Goal: Information Seeking & Learning: Learn about a topic

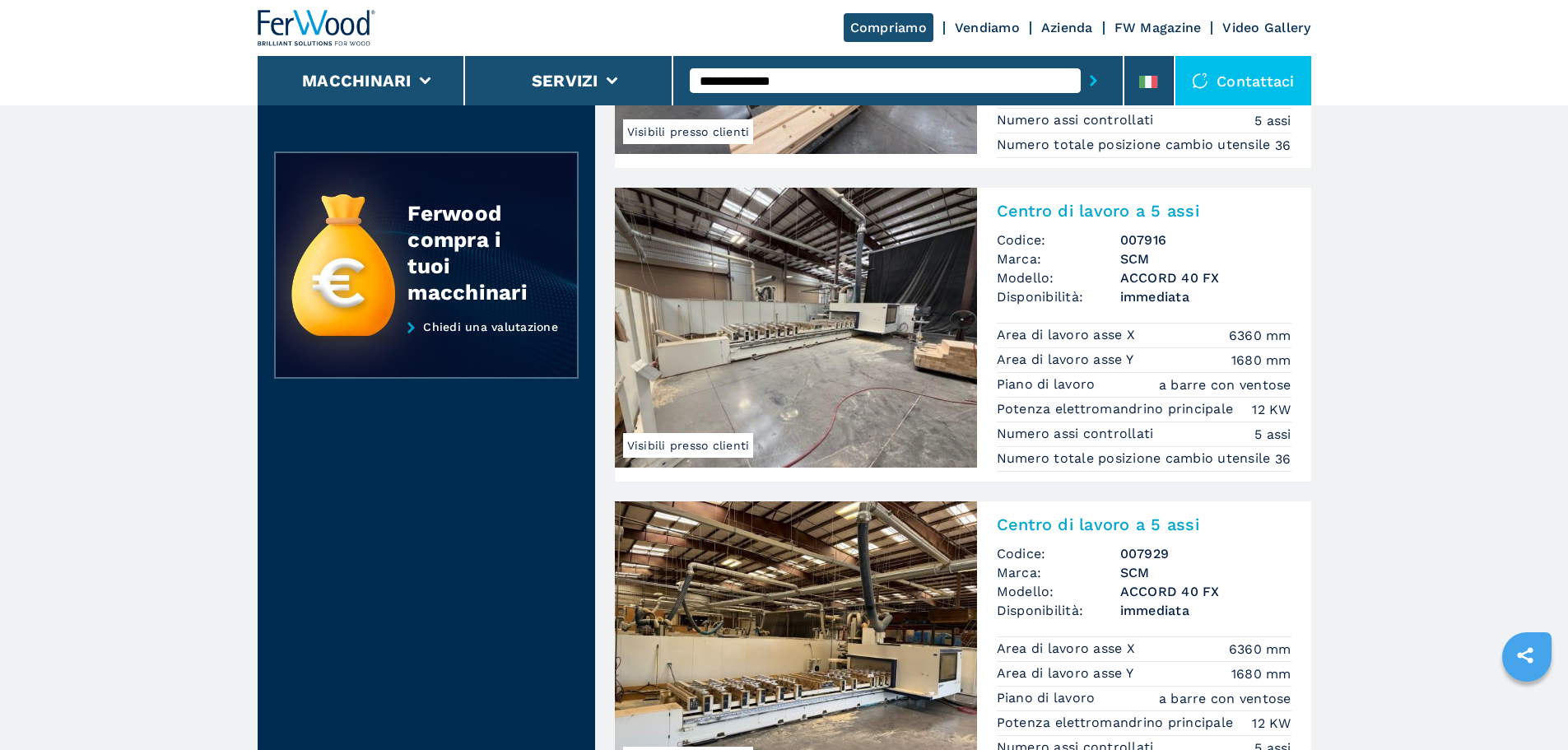
scroll to position [494, 0]
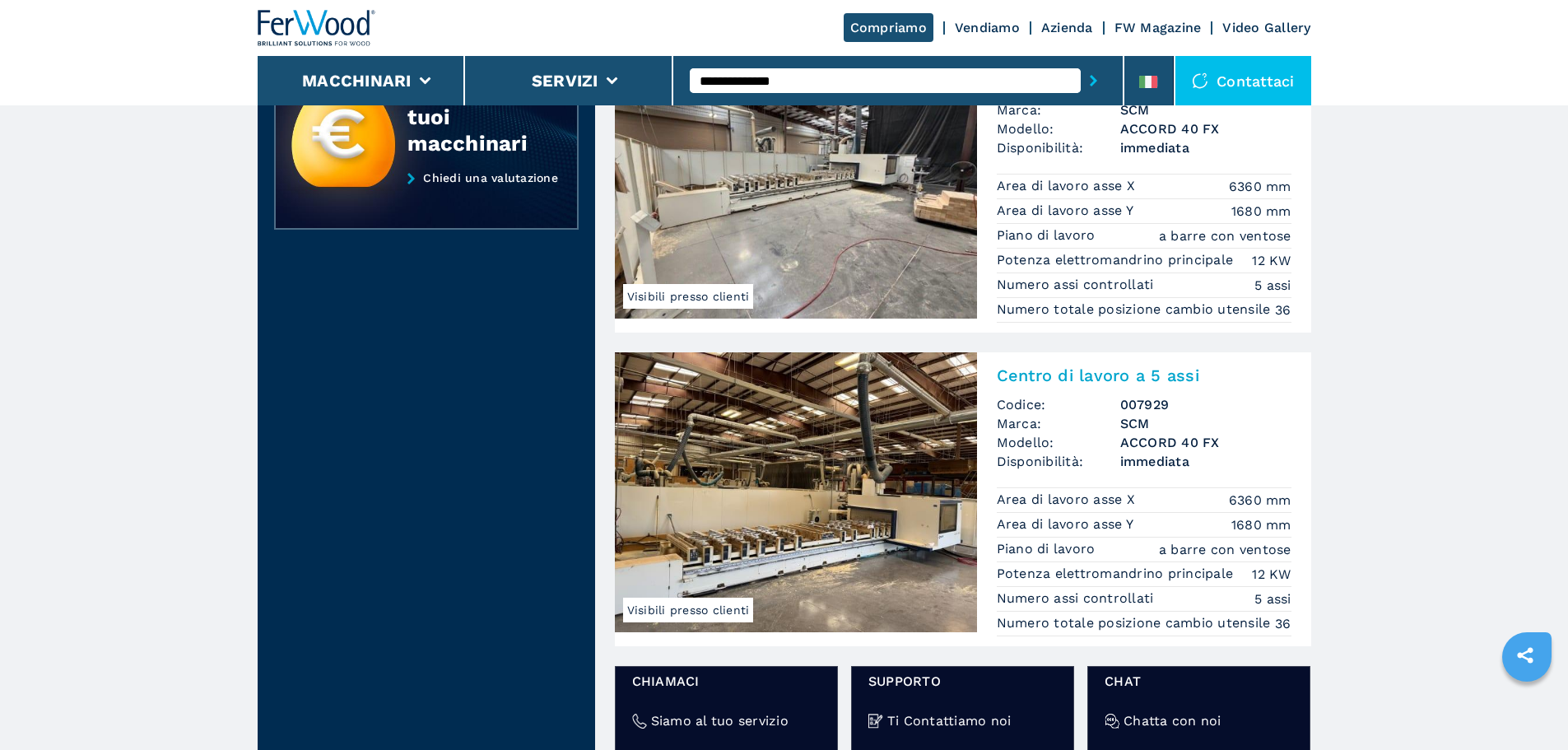
click at [843, 486] on img at bounding box center [795, 493] width 362 height 280
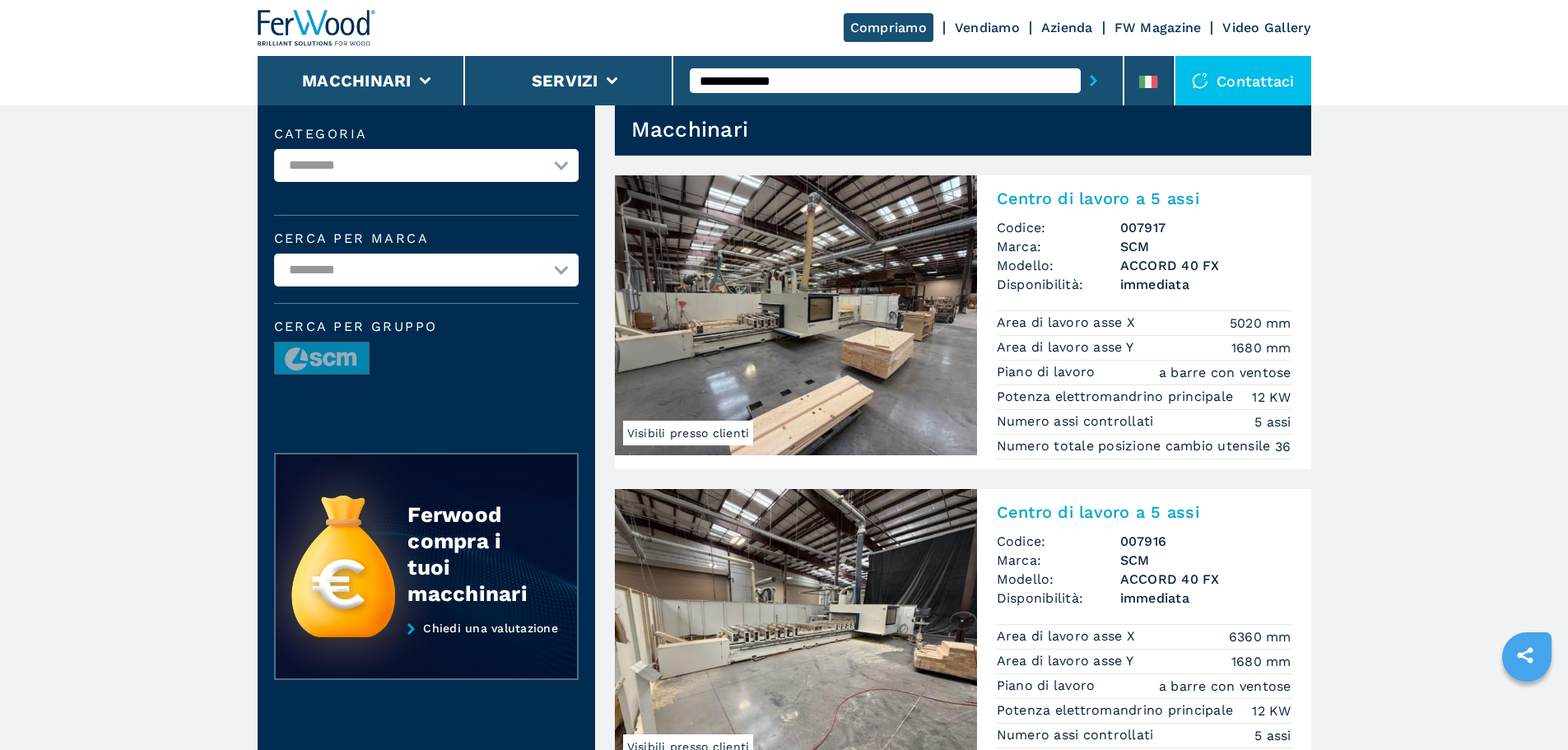
scroll to position [82, 0]
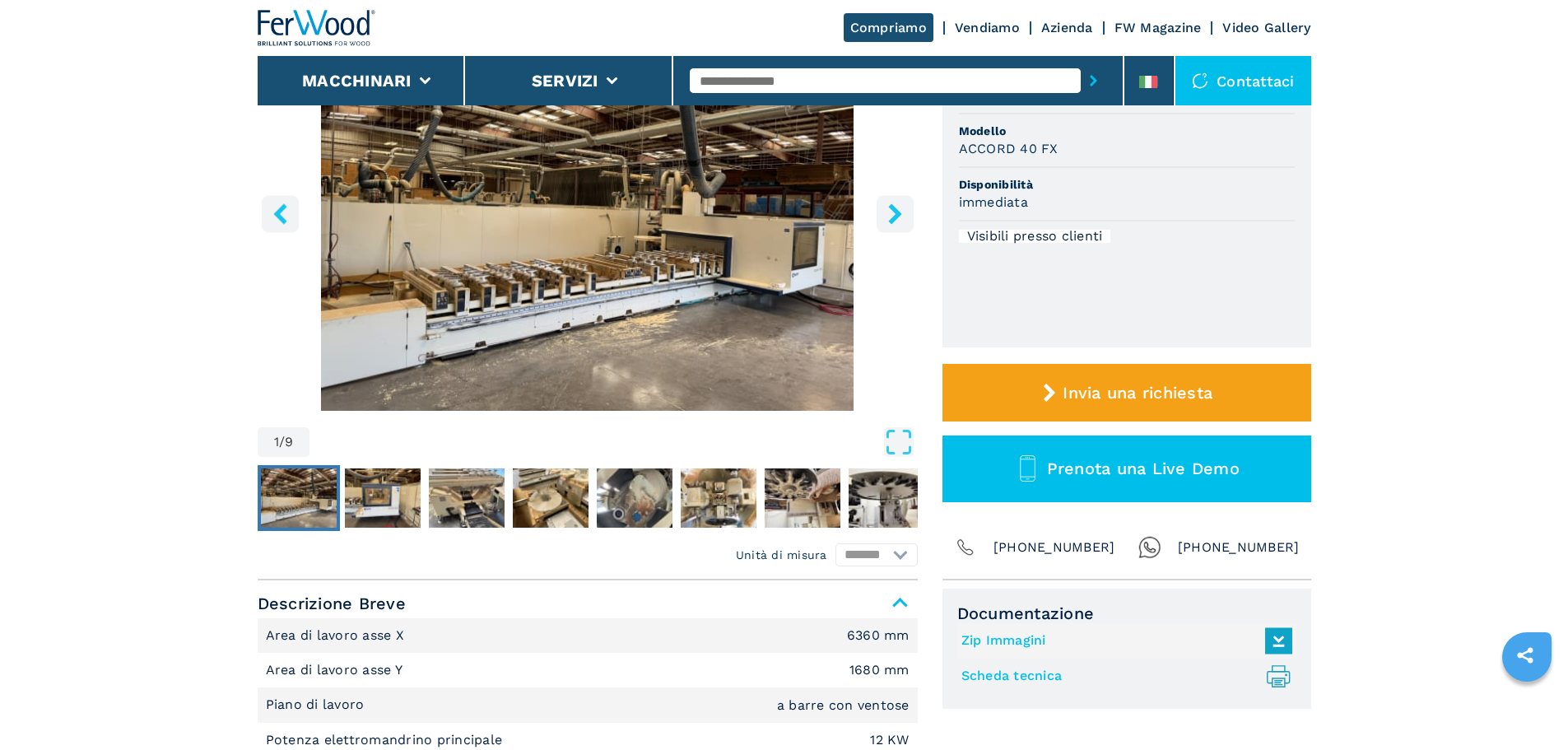
scroll to position [247, 0]
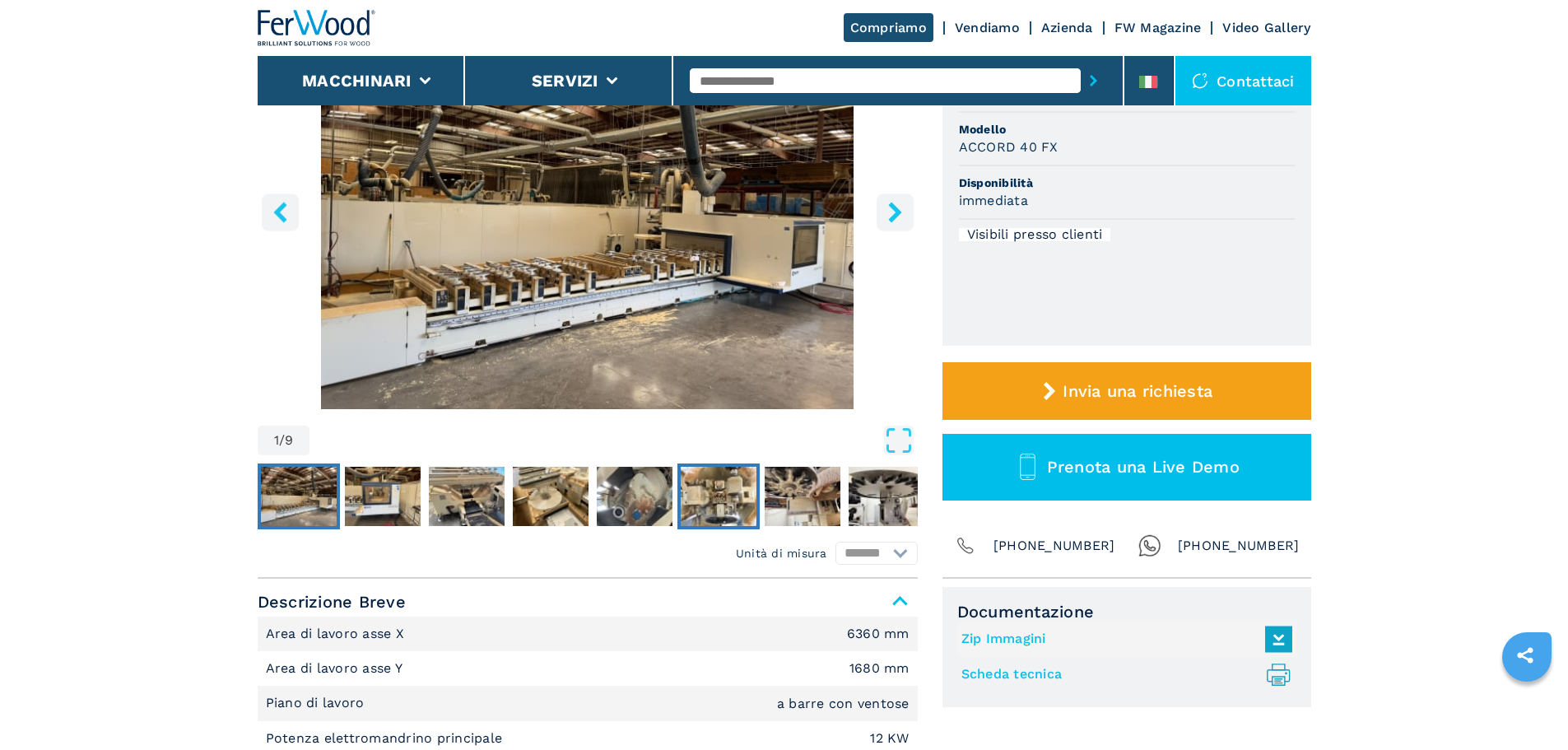
click at [716, 507] on img "Go to Slide 6" at bounding box center [718, 497] width 76 height 59
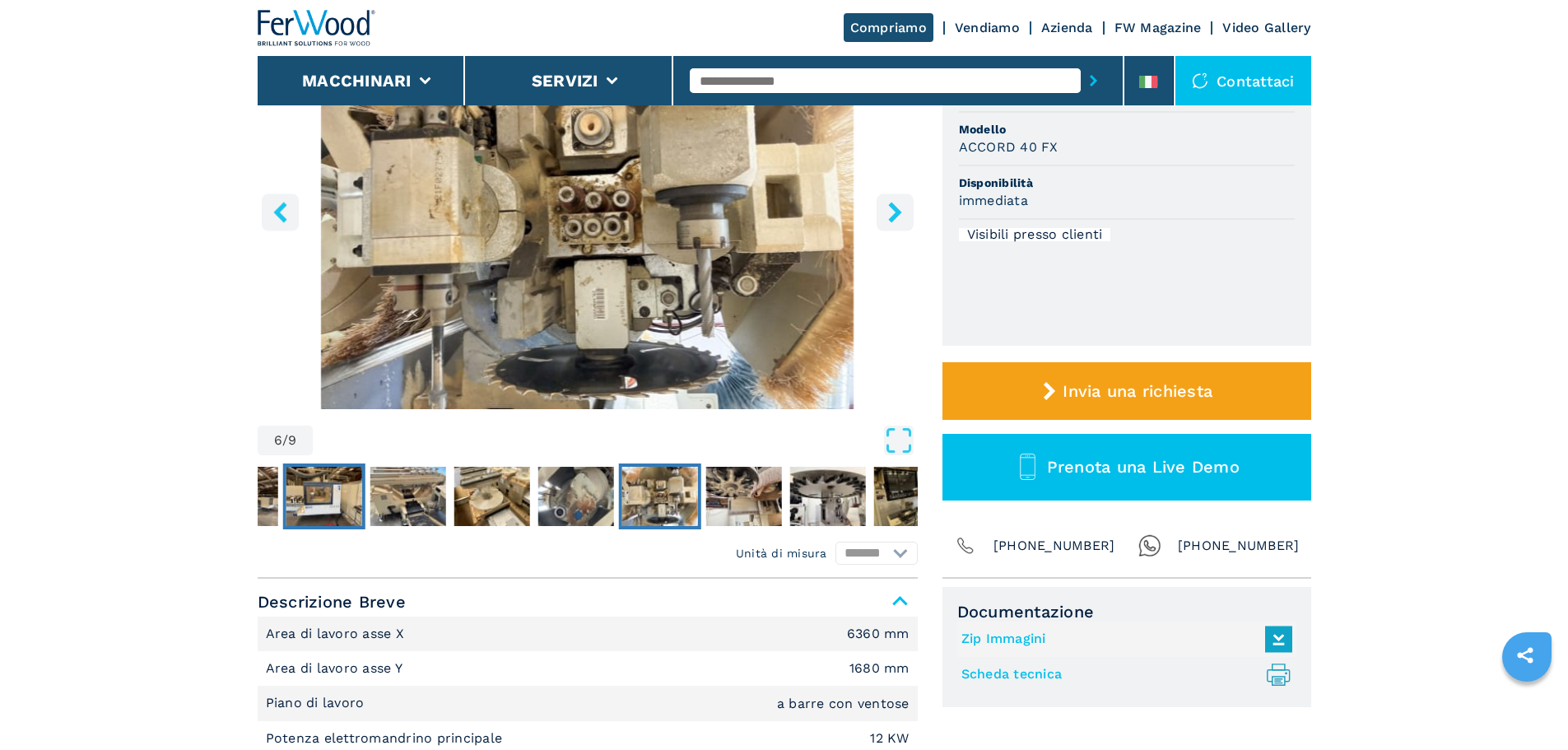
click at [321, 507] on img "Go to Slide 2" at bounding box center [323, 497] width 76 height 59
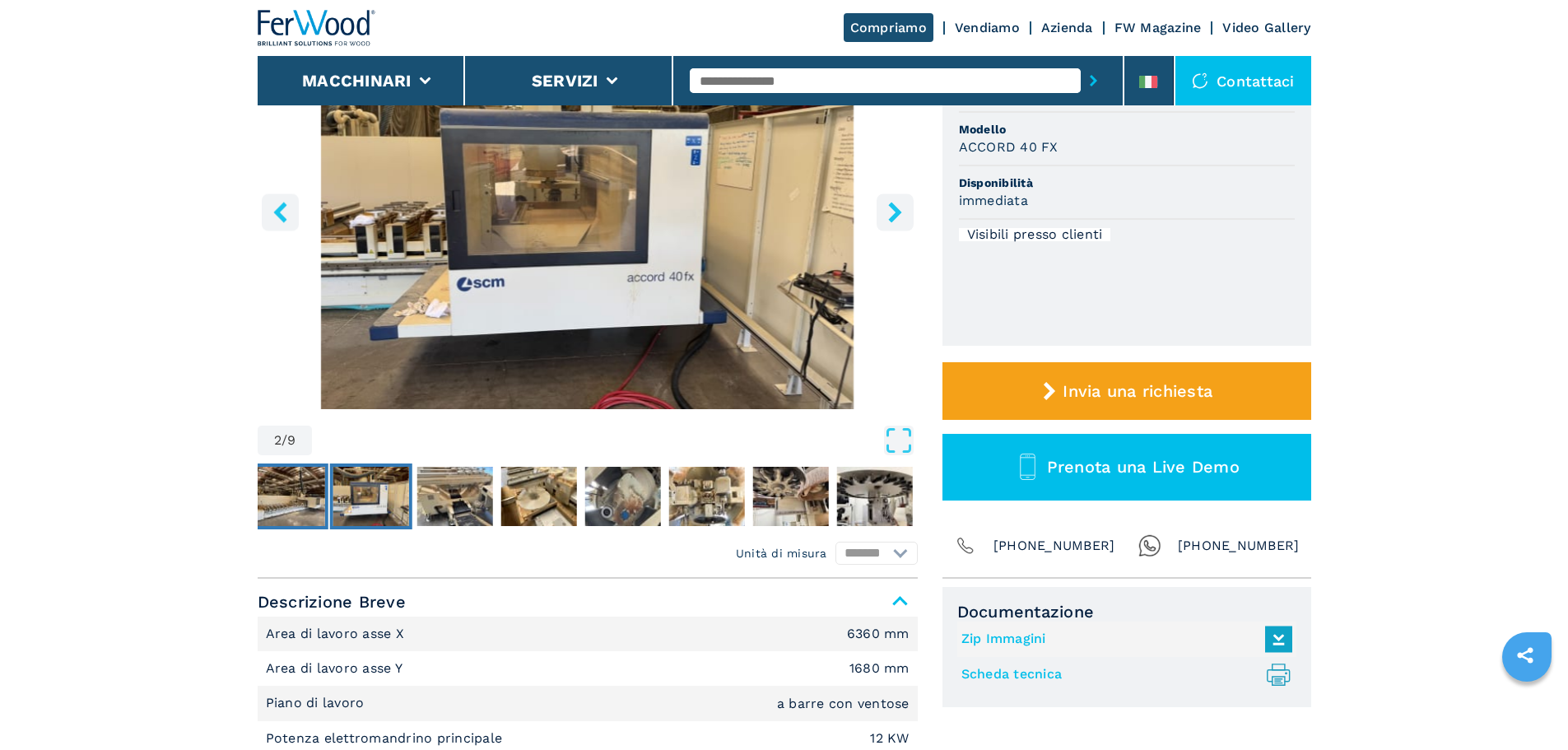
click at [279, 505] on img "Go to Slide 1" at bounding box center [286, 497] width 76 height 59
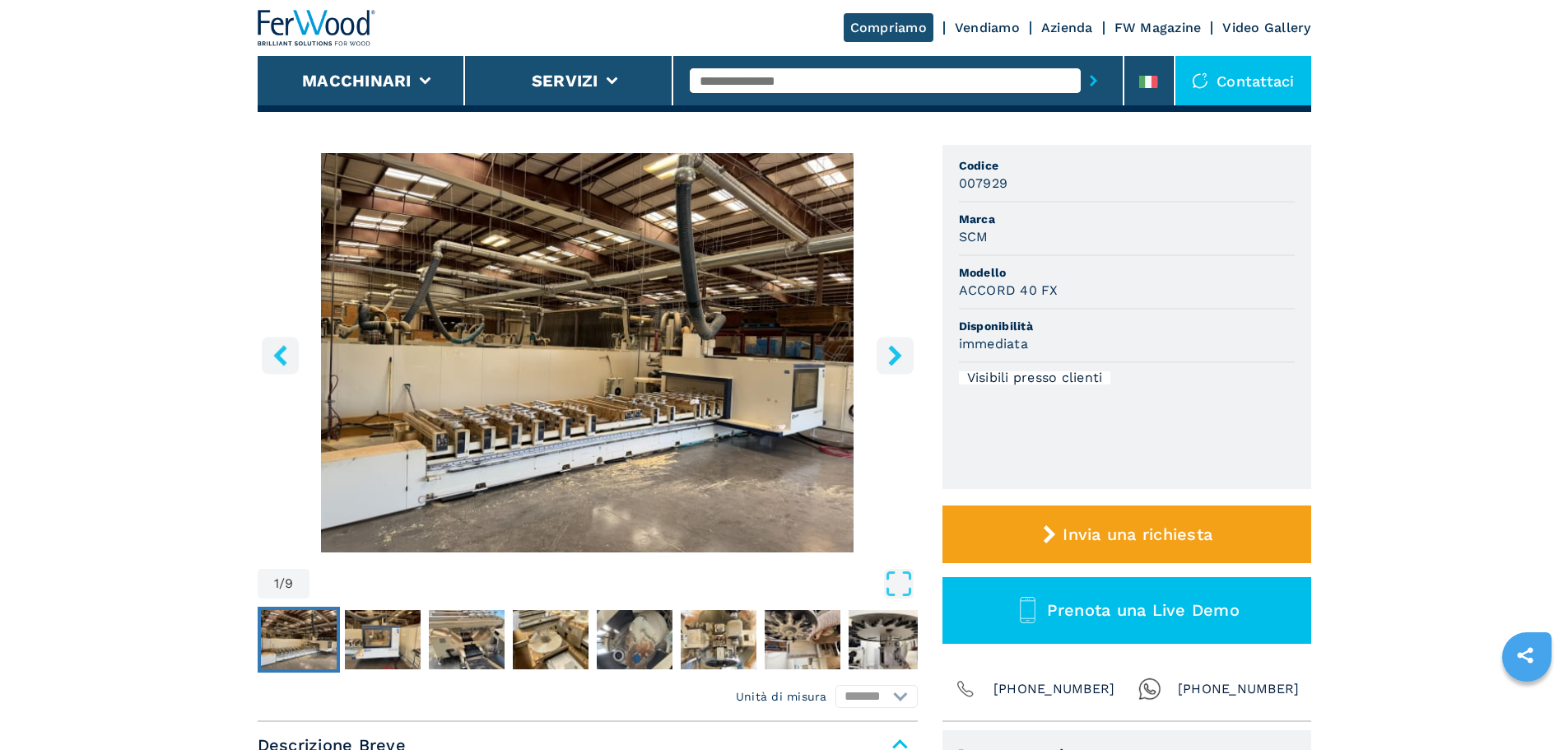
scroll to position [82, 0]
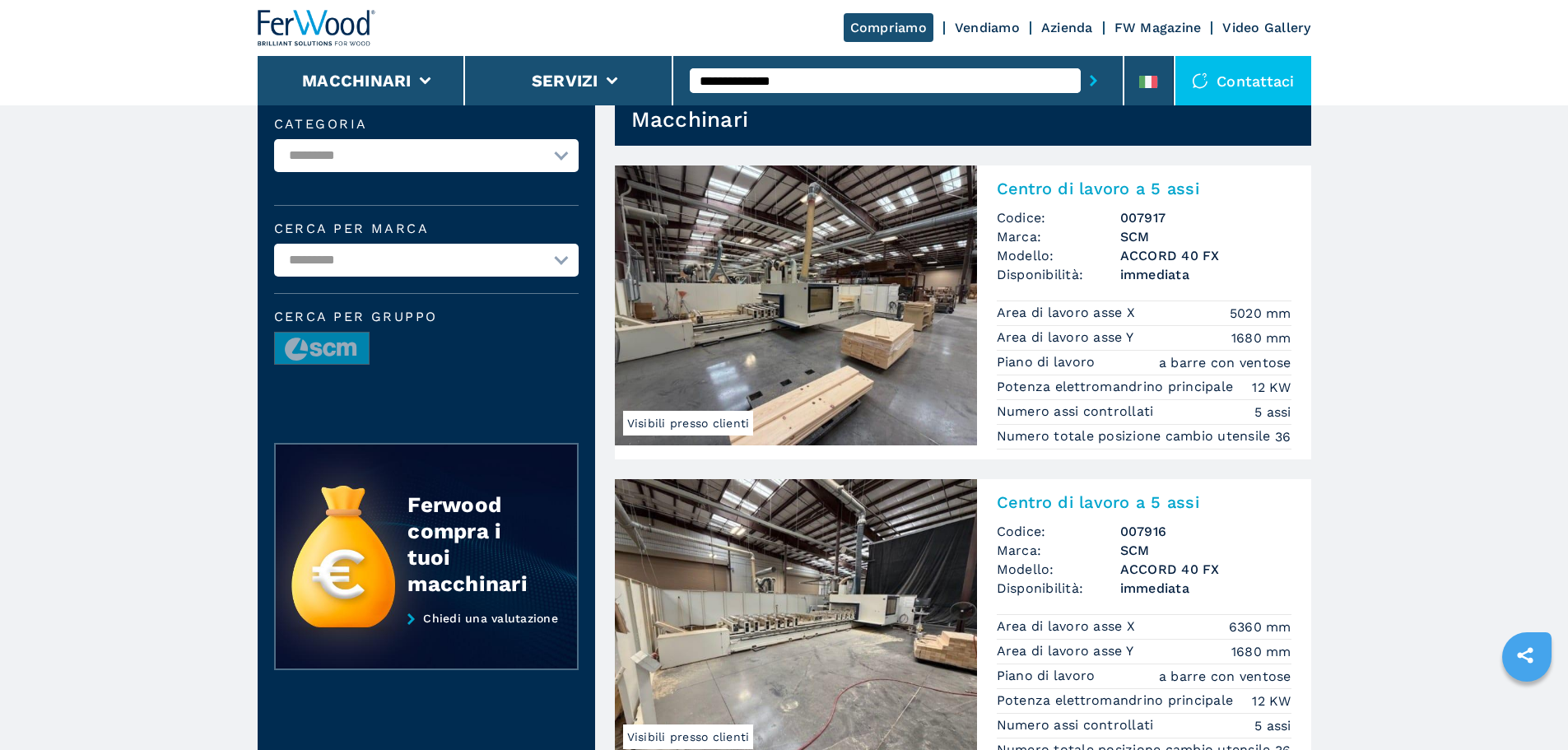
scroll to position [82, 0]
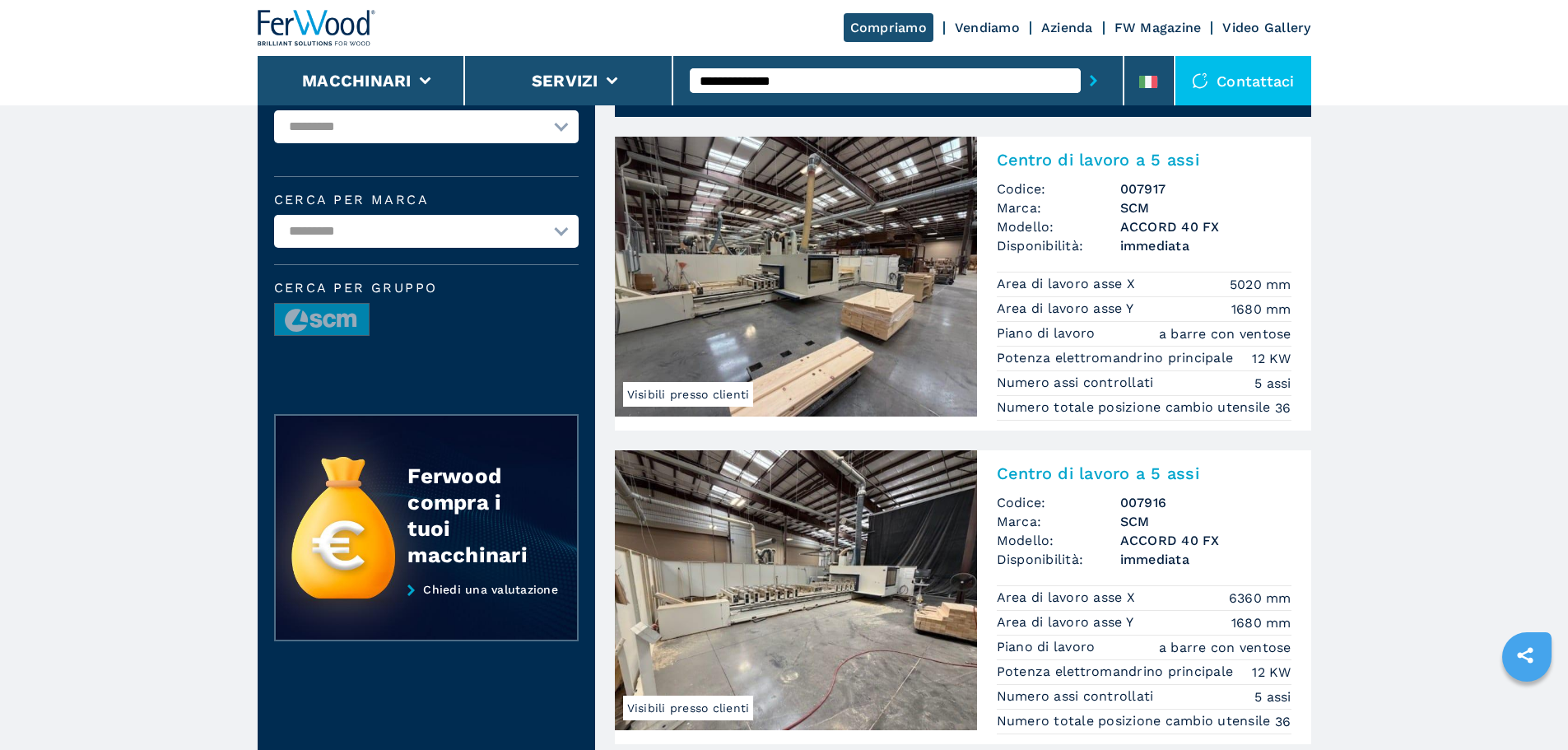
click at [898, 539] on img at bounding box center [795, 590] width 362 height 280
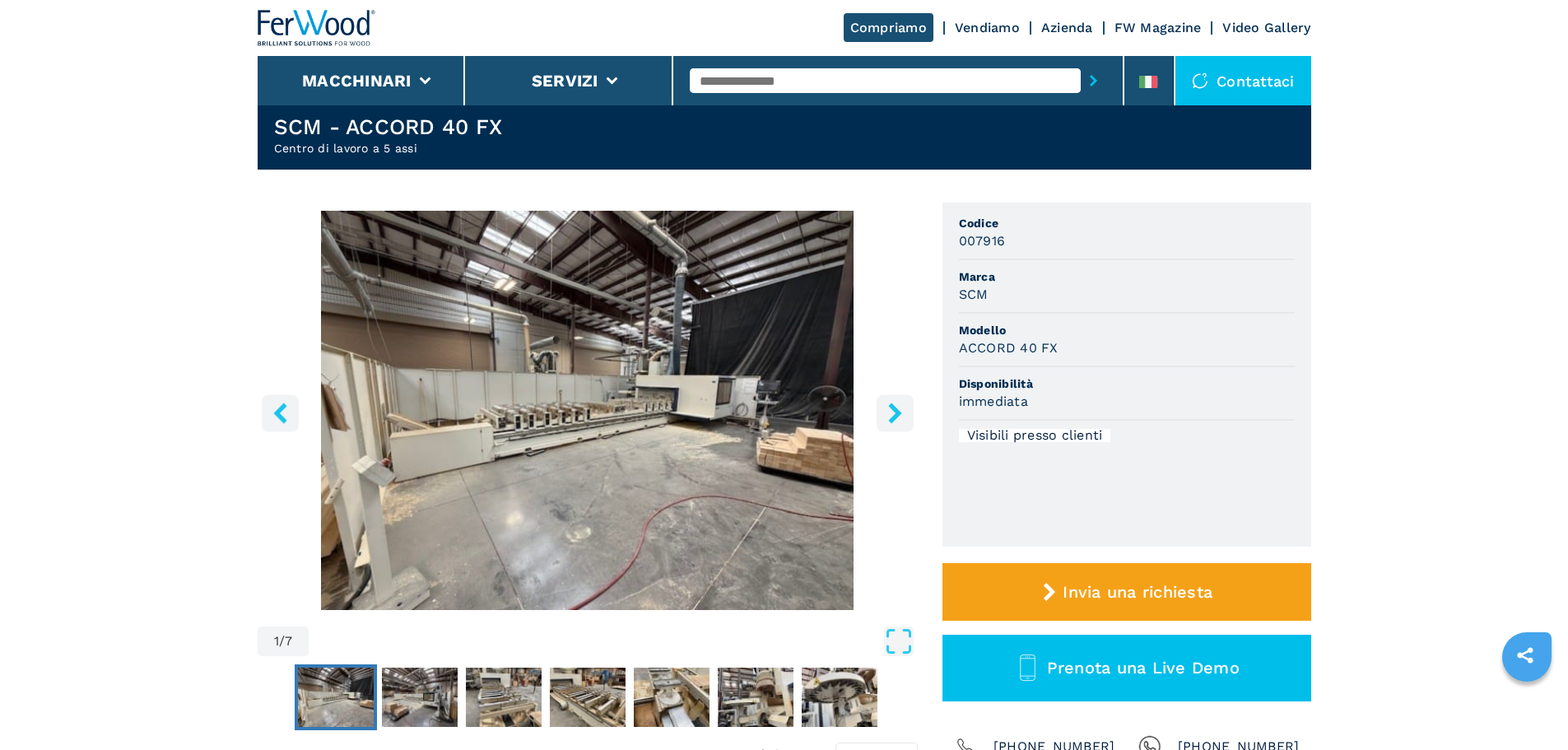
scroll to position [82, 0]
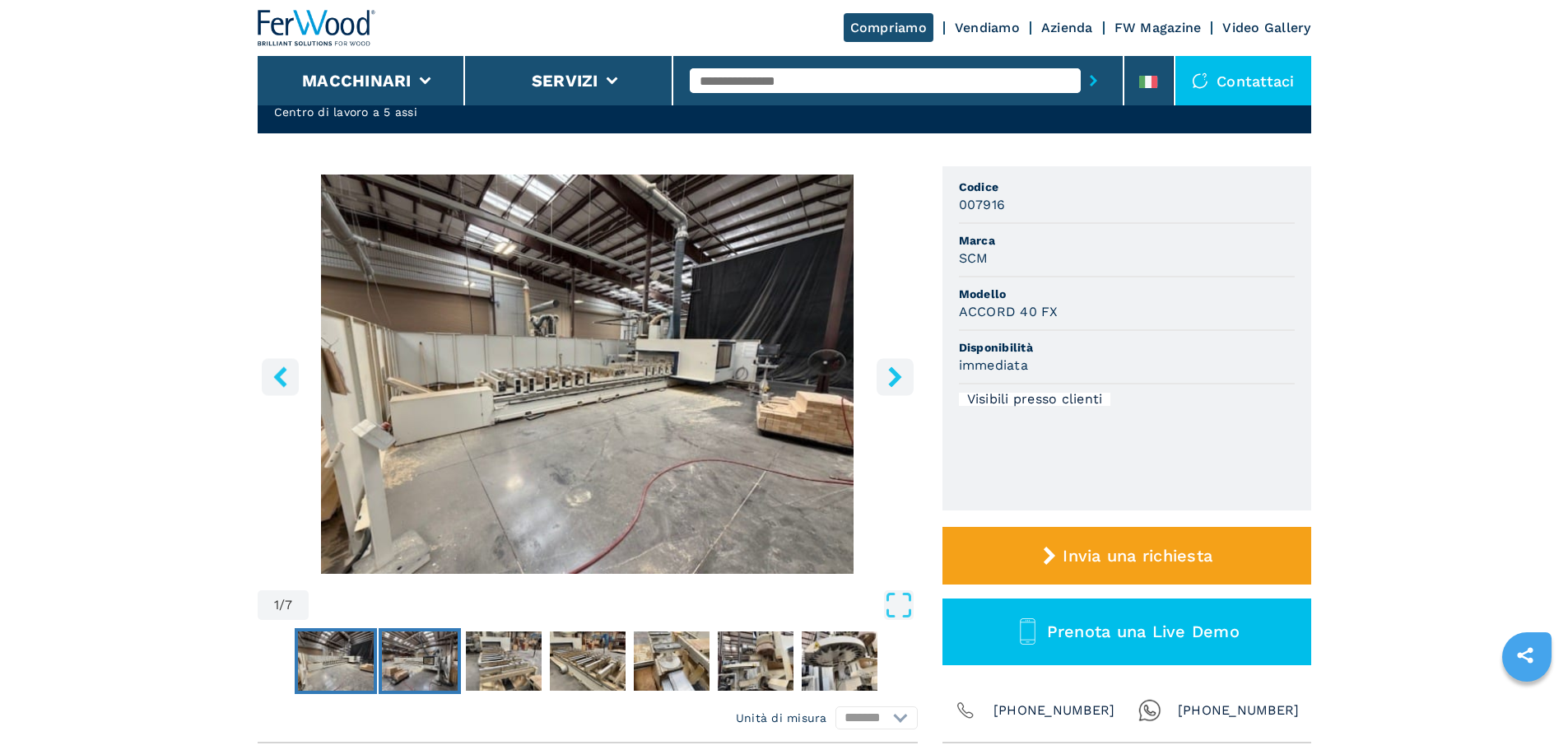
click at [404, 663] on img "Go to Slide 2" at bounding box center [419, 662] width 76 height 59
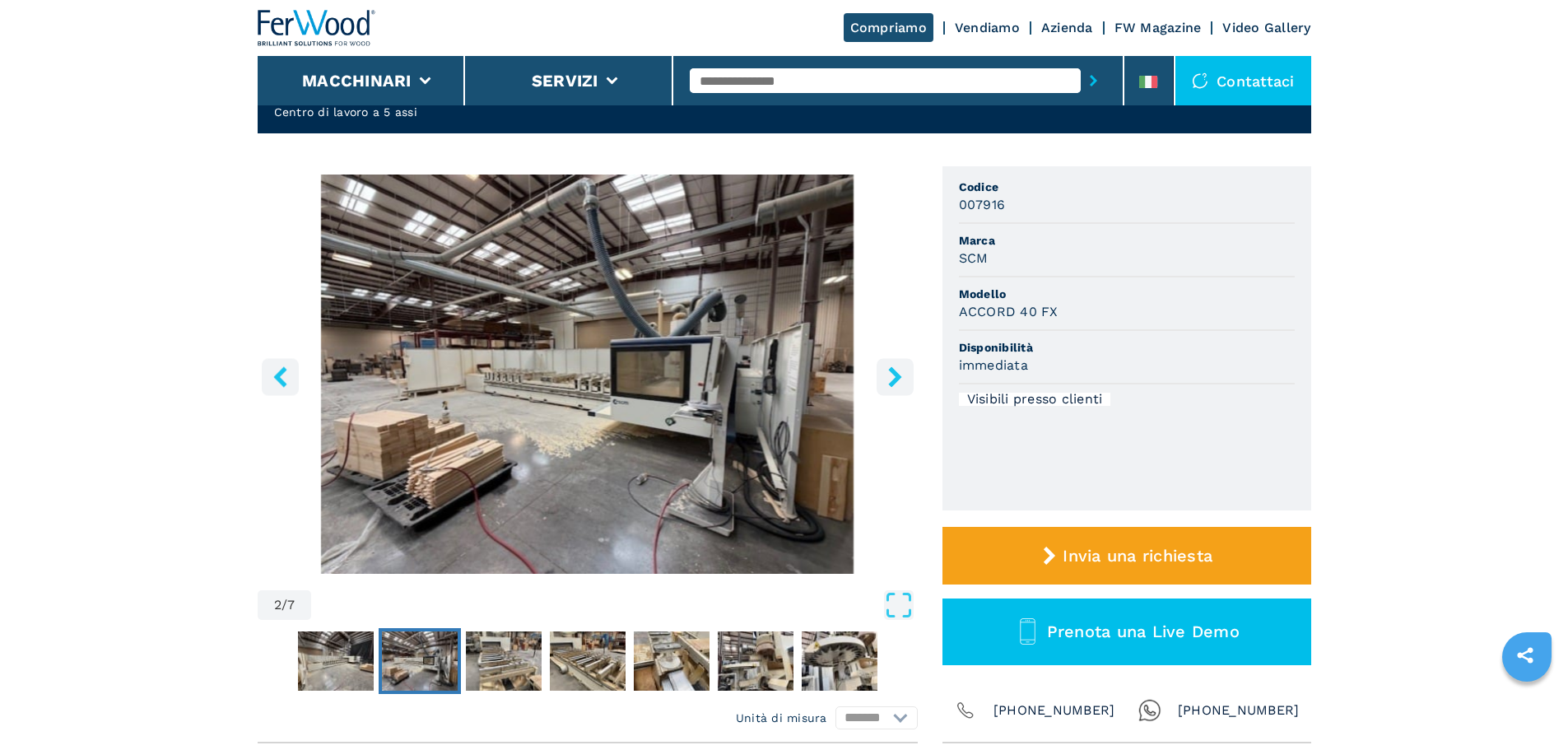
click at [279, 371] on icon "left-button" at bounding box center [280, 376] width 20 height 20
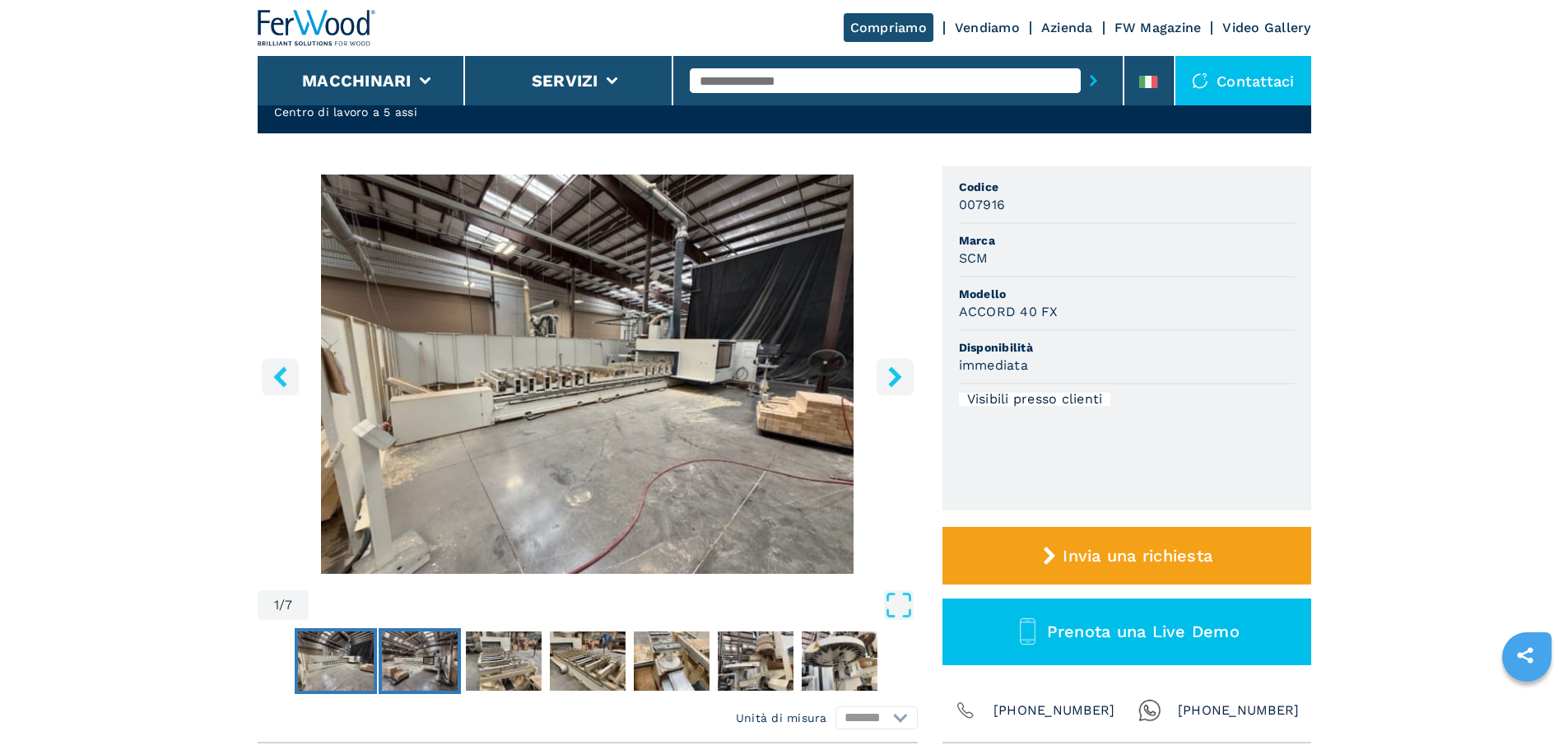
click at [443, 645] on img "Go to Slide 2" at bounding box center [419, 662] width 76 height 59
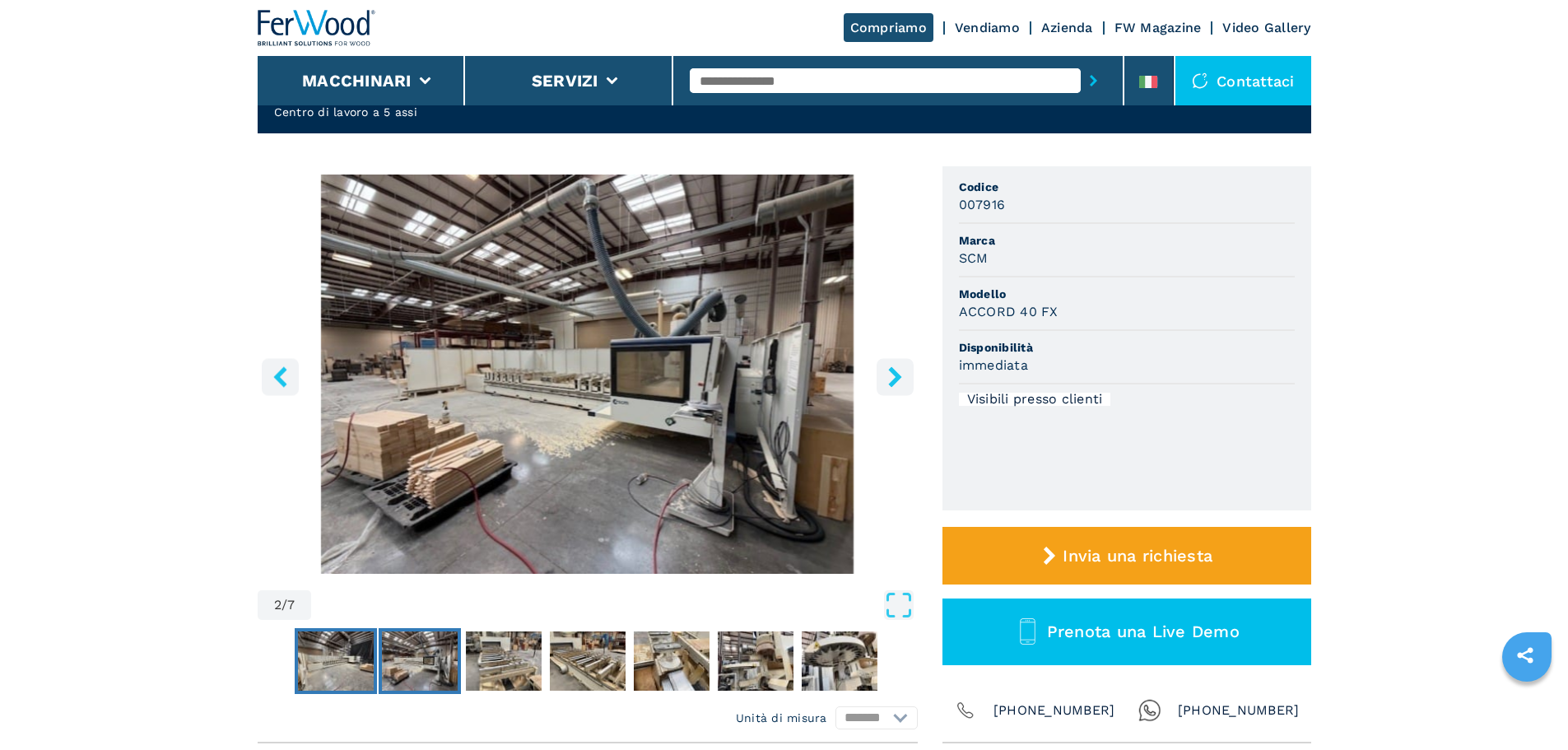
click at [374, 646] on button "Go to Slide 1" at bounding box center [335, 662] width 82 height 66
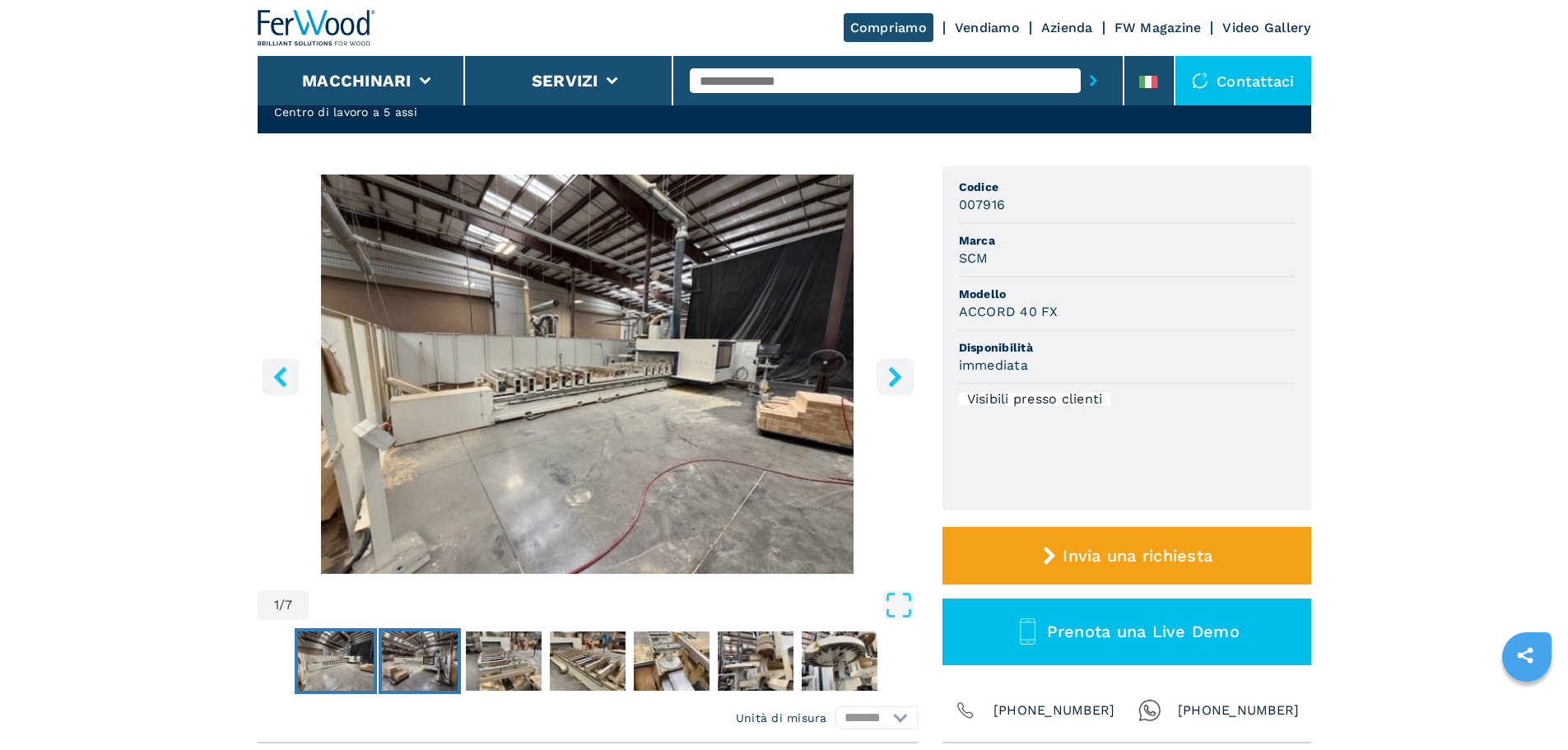
click at [443, 658] on img "Go to Slide 2" at bounding box center [419, 662] width 76 height 59
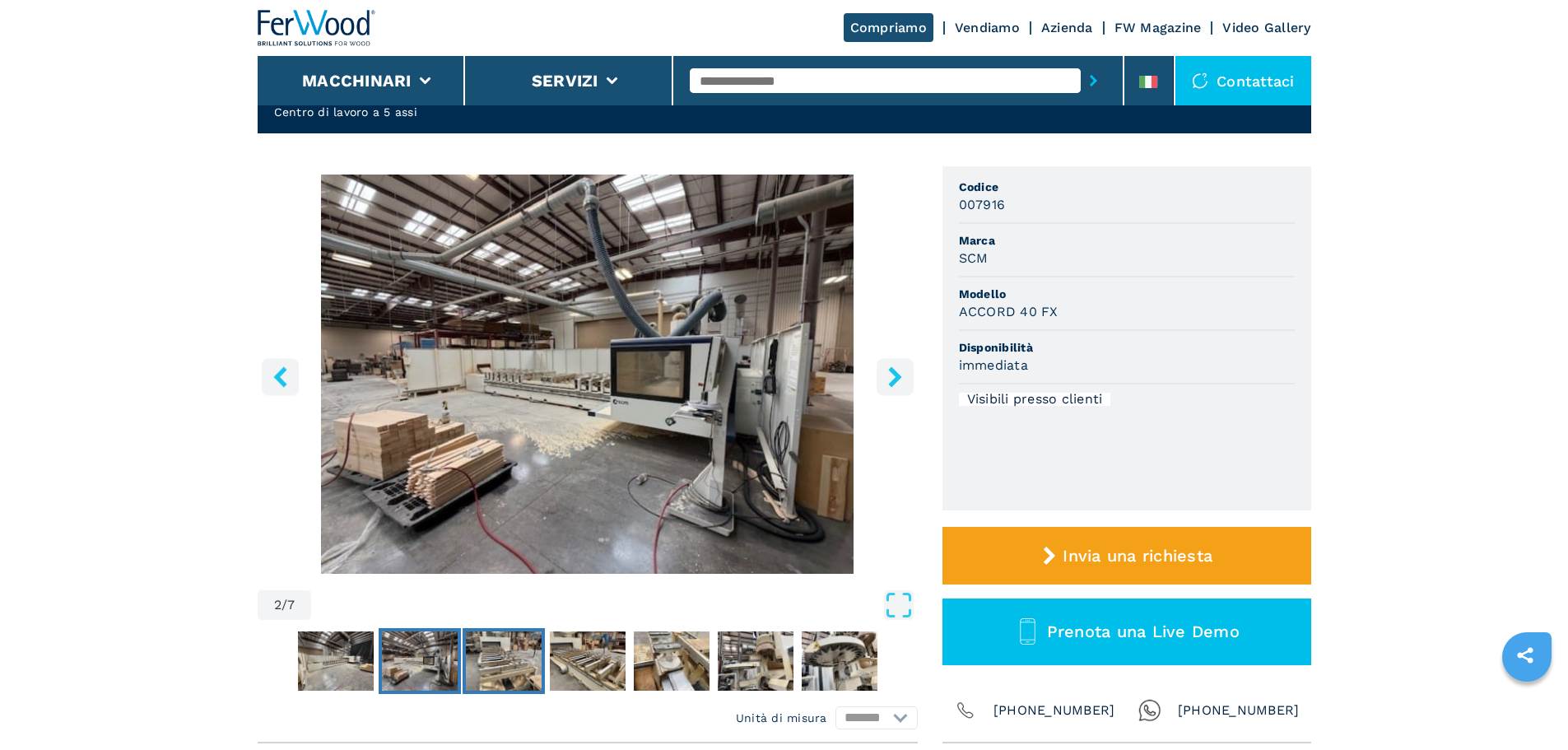
click at [541, 657] on img "Go to Slide 3" at bounding box center [503, 662] width 76 height 59
click at [527, 660] on img "Go to Slide 3" at bounding box center [503, 662] width 76 height 59
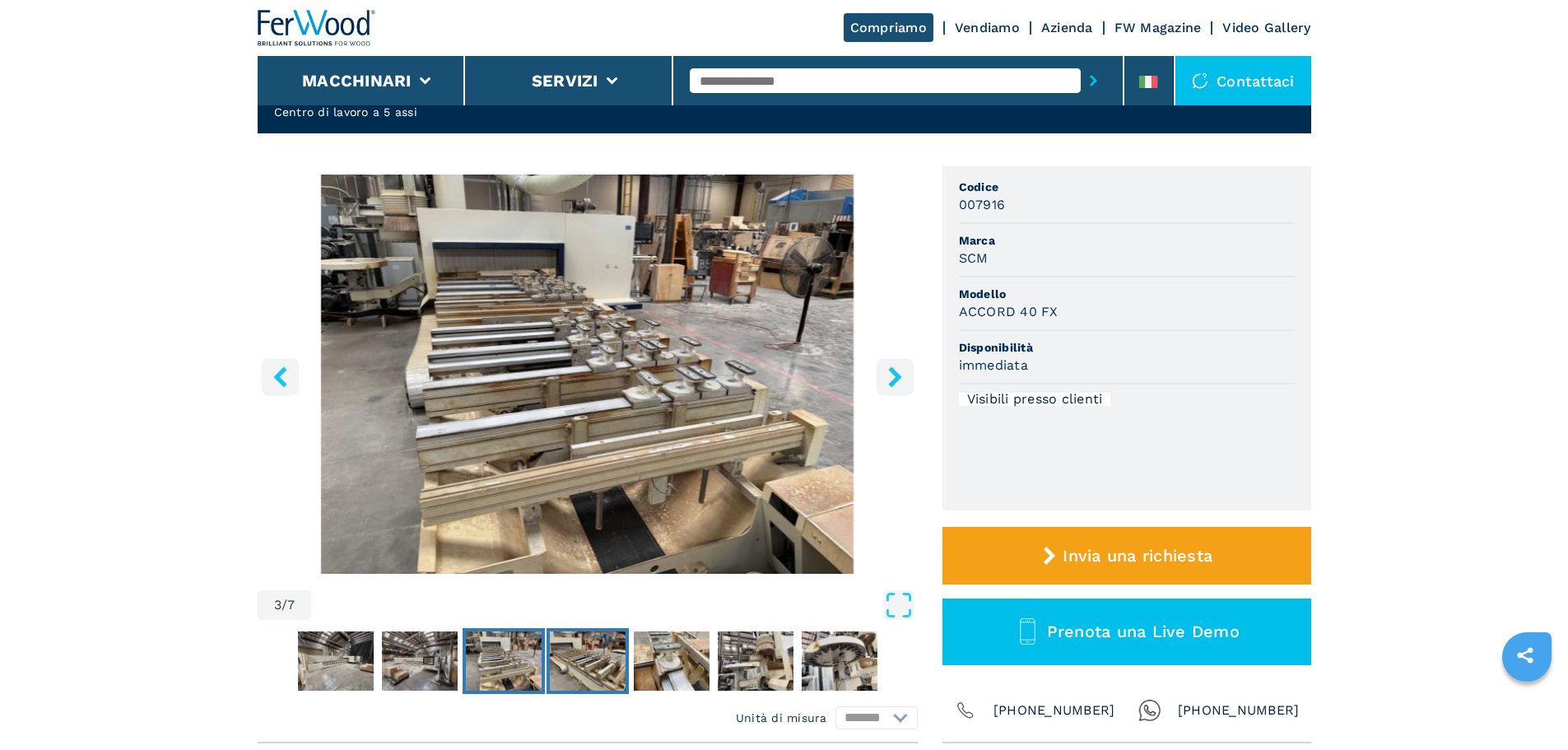
click at [575, 664] on img "Go to Slide 4" at bounding box center [587, 662] width 76 height 59
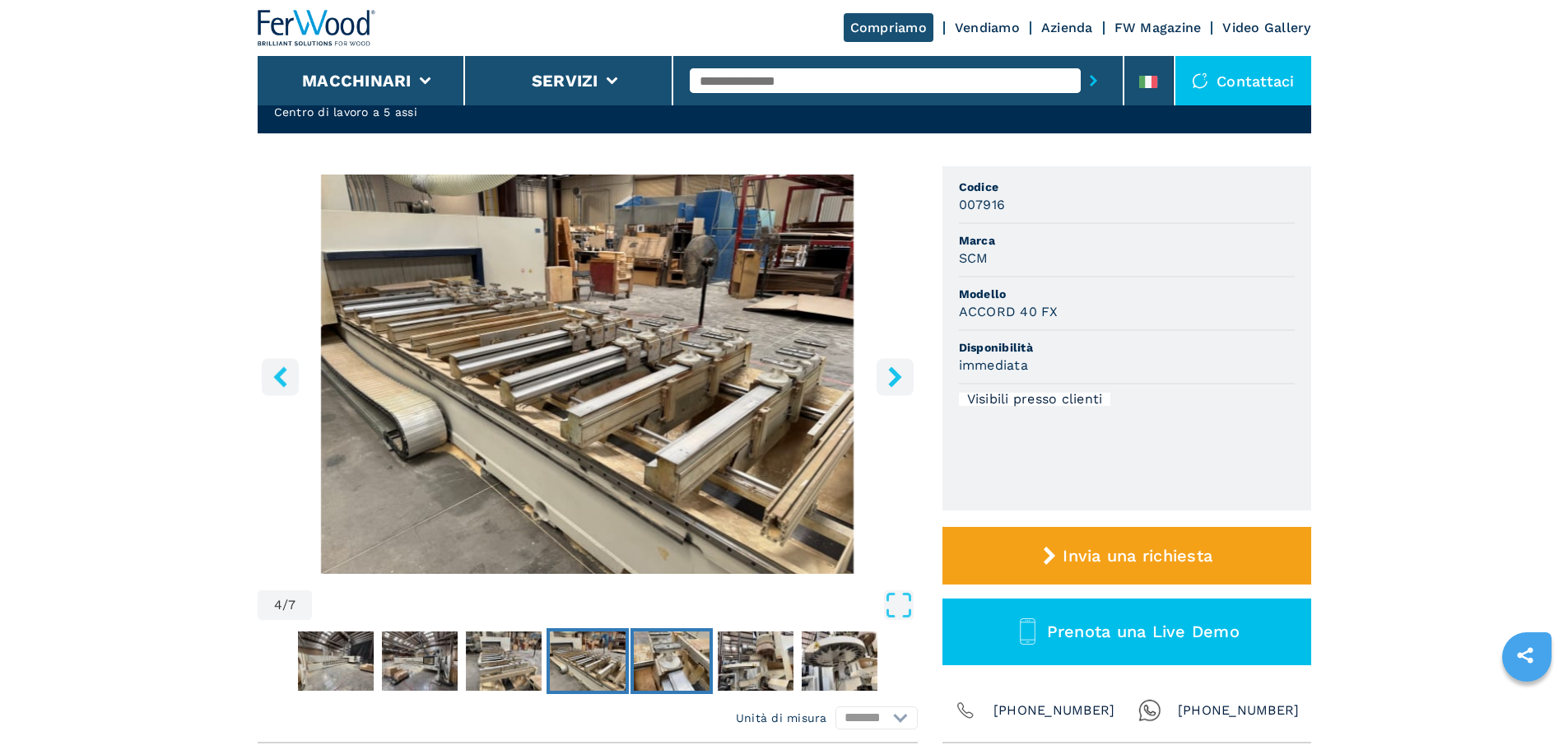
click at [649, 664] on img "Go to Slide 5" at bounding box center [672, 662] width 76 height 59
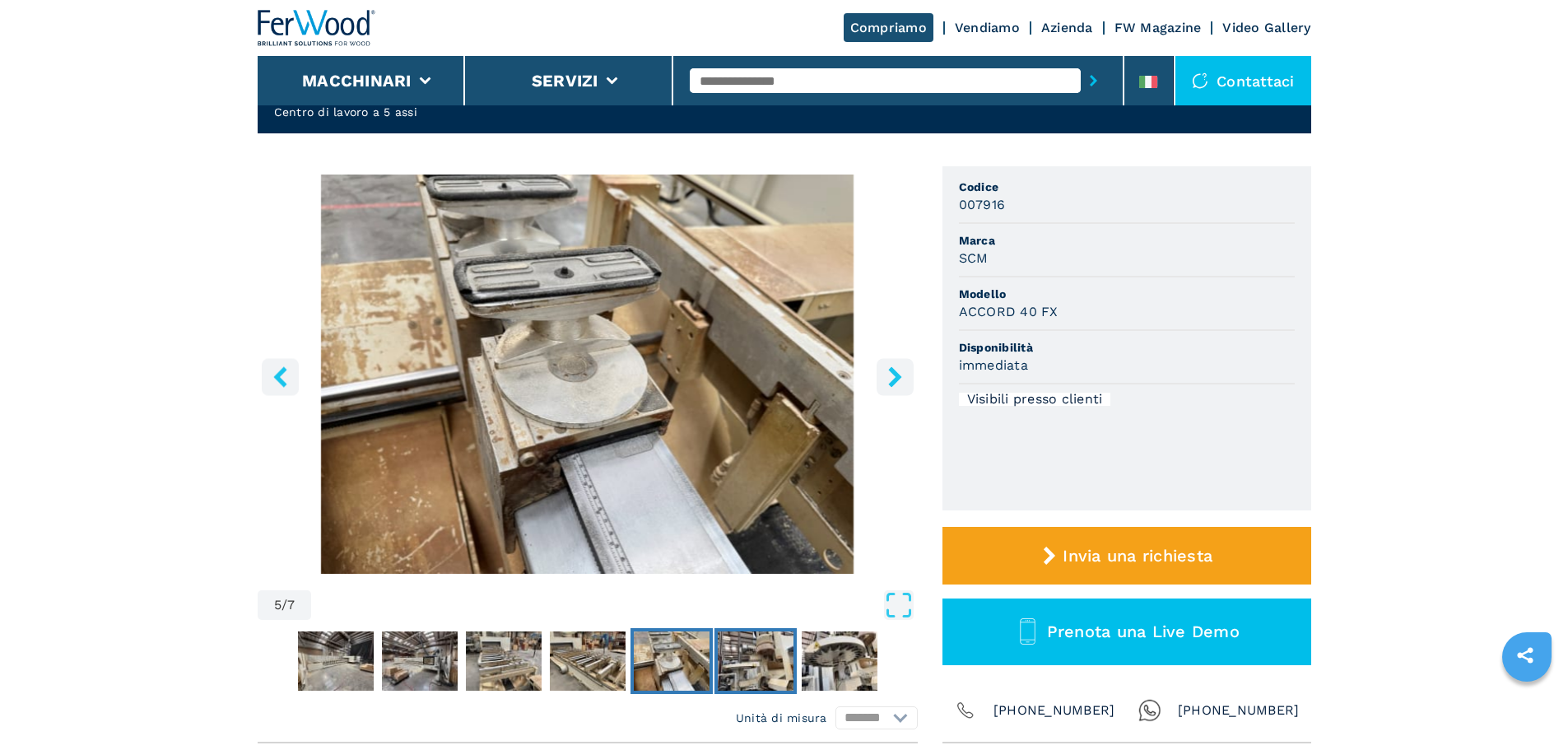
click at [761, 666] on img "Go to Slide 6" at bounding box center [756, 662] width 76 height 59
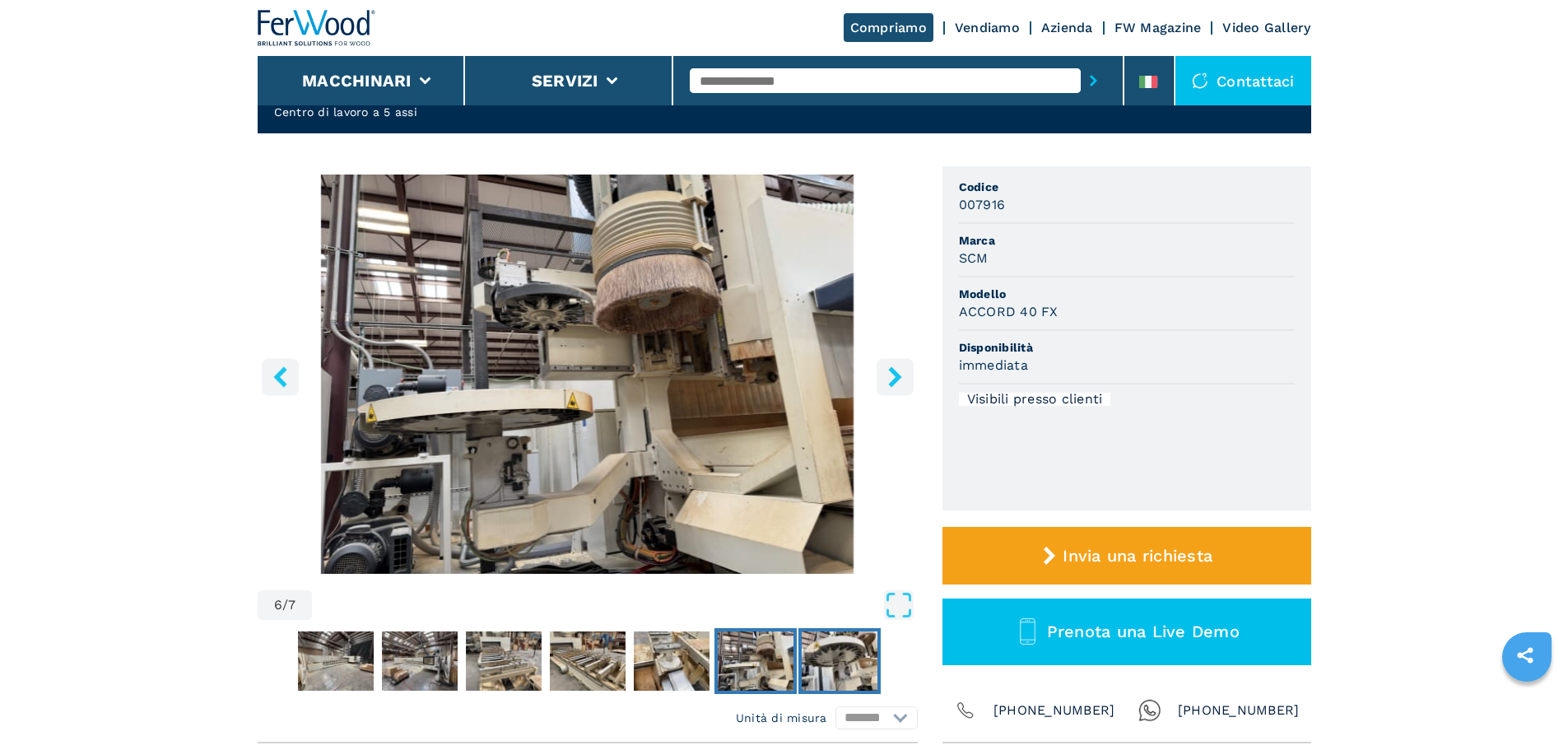
click at [833, 665] on img "Go to Slide 7" at bounding box center [839, 662] width 76 height 59
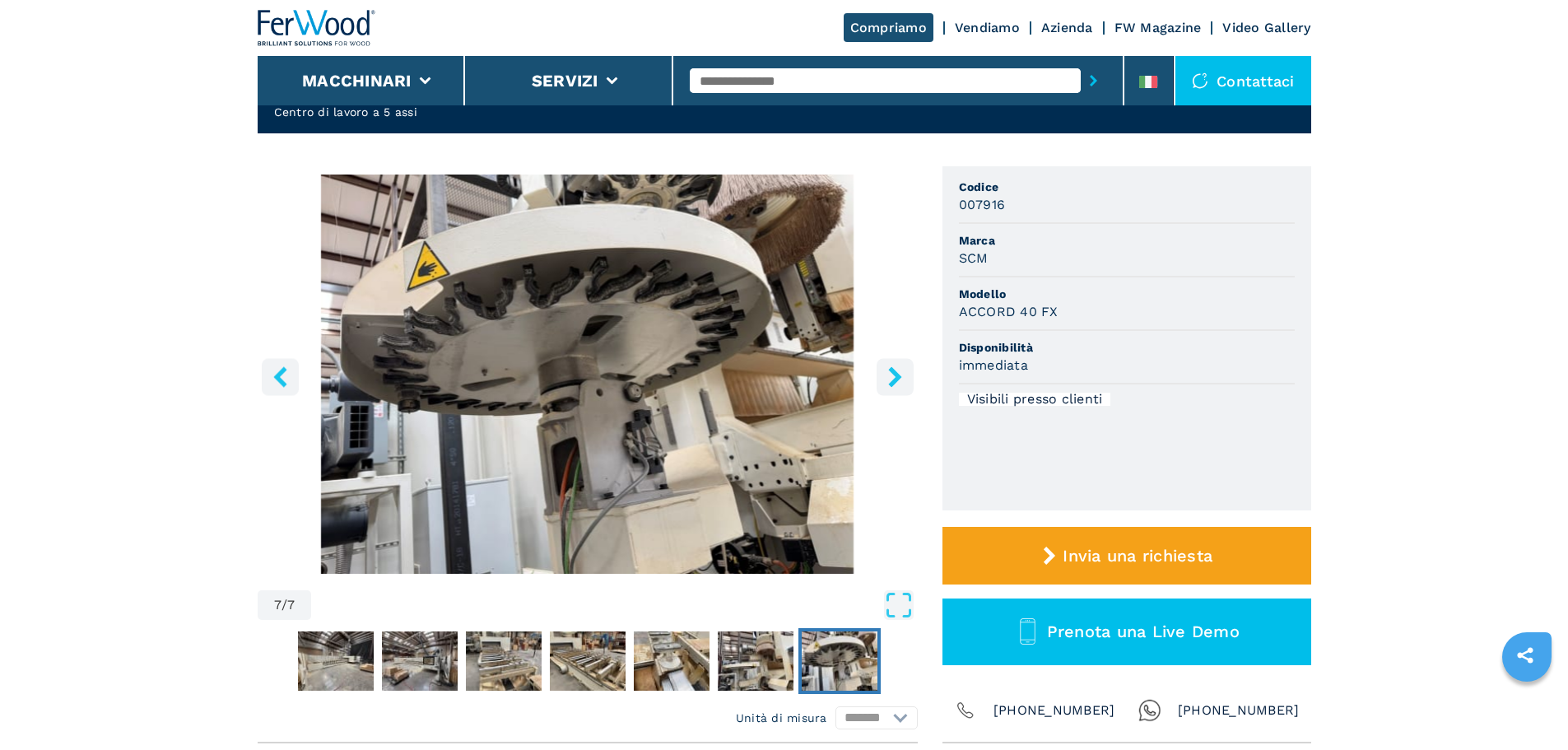
click at [897, 375] on icon "right-button" at bounding box center [895, 376] width 14 height 20
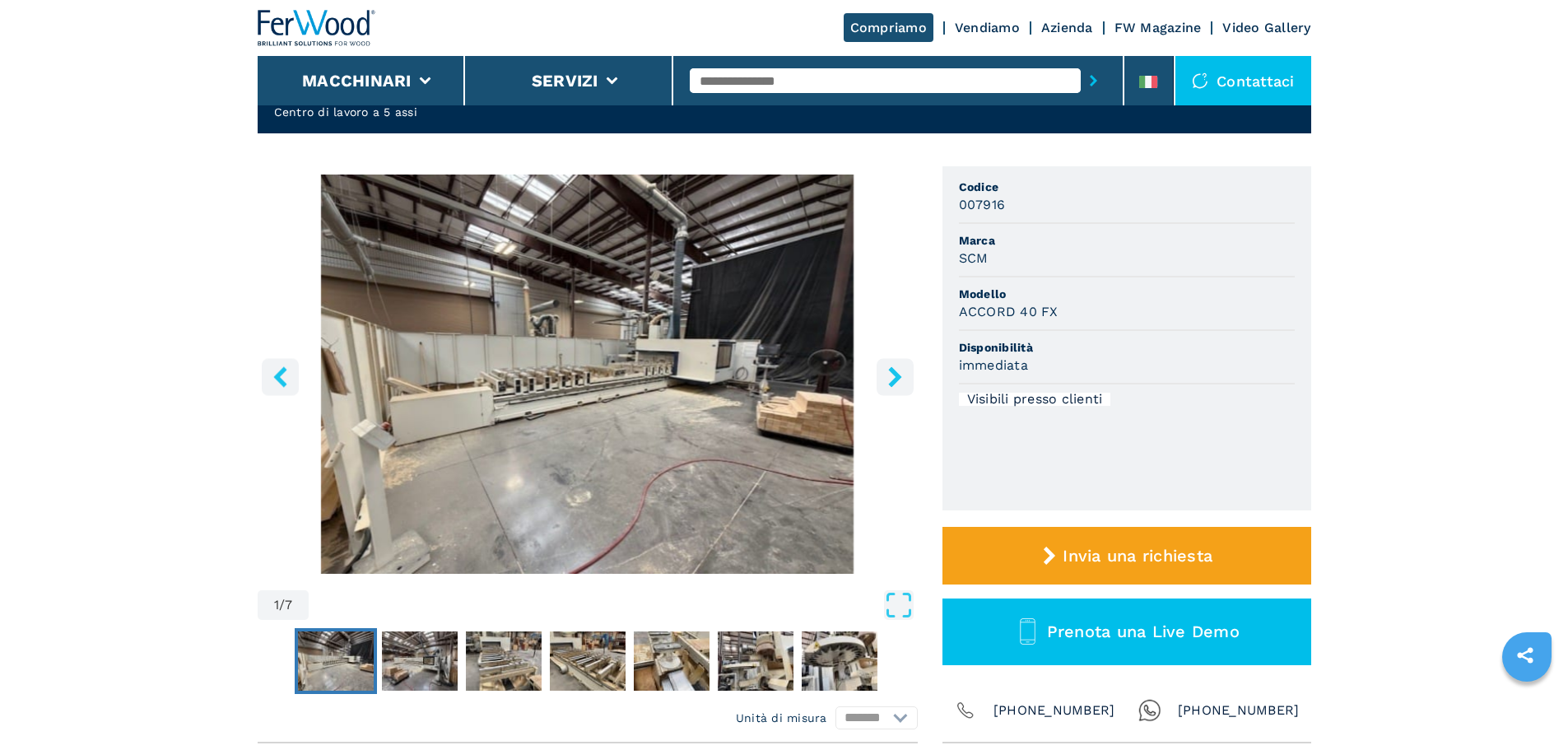
click at [897, 375] on icon "right-button" at bounding box center [895, 376] width 14 height 20
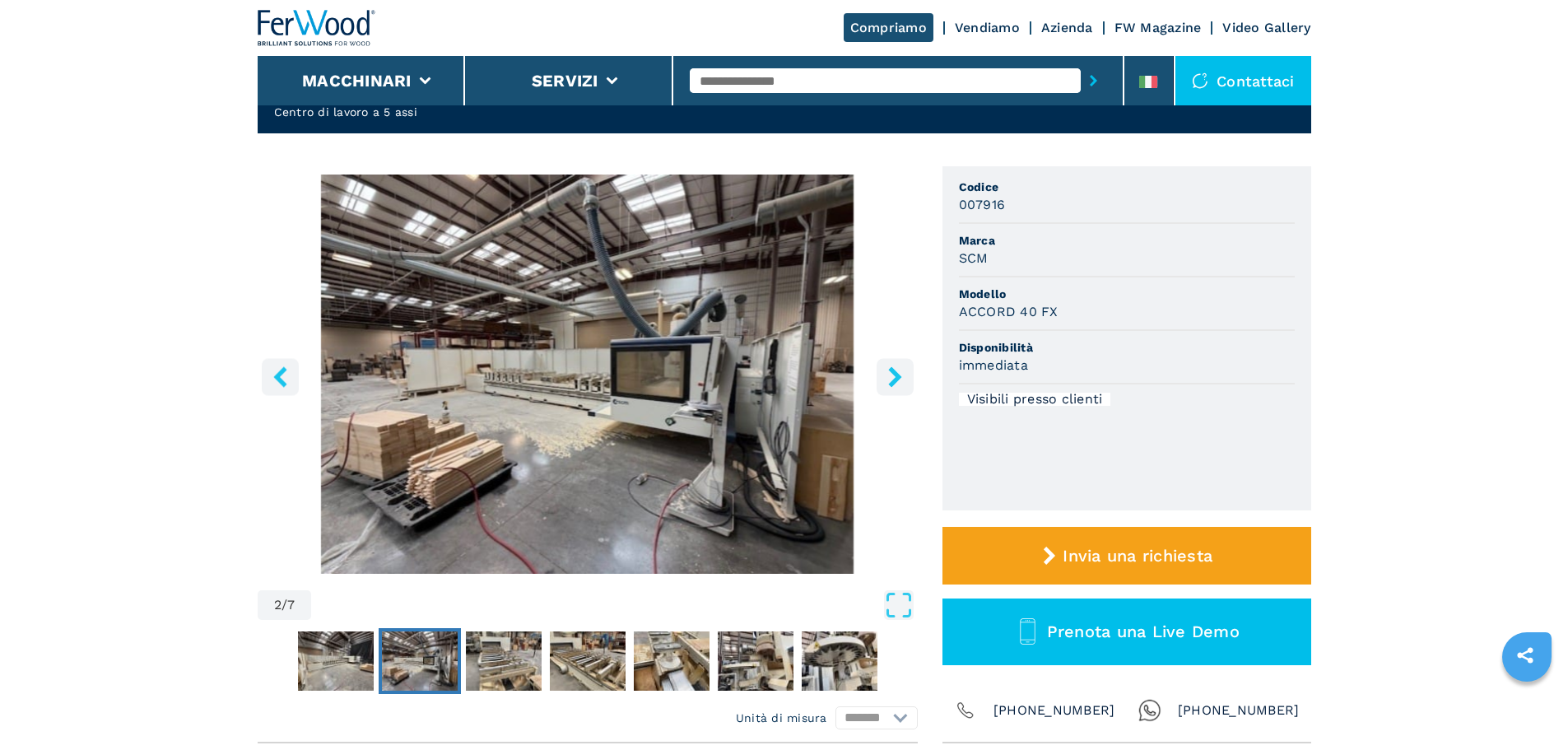
click at [897, 375] on icon "right-button" at bounding box center [895, 376] width 14 height 20
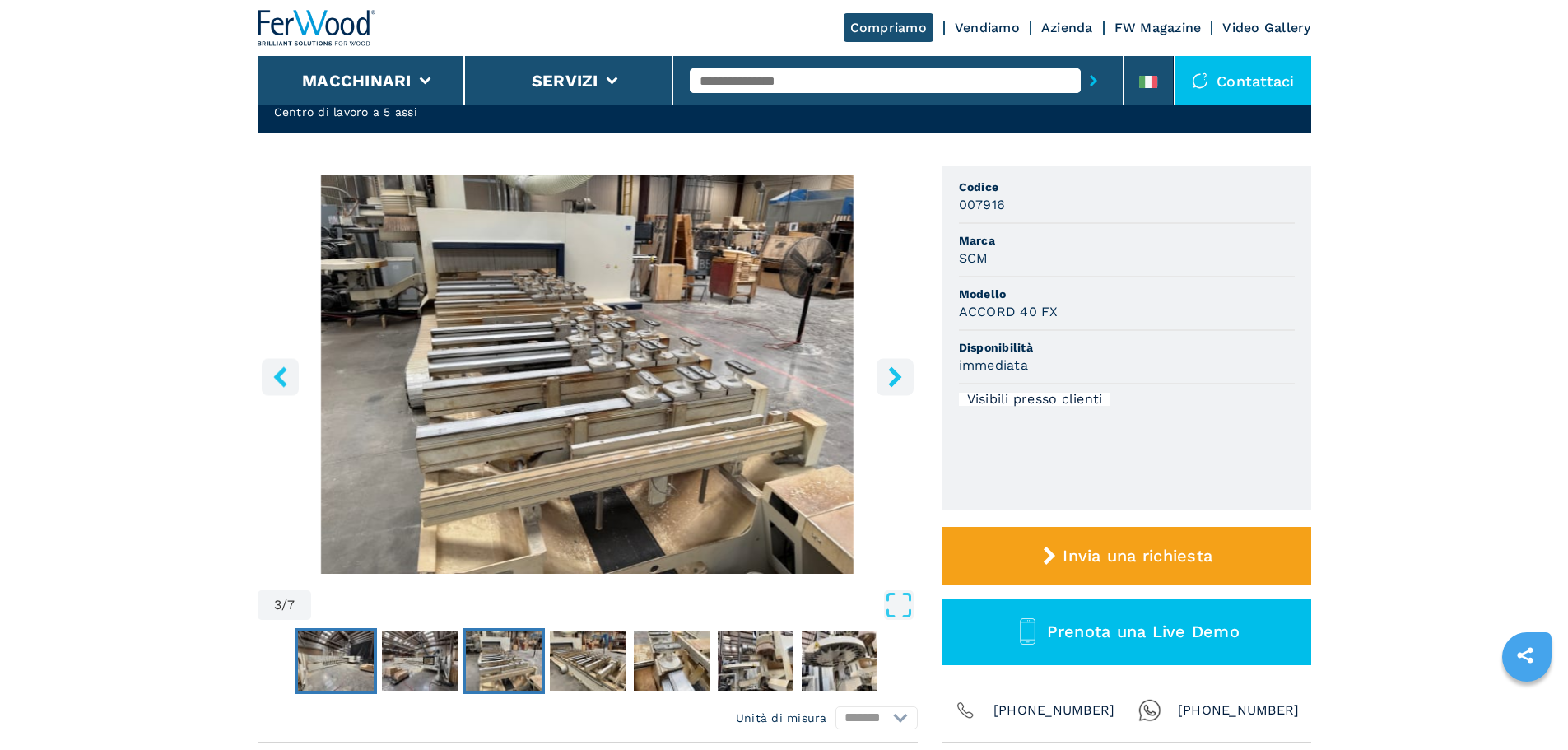
drag, startPoint x: 5, startPoint y: 420, endPoint x: 339, endPoint y: 652, distance: 406.7
click at [339, 652] on img "Go to Slide 1" at bounding box center [335, 662] width 76 height 59
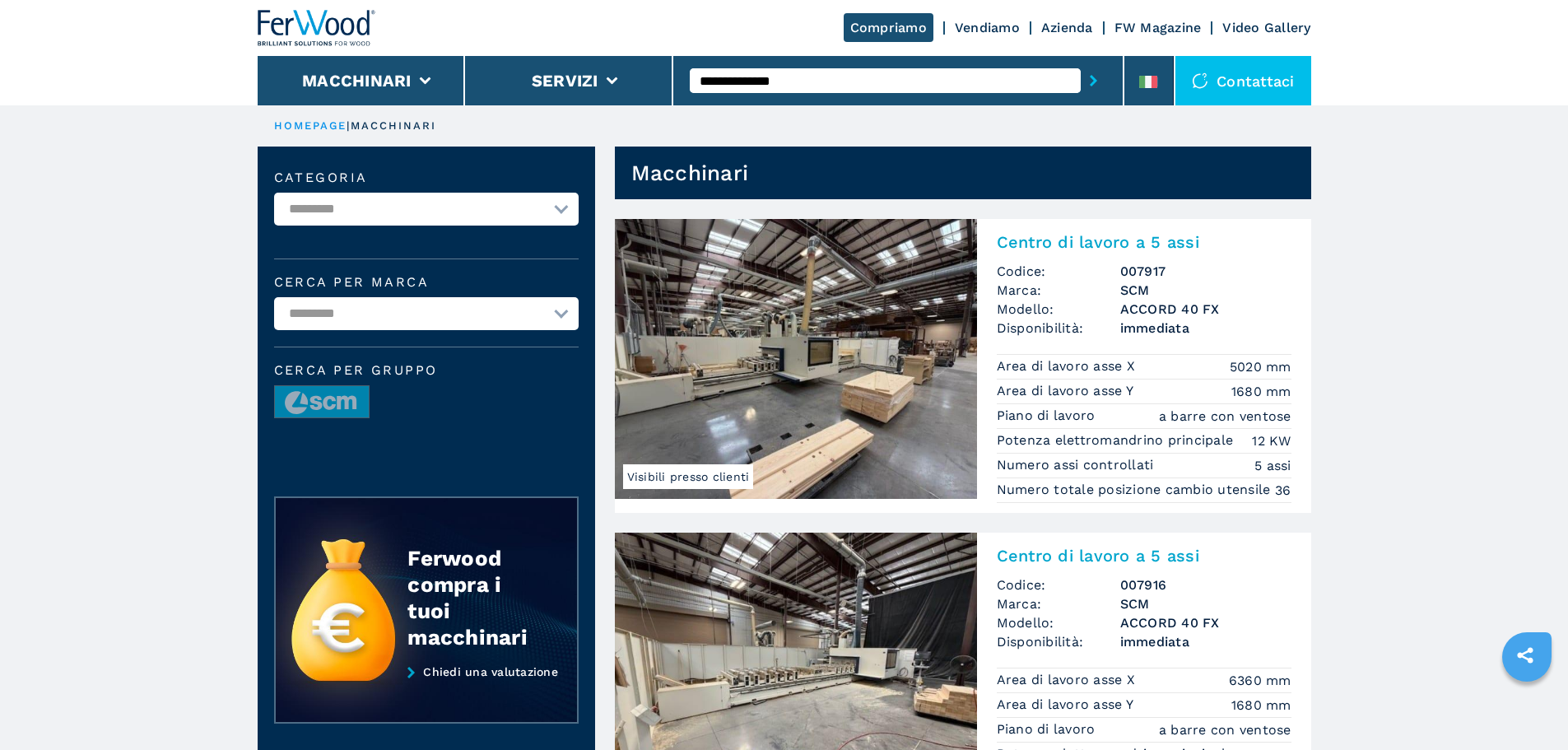
click at [909, 457] on img at bounding box center [795, 359] width 362 height 280
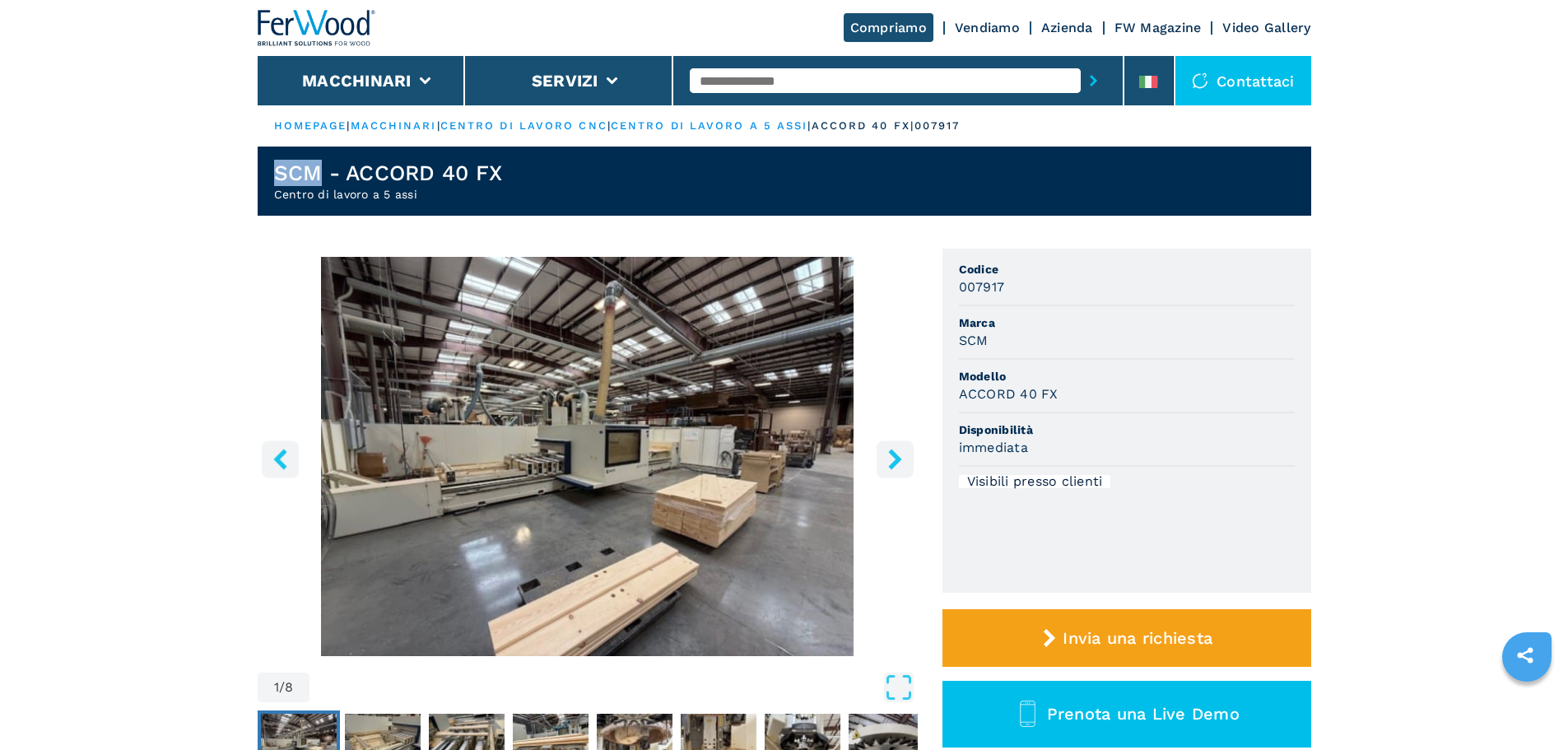
drag, startPoint x: 313, startPoint y: 173, endPoint x: 2, endPoint y: 147, distance: 312.1
copy h1 "SCM"
drag, startPoint x: 1063, startPoint y: 392, endPoint x: 948, endPoint y: 400, distance: 115.3
click at [948, 400] on ul "Codice 007917 Marca SCM Modello ACCORD 40 FX Disponibilità immediata Visibili p…" at bounding box center [1127, 420] width 368 height 344
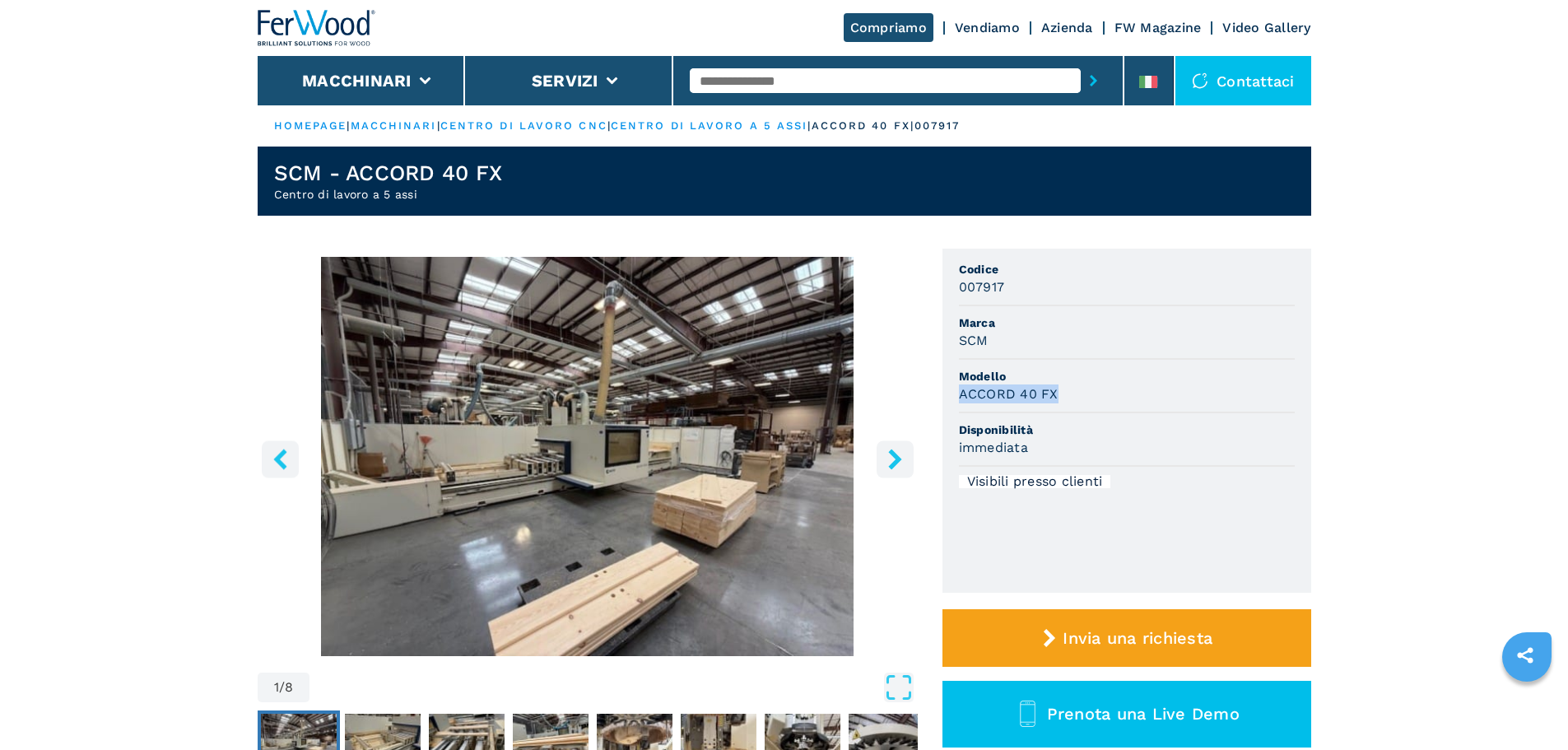
copy h3 "ACCORD 40 FX"
drag, startPoint x: 508, startPoint y: 191, endPoint x: 181, endPoint y: 188, distance: 327.0
copy h2 "Centro di lavoro a 5 assi"
click at [469, 157] on header "SCM - ACCORD 40 FX Centro di lavoro a 5 assi" at bounding box center [784, 181] width 1054 height 69
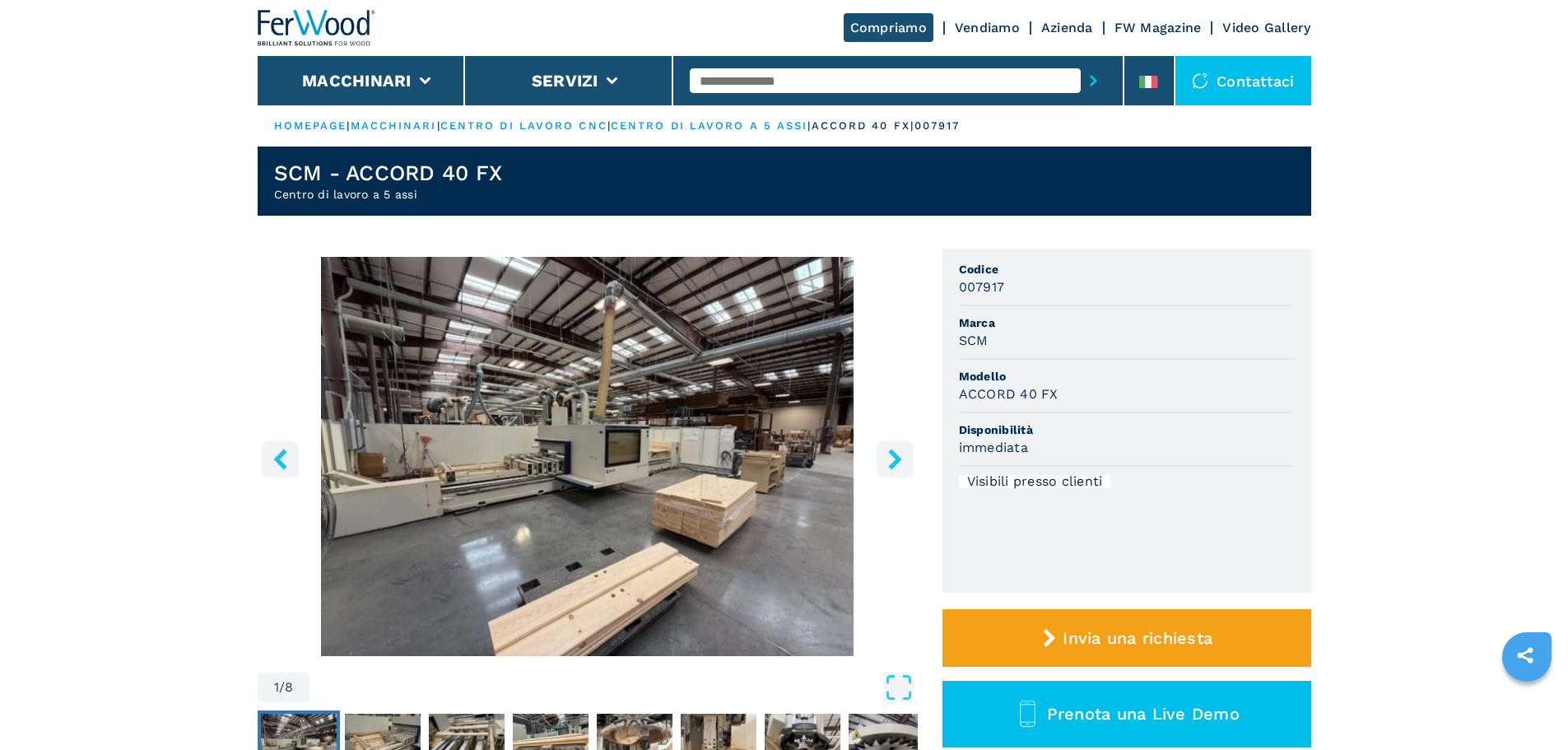
click at [466, 162] on h1 "SCM - ACCORD 40 FX" at bounding box center [389, 172] width 229 height 26
copy h1 "SCM - ACCORD 40 FX"
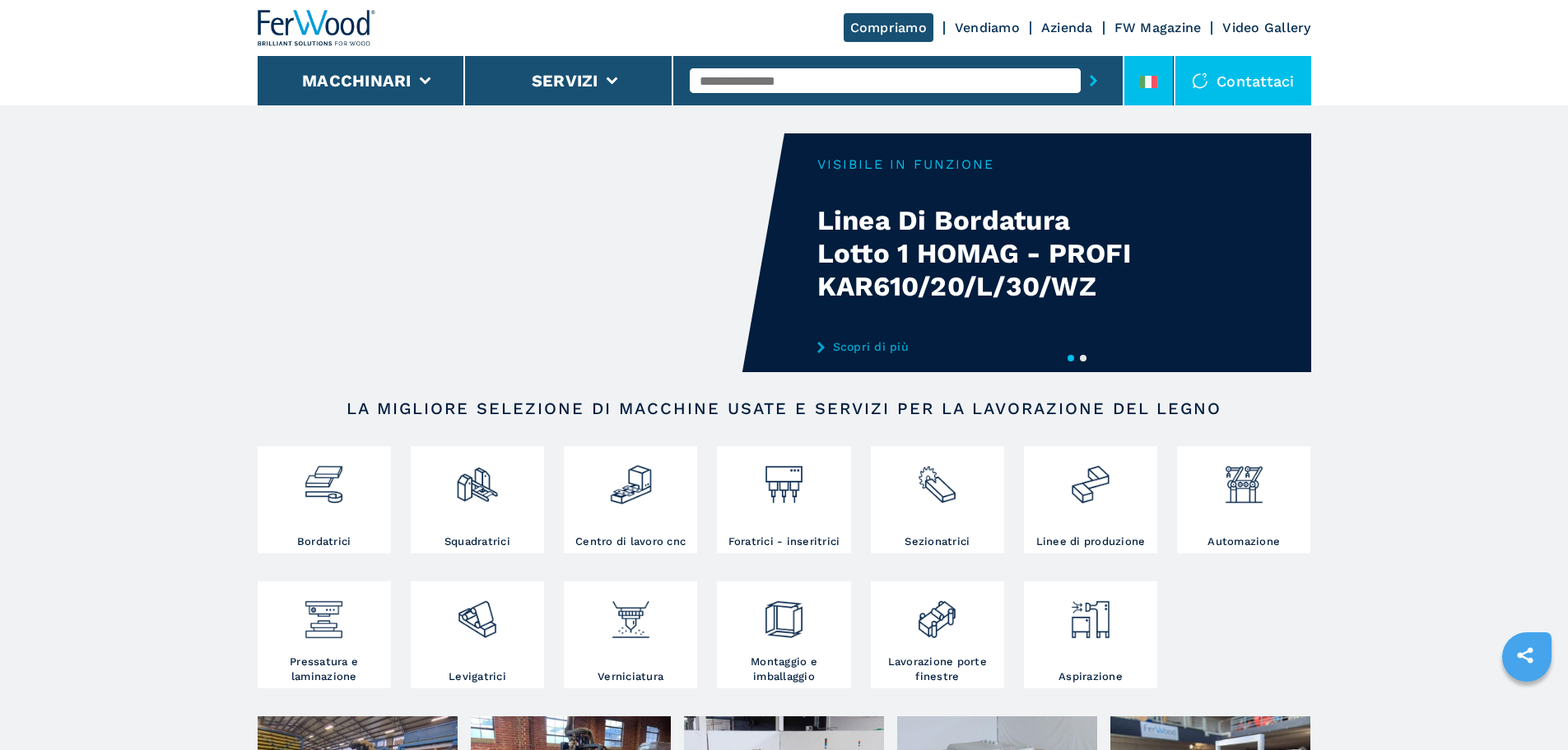
click at [1129, 76] on li at bounding box center [1149, 81] width 49 height 49
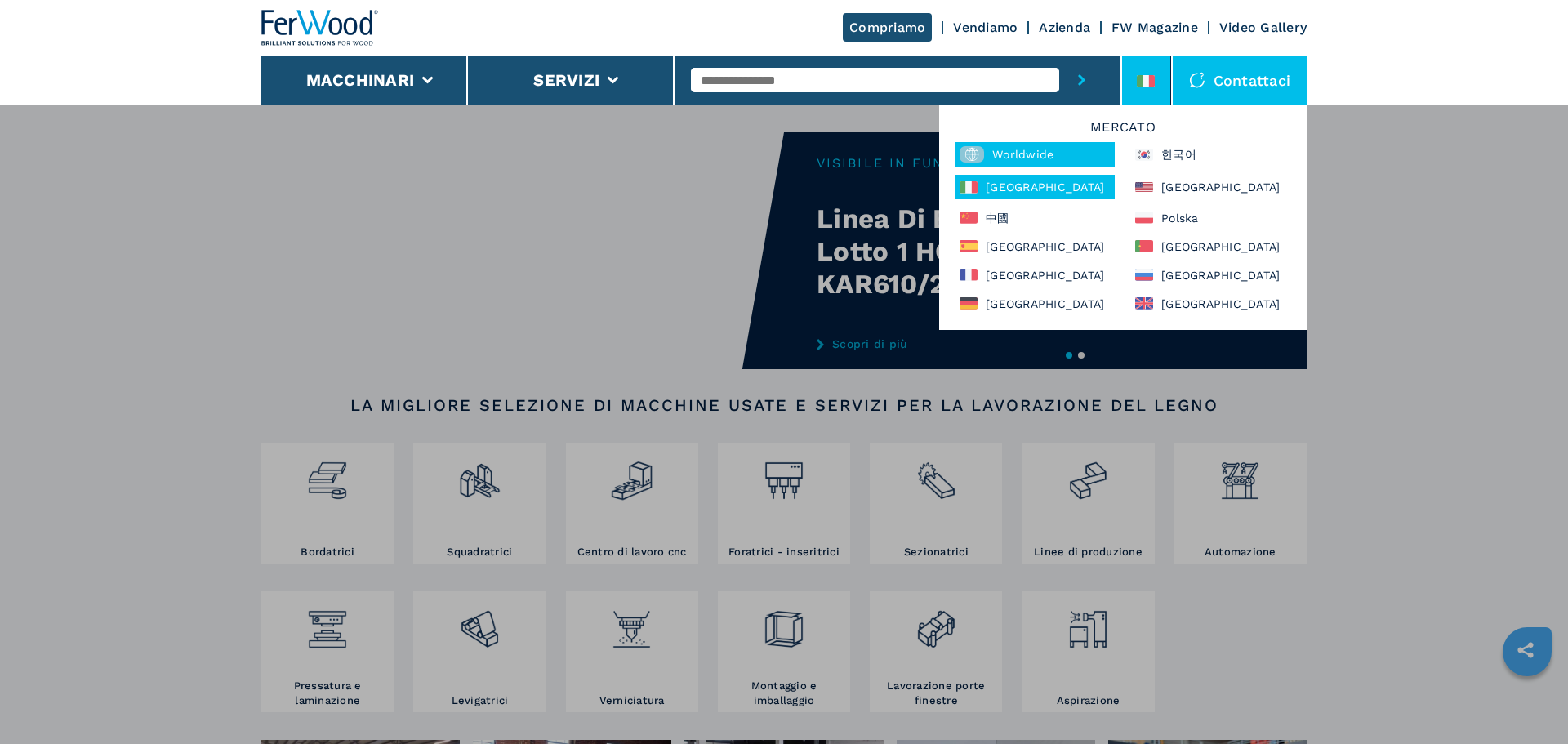
click at [1071, 153] on div "Worldwide" at bounding box center [1034, 154] width 159 height 24
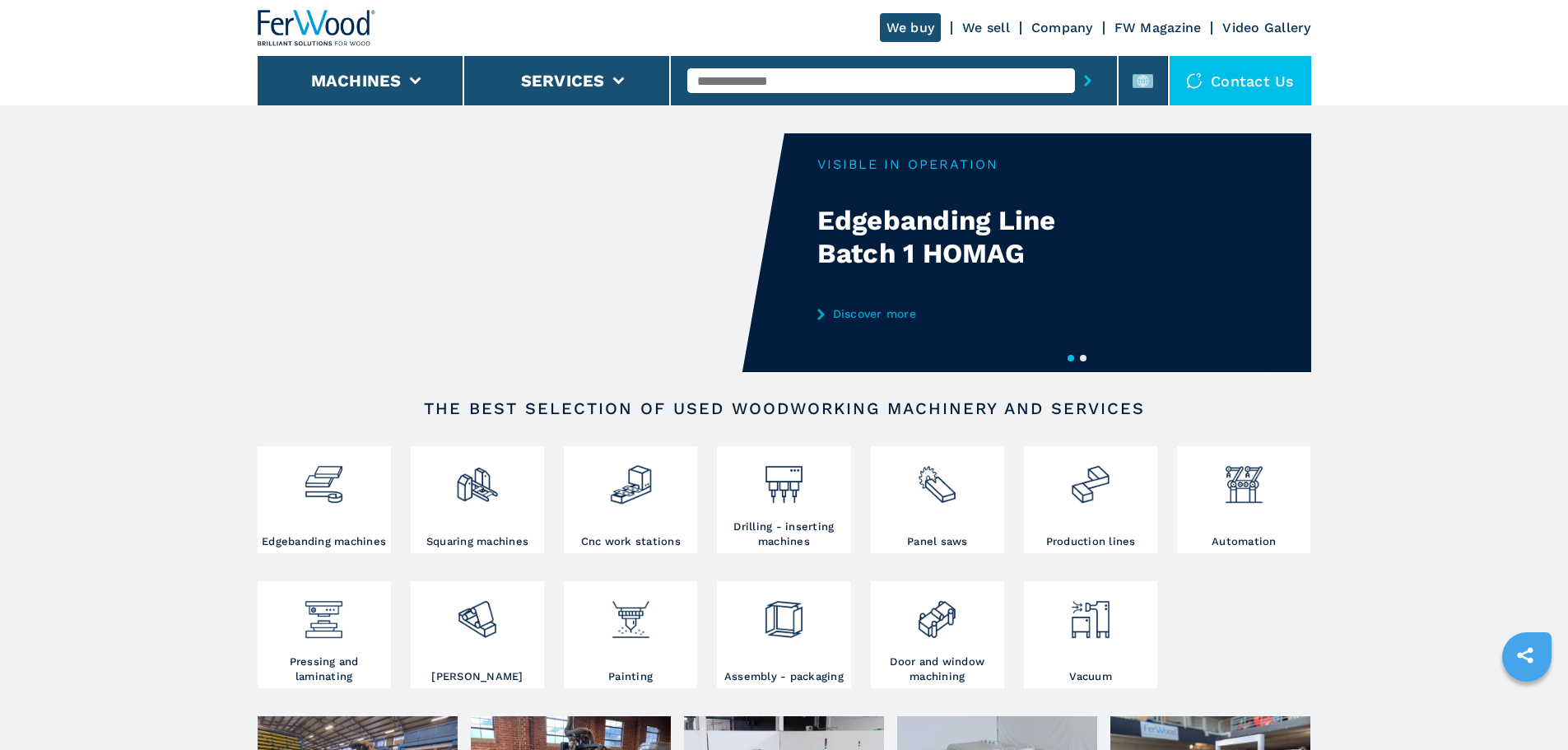
click at [771, 82] on input "text" at bounding box center [881, 80] width 388 height 25
paste input "**********"
type input "**********"
click at [1075, 62] on button "submit-button" at bounding box center [1087, 81] width 25 height 38
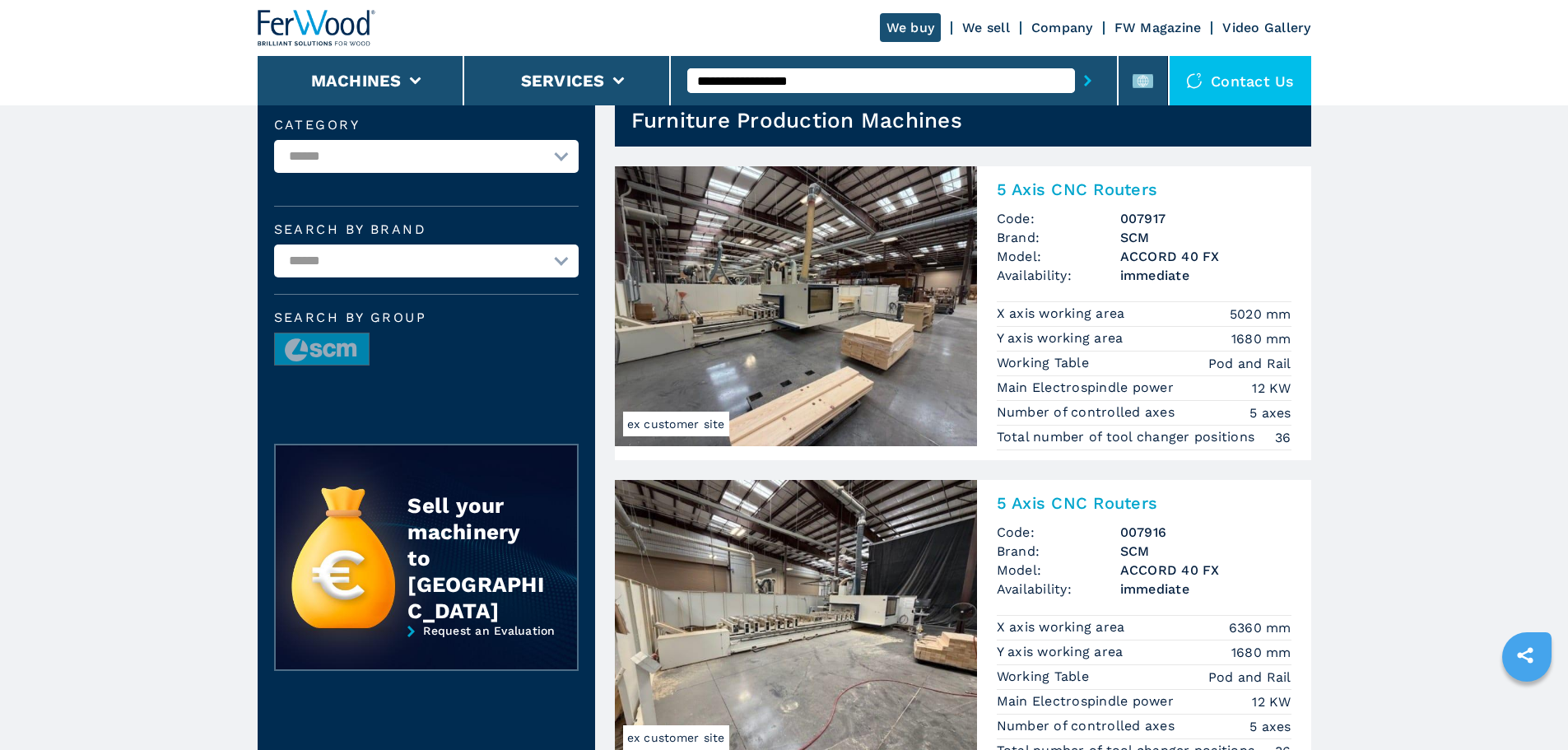
scroll to position [82, 0]
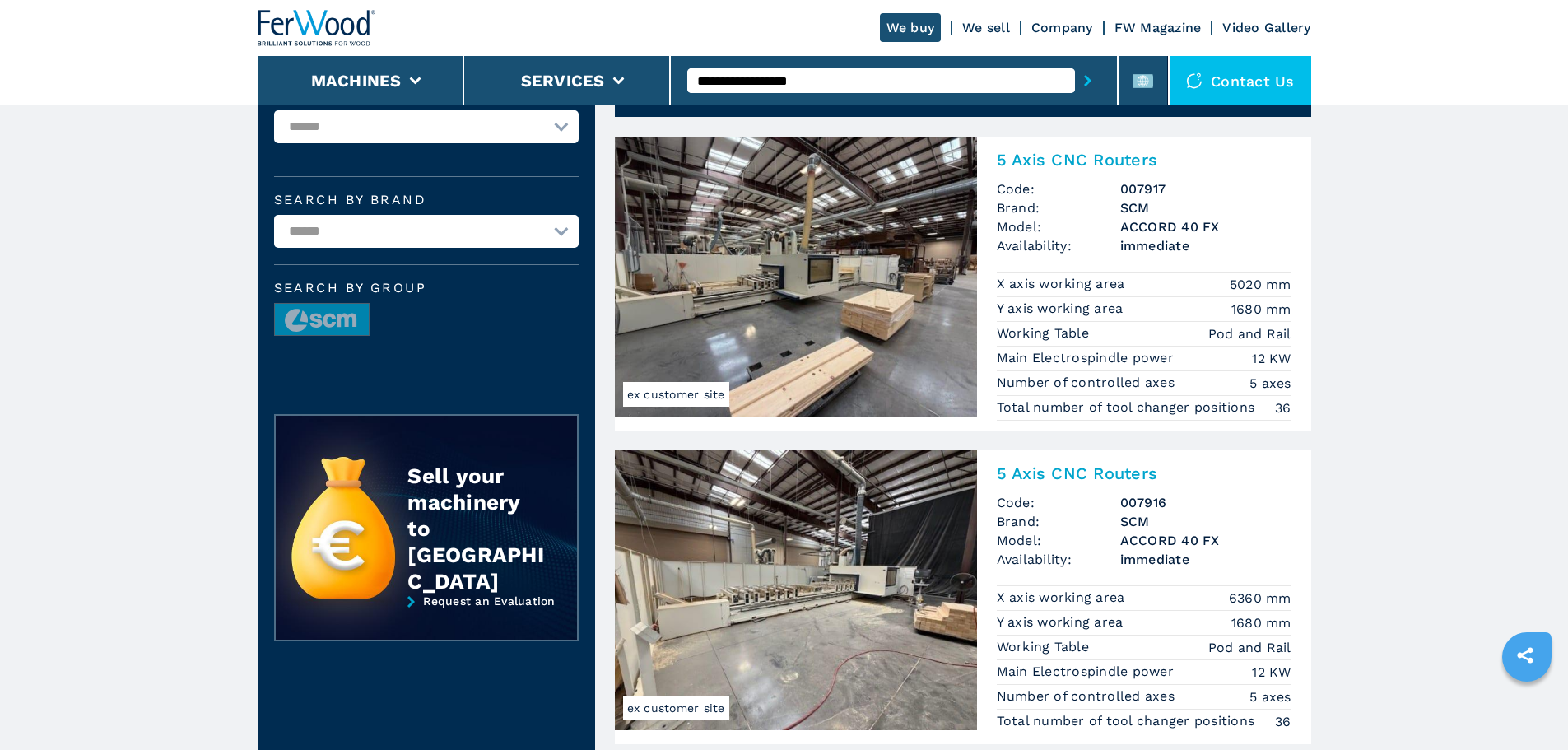
click at [878, 345] on img at bounding box center [795, 277] width 362 height 280
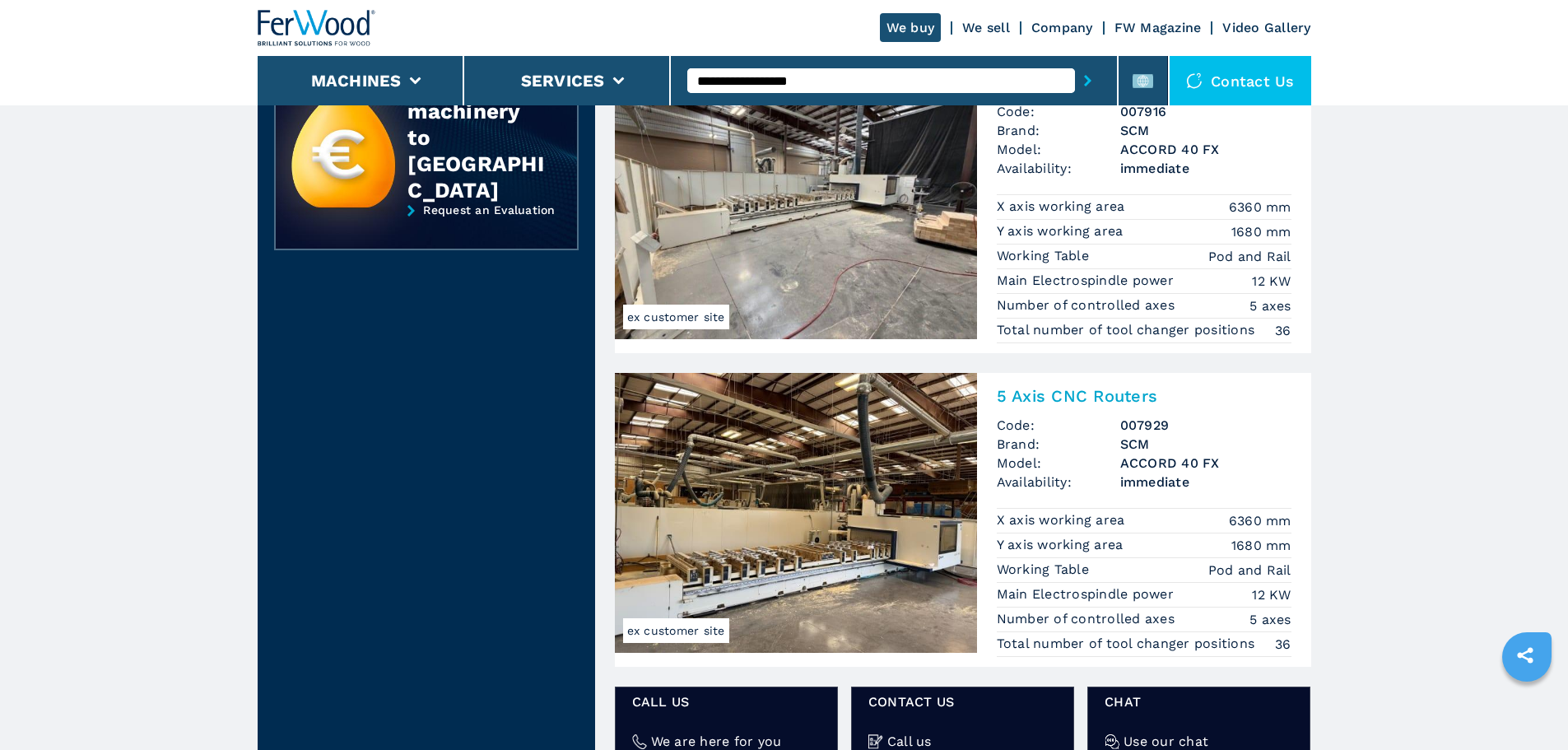
scroll to position [494, 0]
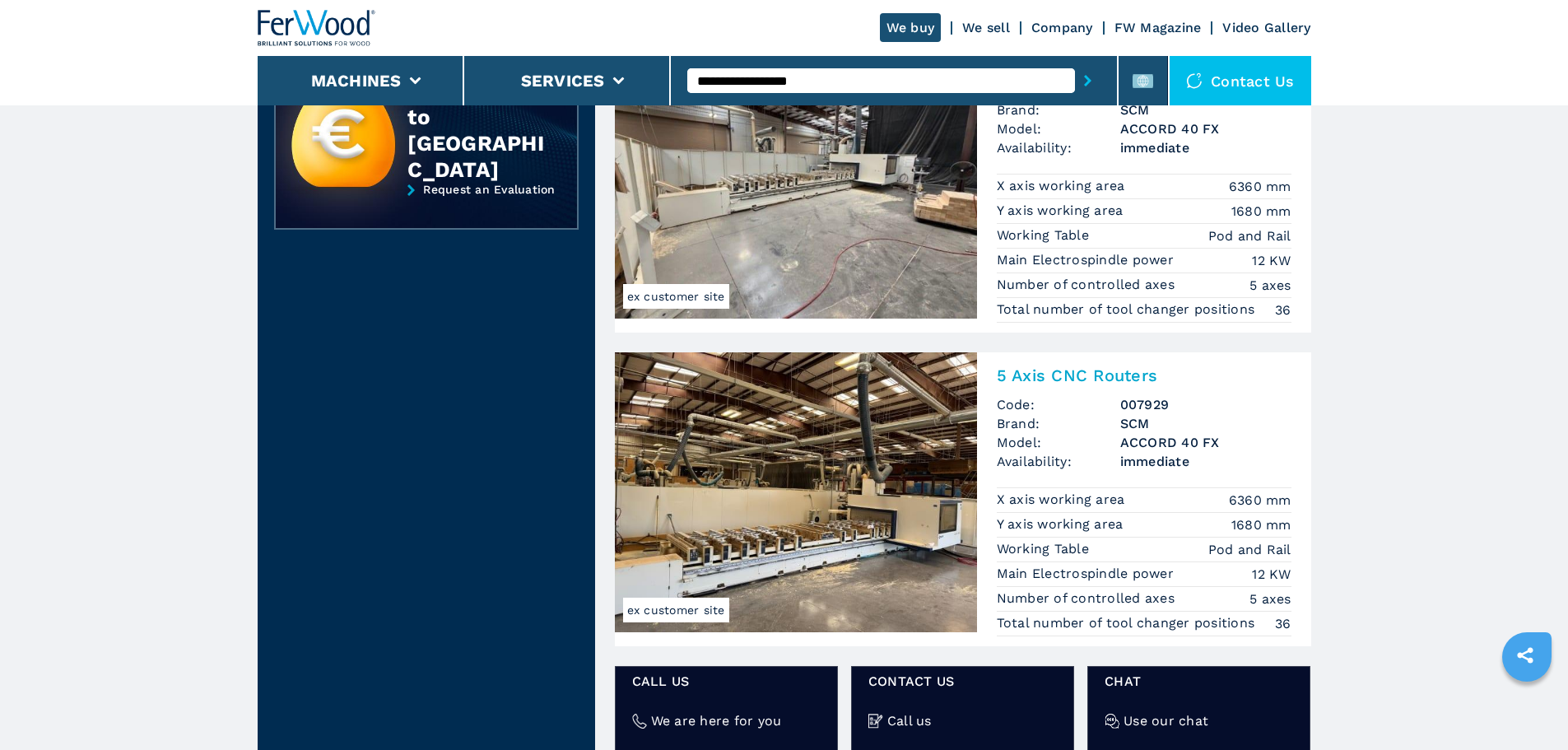
click at [896, 535] on img at bounding box center [795, 493] width 362 height 280
click at [964, 440] on img at bounding box center [795, 493] width 362 height 280
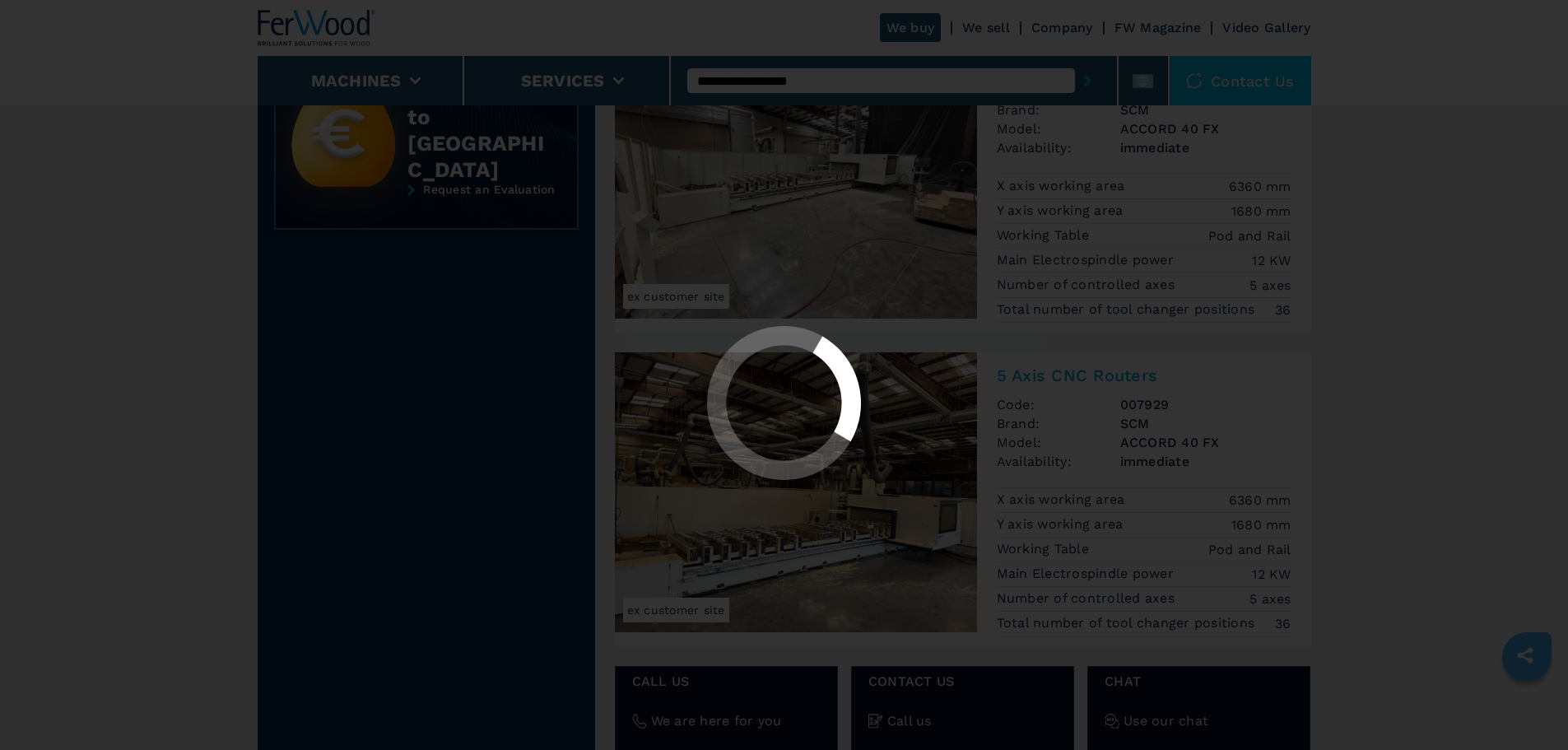
scroll to position [0, 0]
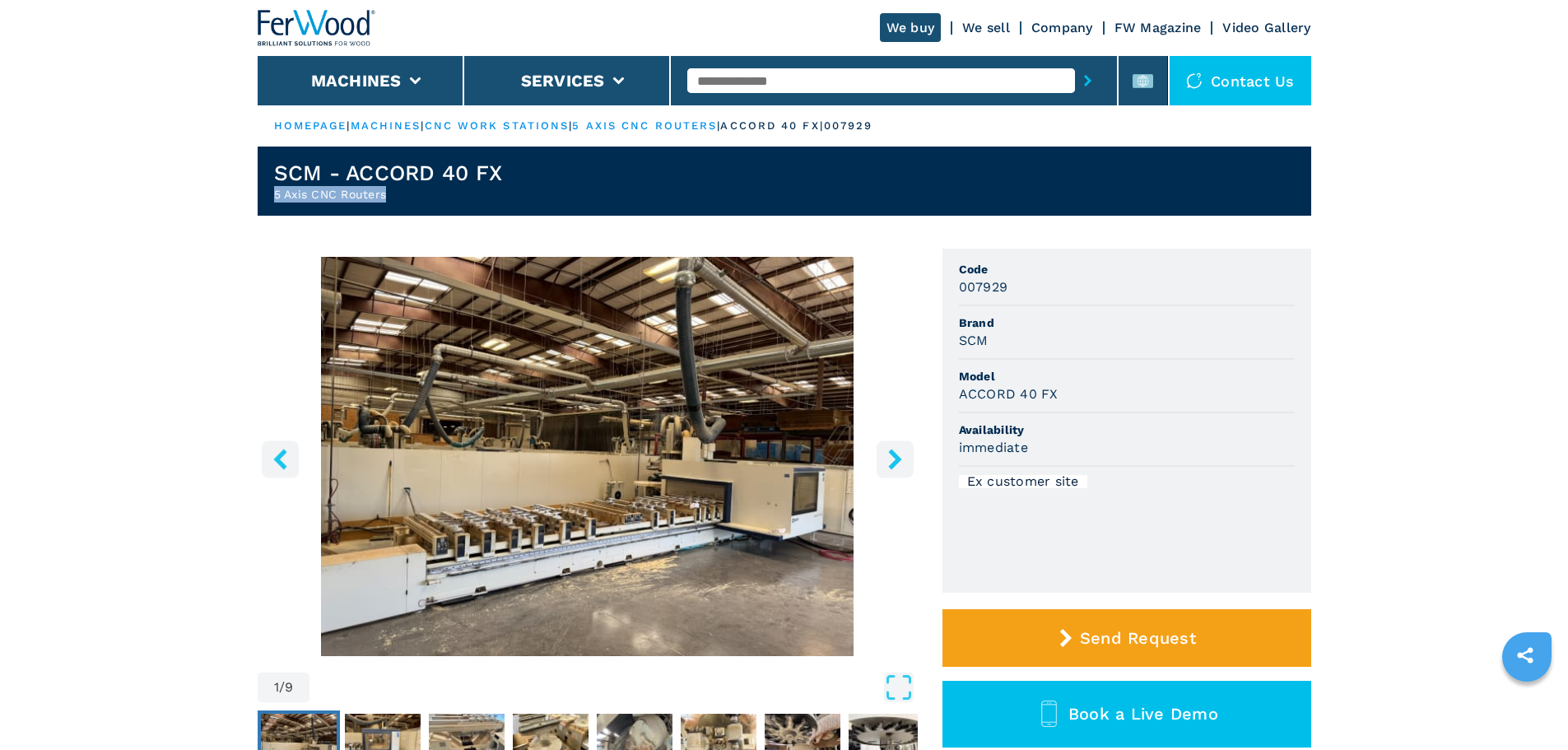
drag, startPoint x: 393, startPoint y: 189, endPoint x: 213, endPoint y: 189, distance: 180.0
copy h2 "5 Axis CNC Routers"
click at [293, 463] on button "left-button" at bounding box center [280, 460] width 37 height 37
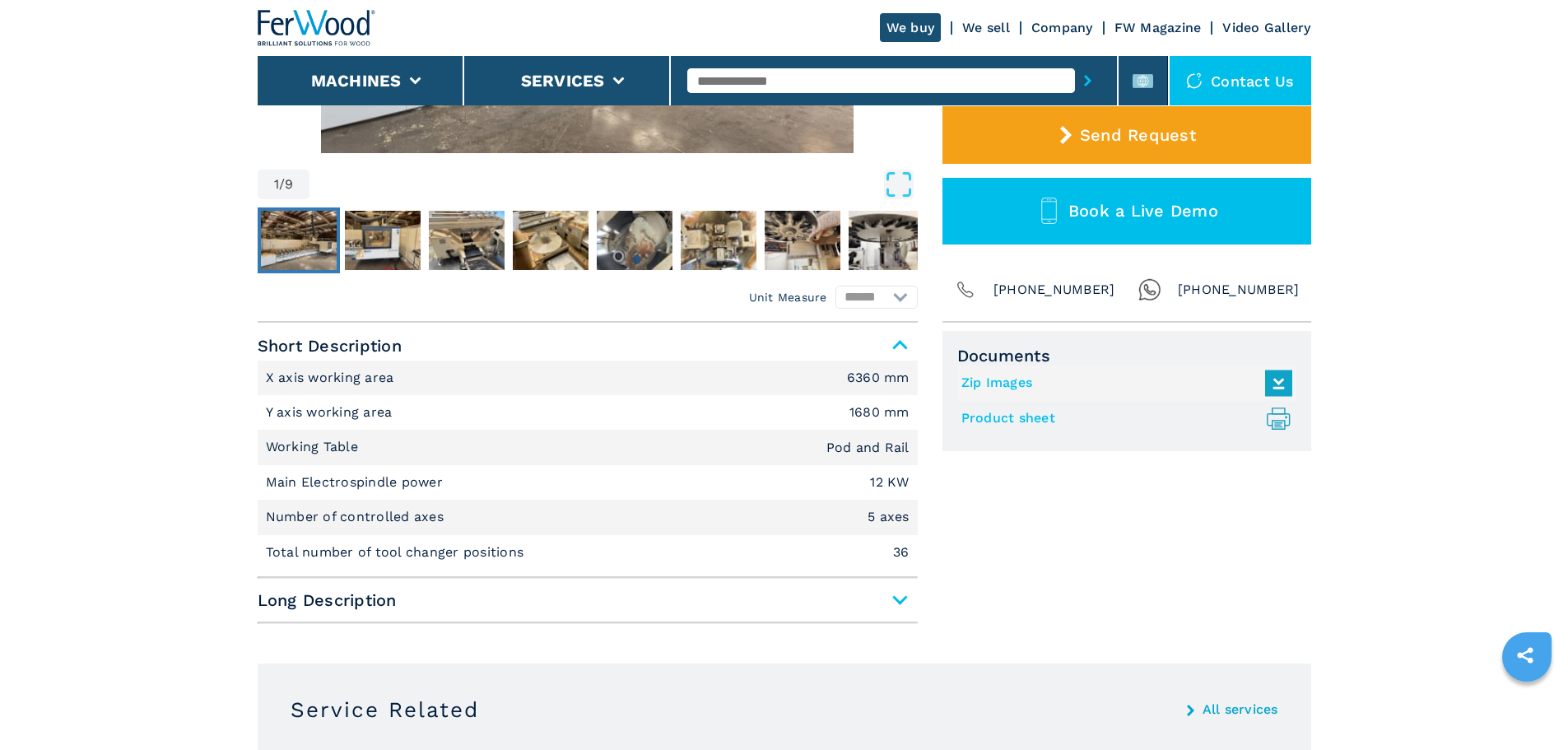
scroll to position [659, 0]
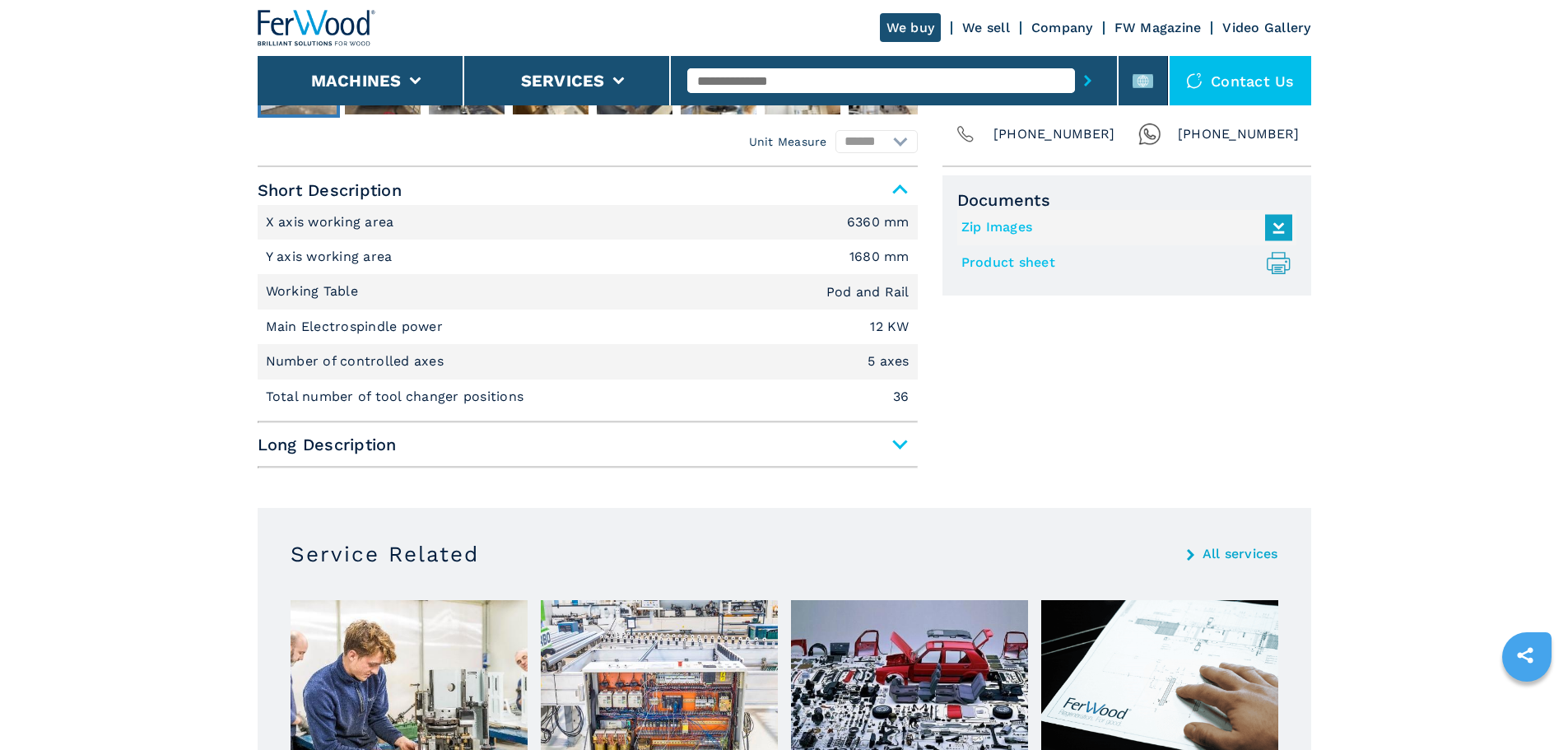
click at [696, 458] on span "Long Description" at bounding box center [587, 444] width 660 height 30
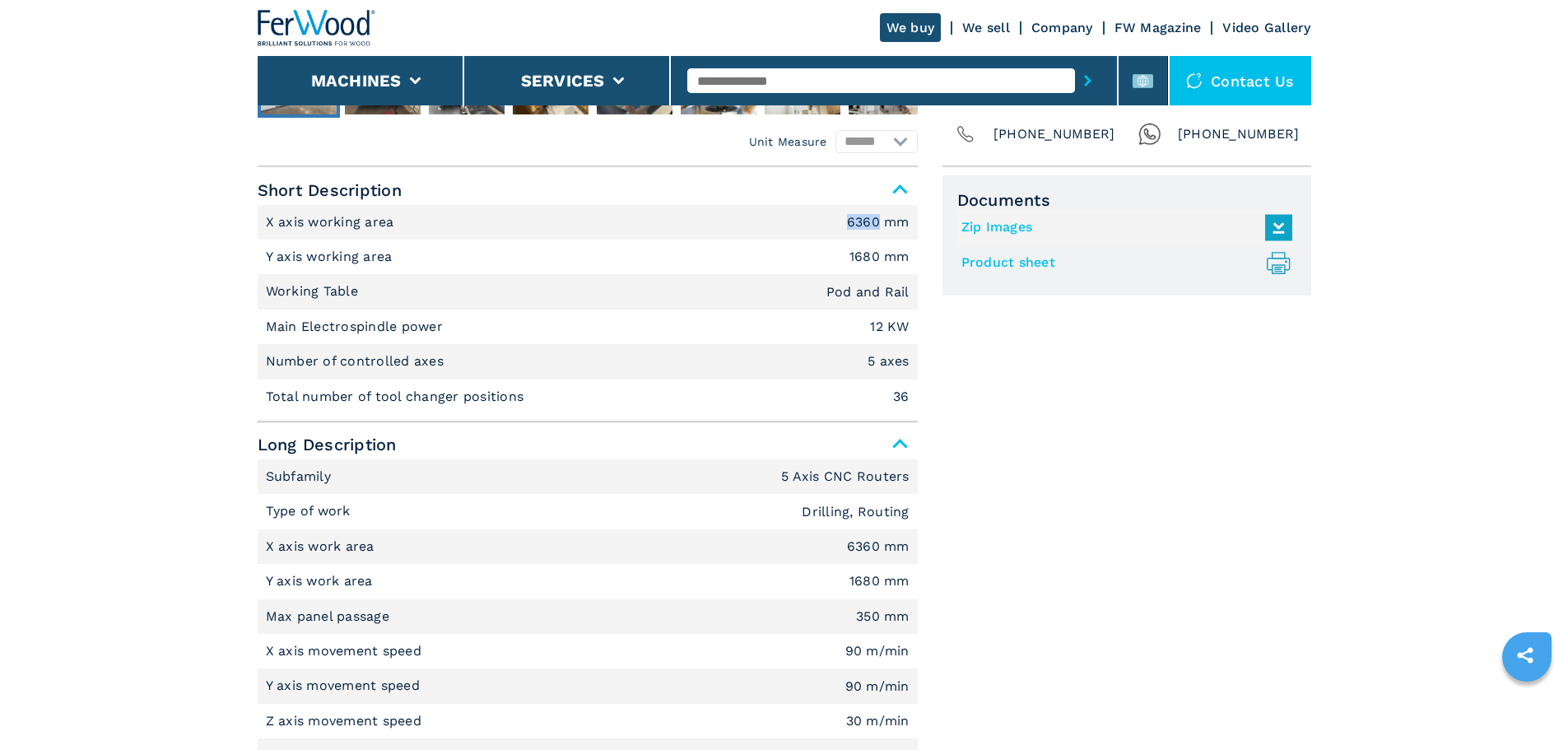
drag, startPoint x: 835, startPoint y: 217, endPoint x: 880, endPoint y: 223, distance: 45.4
click at [880, 223] on li "X axis working area 6360 mm" at bounding box center [587, 222] width 660 height 35
copy em "6360"
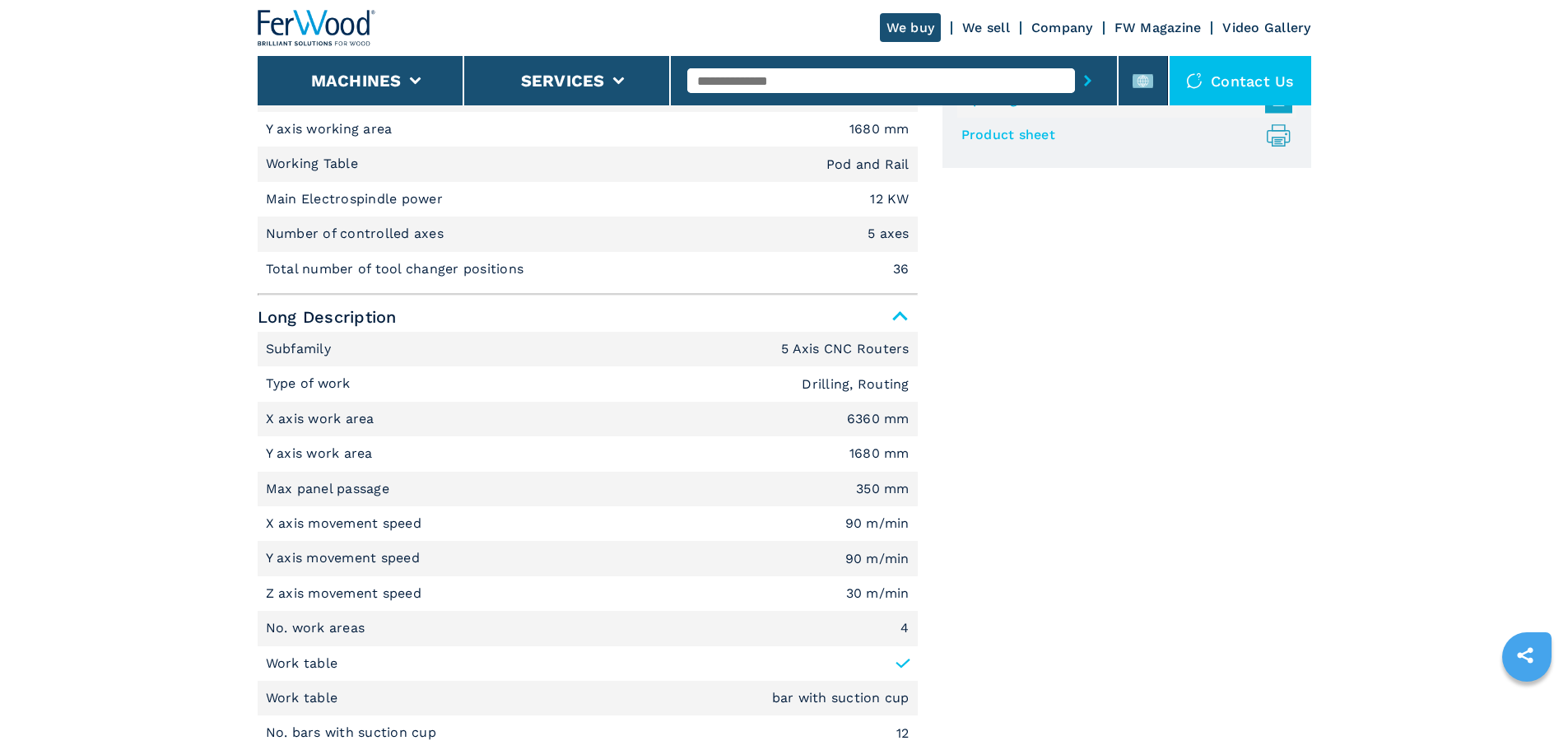
scroll to position [824, 0]
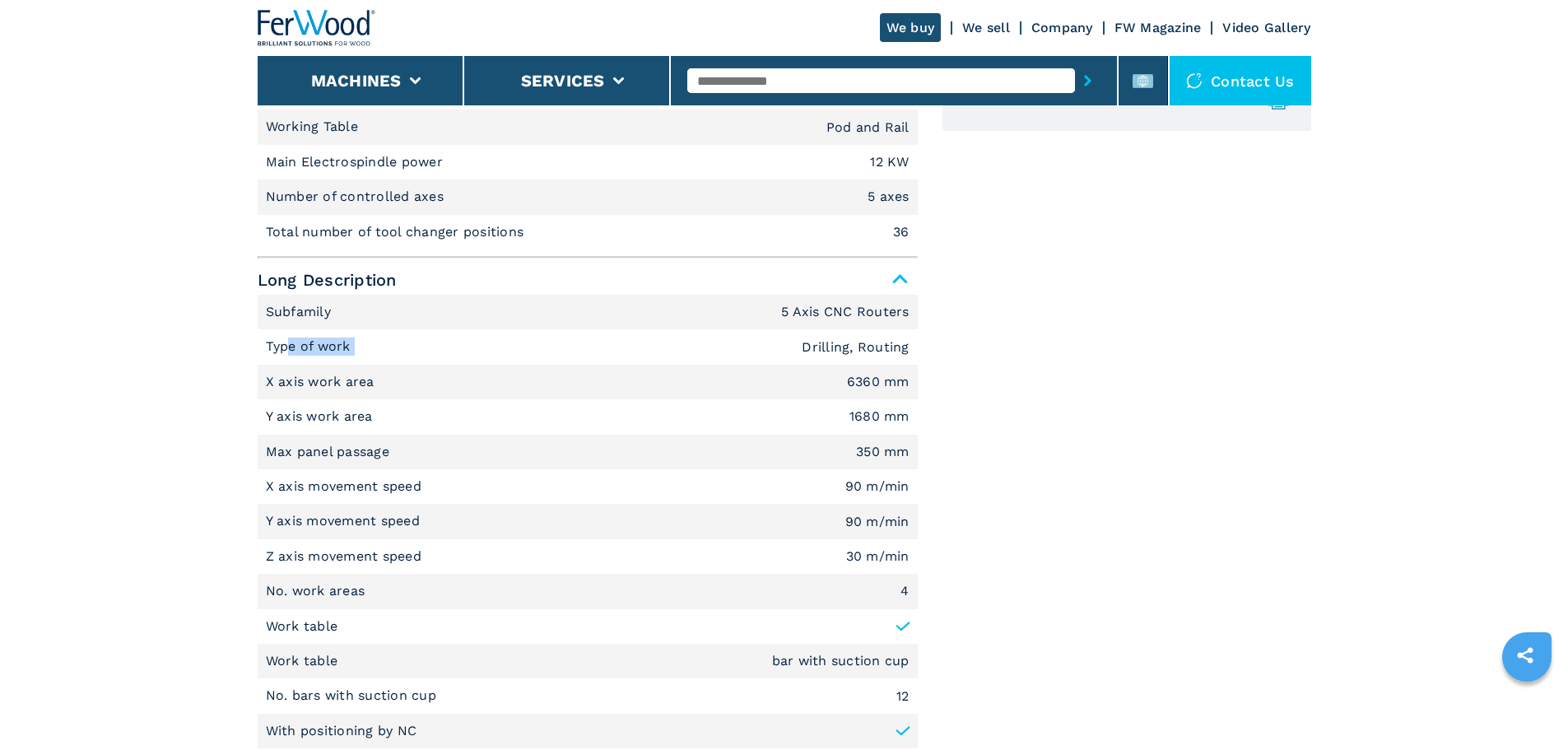
drag, startPoint x: 357, startPoint y: 352, endPoint x: 286, endPoint y: 361, distance: 71.6
click at [286, 361] on li "Type of work Drilling, Routing" at bounding box center [587, 347] width 660 height 35
click p "Type of work"
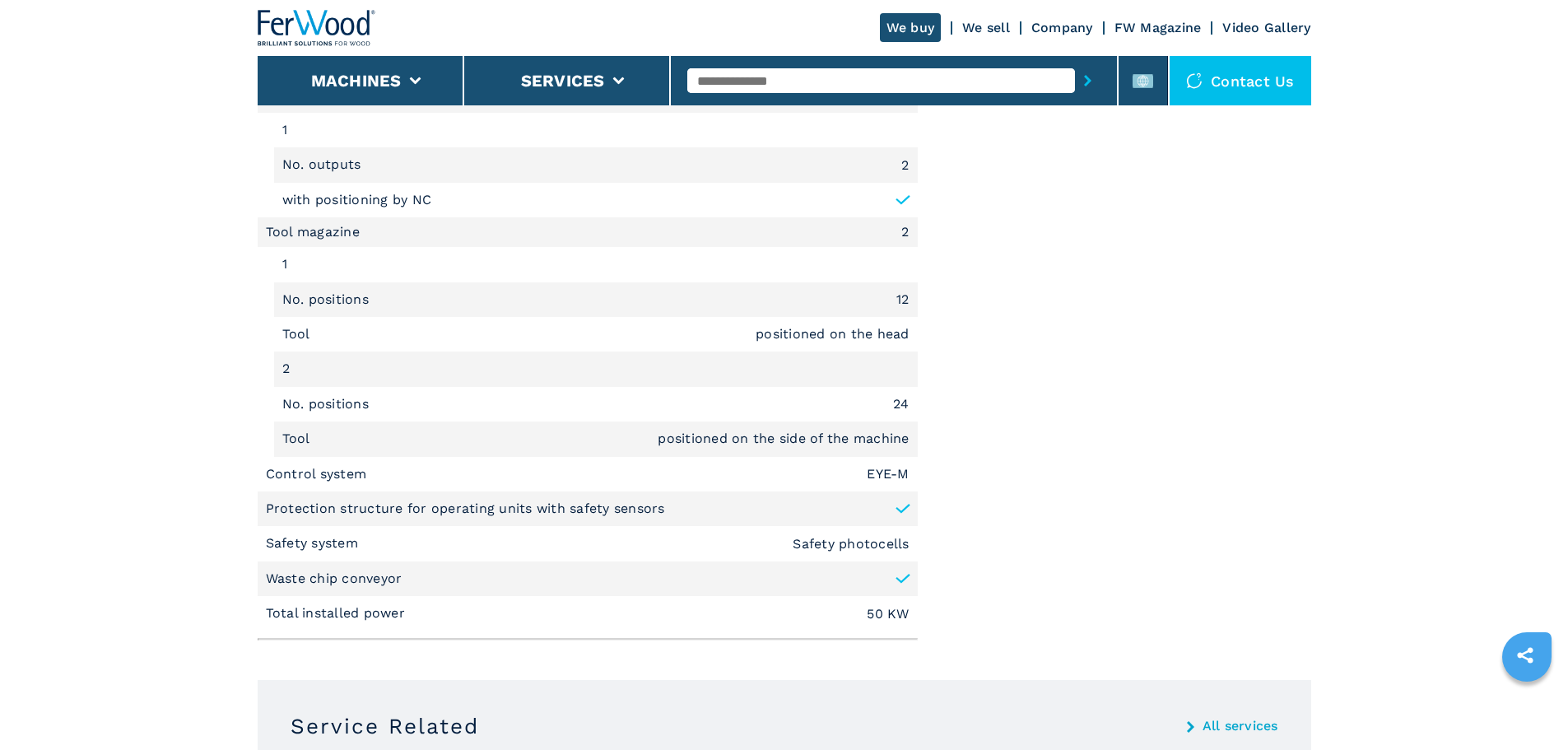
scroll to position [2388, 0]
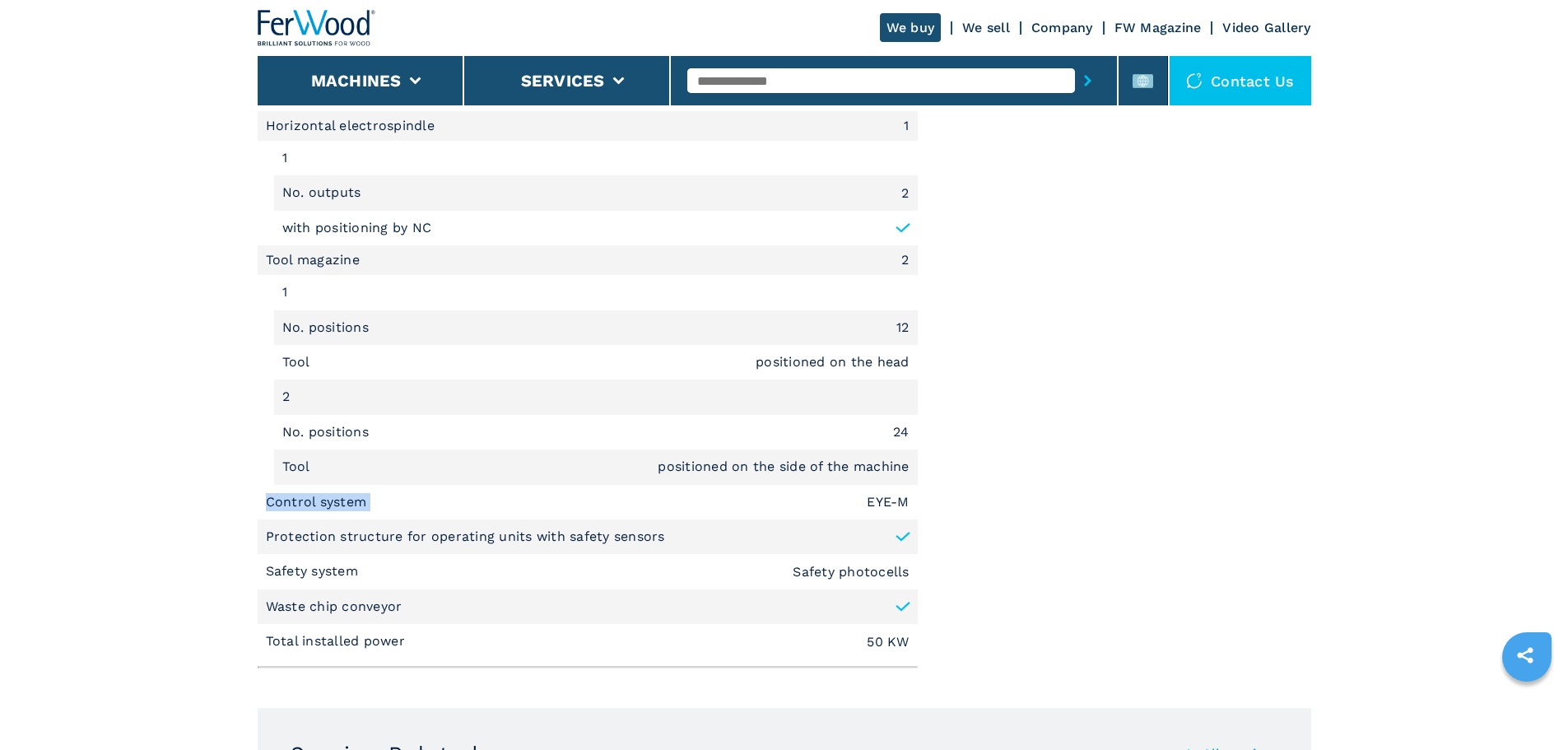
drag, startPoint x: 386, startPoint y: 504, endPoint x: 245, endPoint y: 502, distance: 141.0
click main "HOMEPAGE | machines | cnc work stations | 5 axis cnc routers | accord 40 fx | 0…"
drag, startPoint x: 866, startPoint y: 512, endPoint x: 913, endPoint y: 507, distance: 47.3
click li "Control system EYE-M"
copy em "EYE-M"
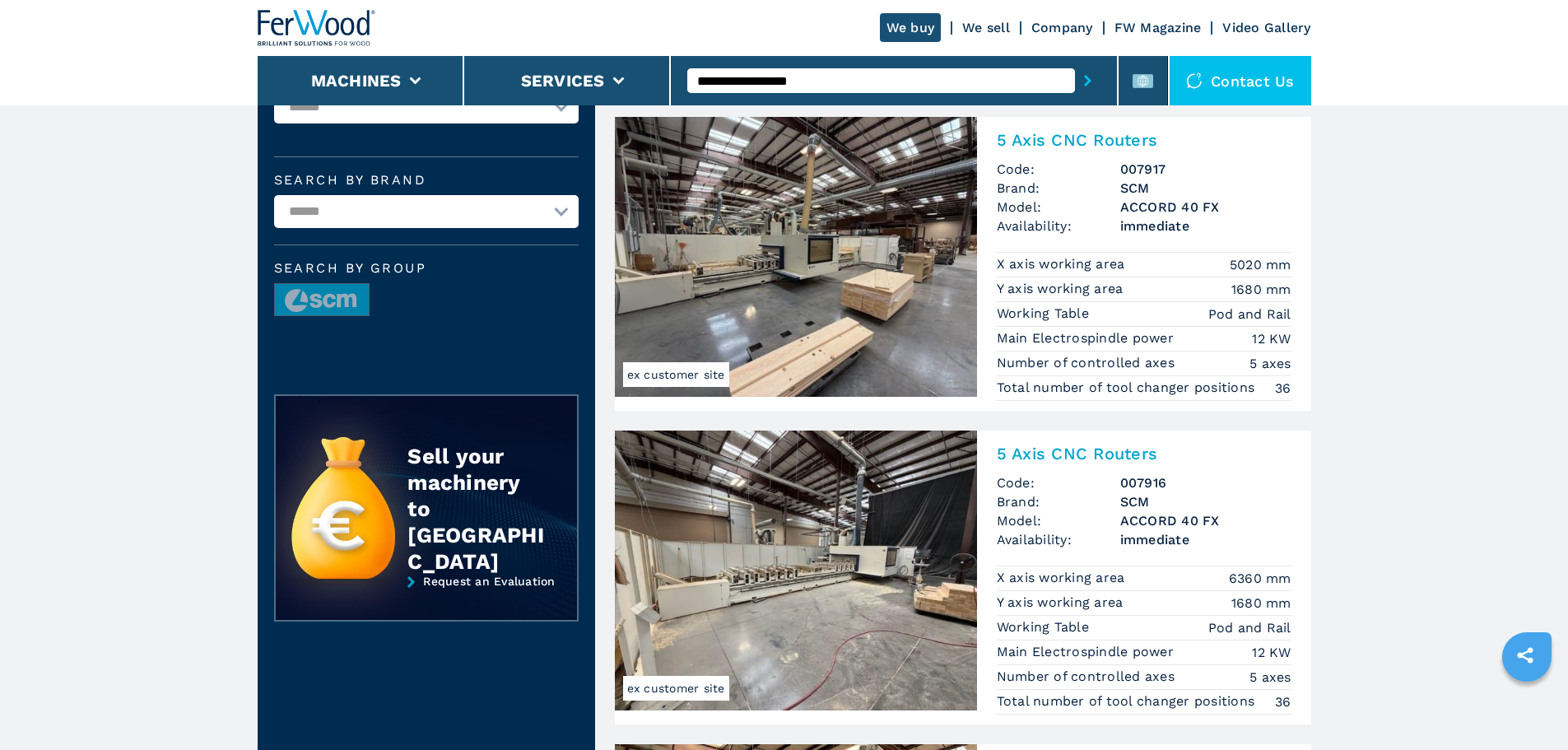
scroll to position [82, 0]
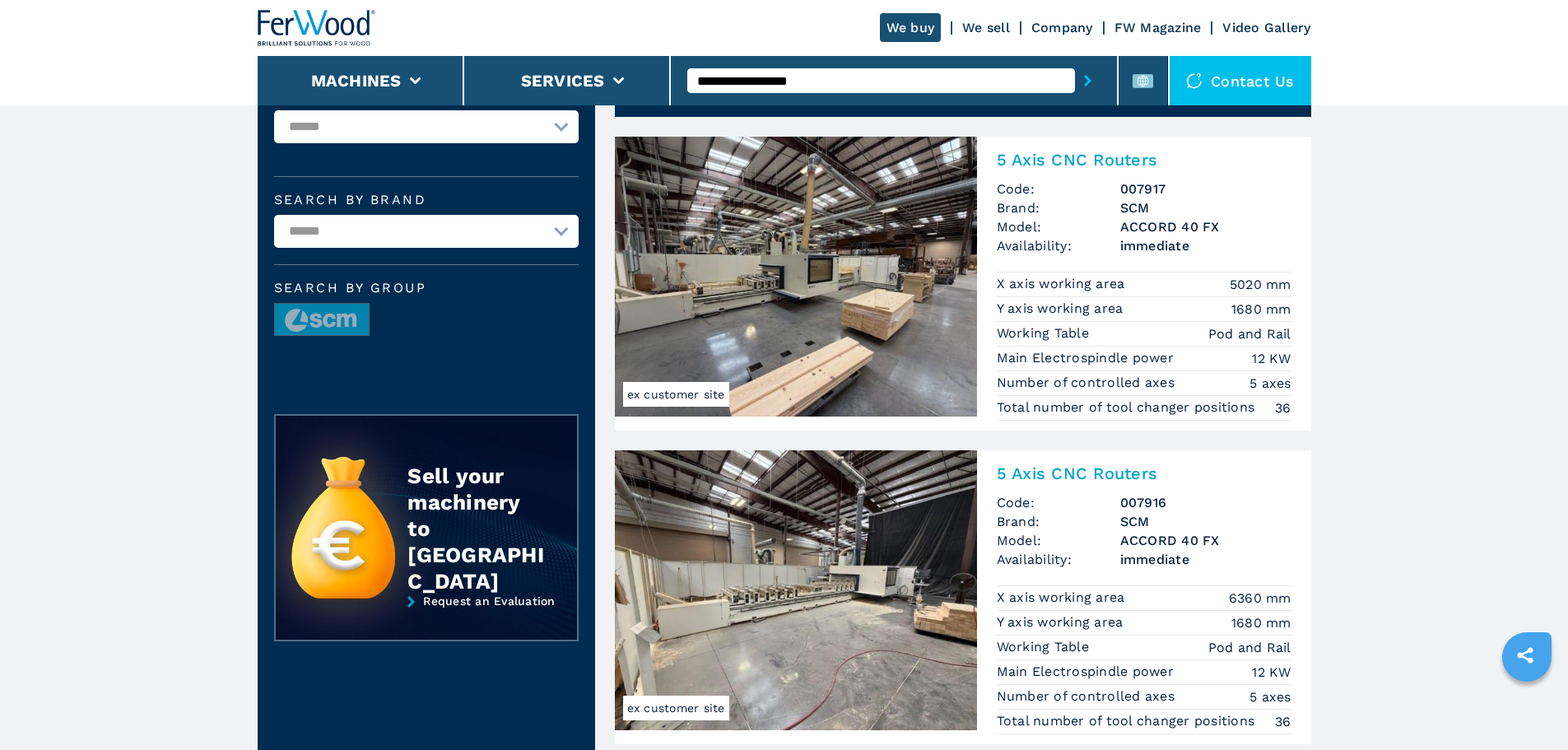
click at [908, 573] on img at bounding box center [795, 590] width 362 height 280
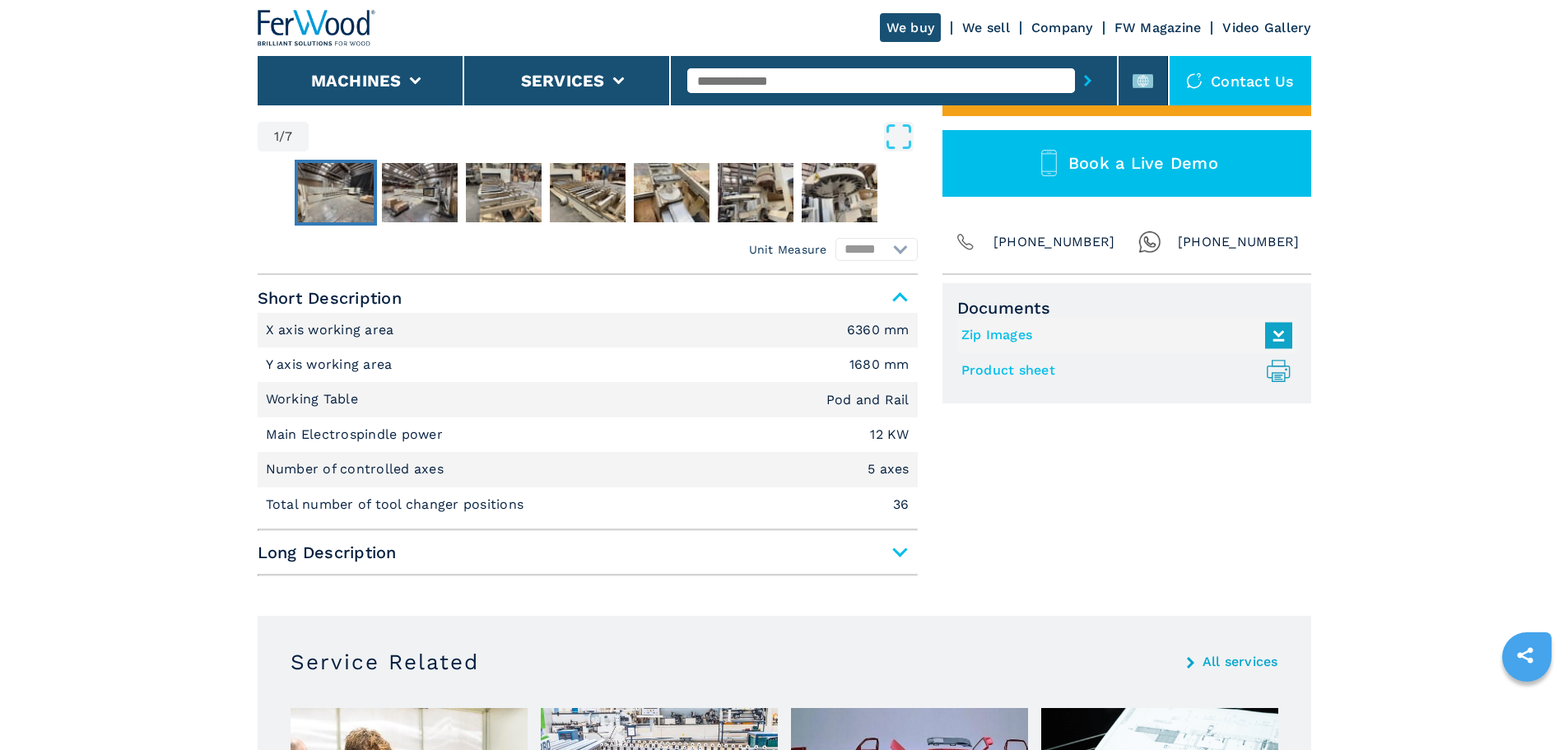
scroll to position [577, 0]
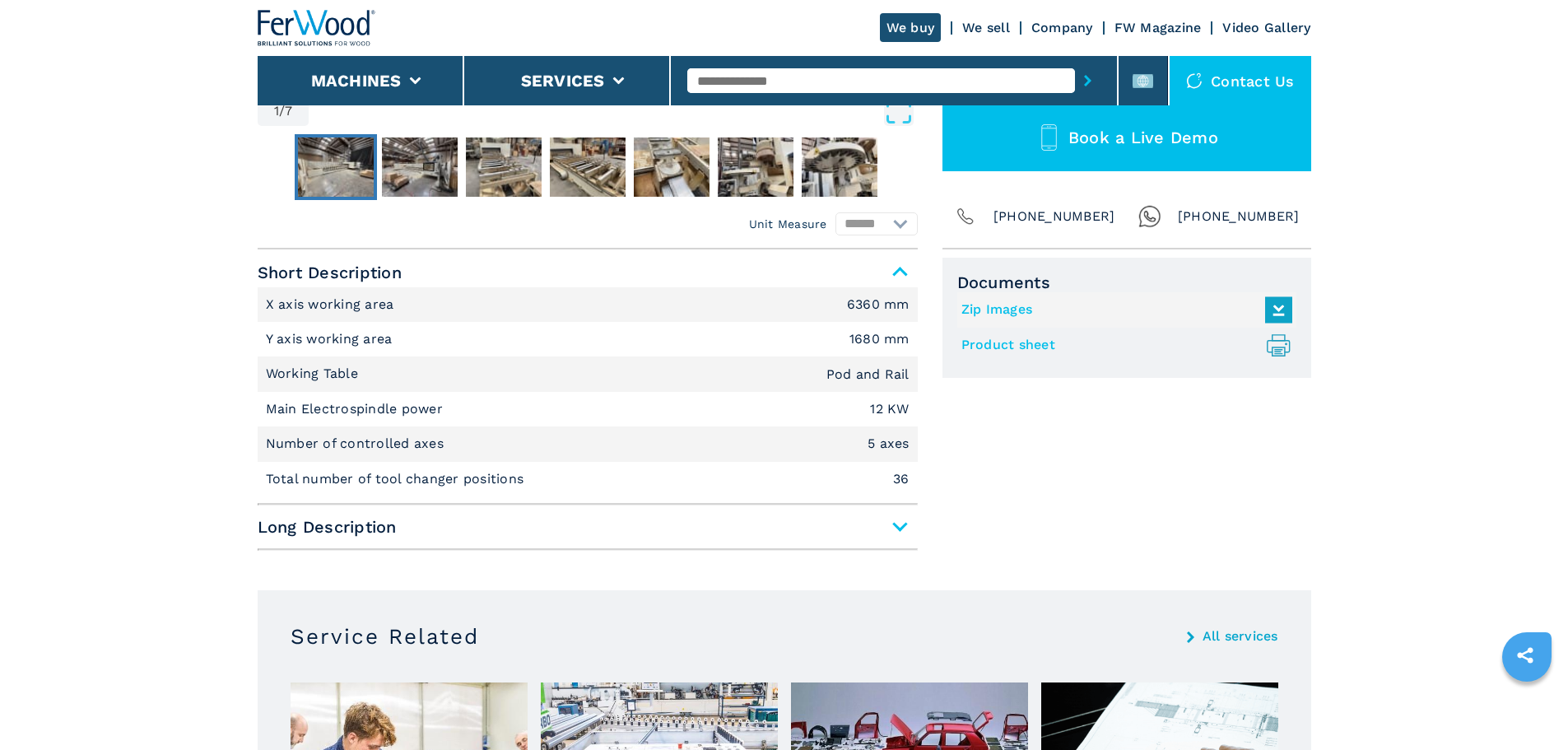
click at [896, 543] on div "Short Description X axis working area 6360 mm Y axis working area 1680 mm Worki…" at bounding box center [587, 403] width 660 height 293
click at [893, 532] on span "Long Description" at bounding box center [587, 527] width 660 height 30
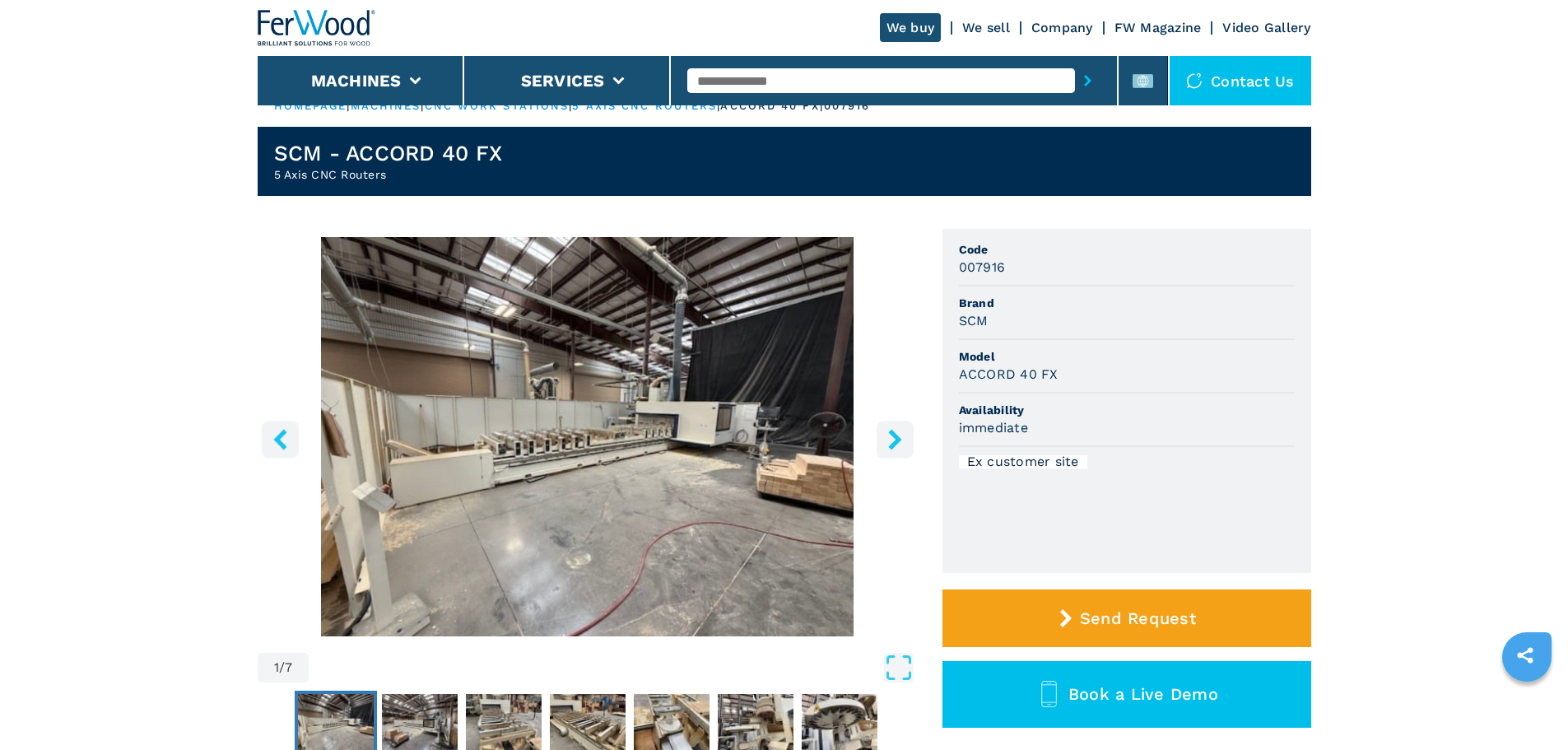
scroll to position [0, 0]
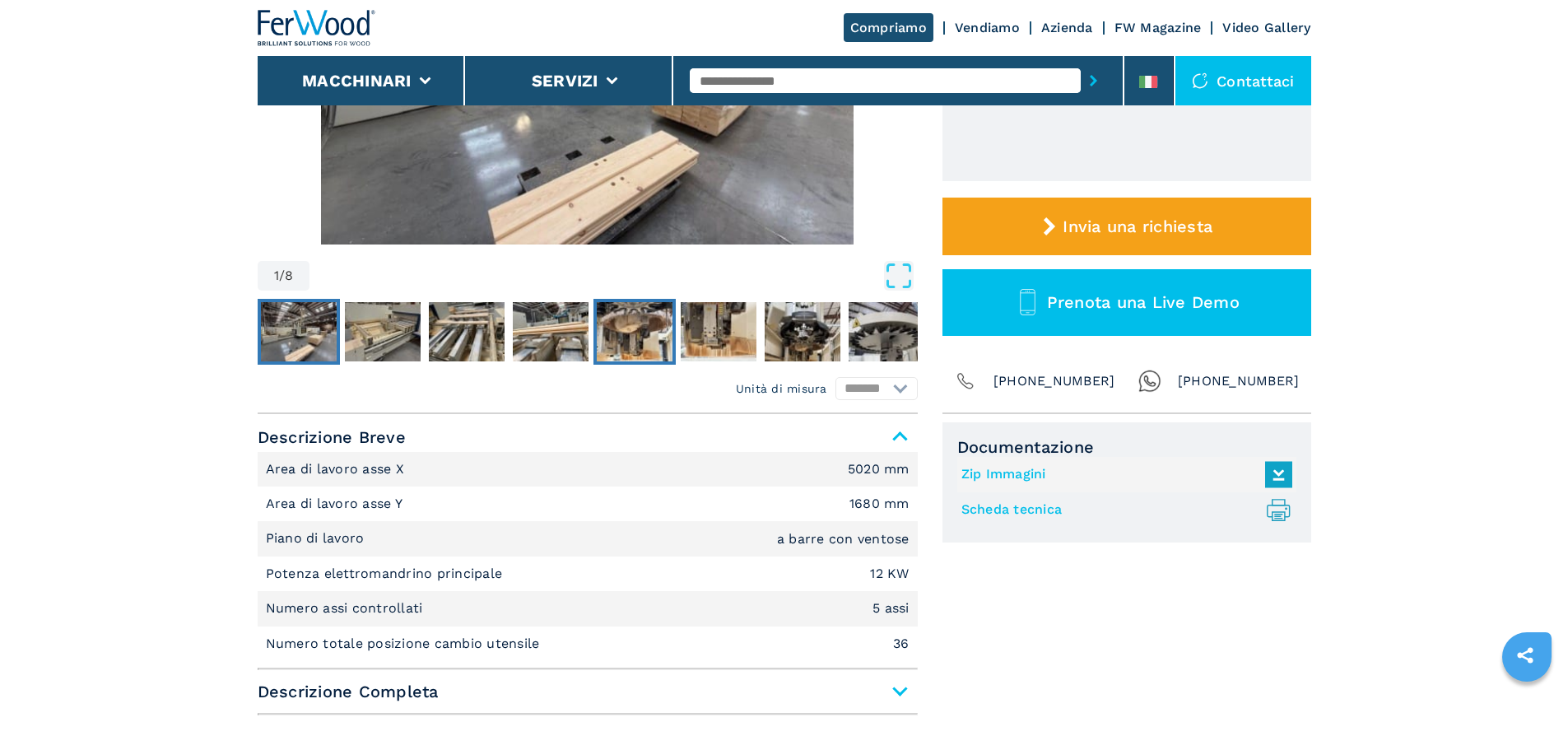
click at [616, 317] on img "Go to Slide 5" at bounding box center [634, 332] width 76 height 59
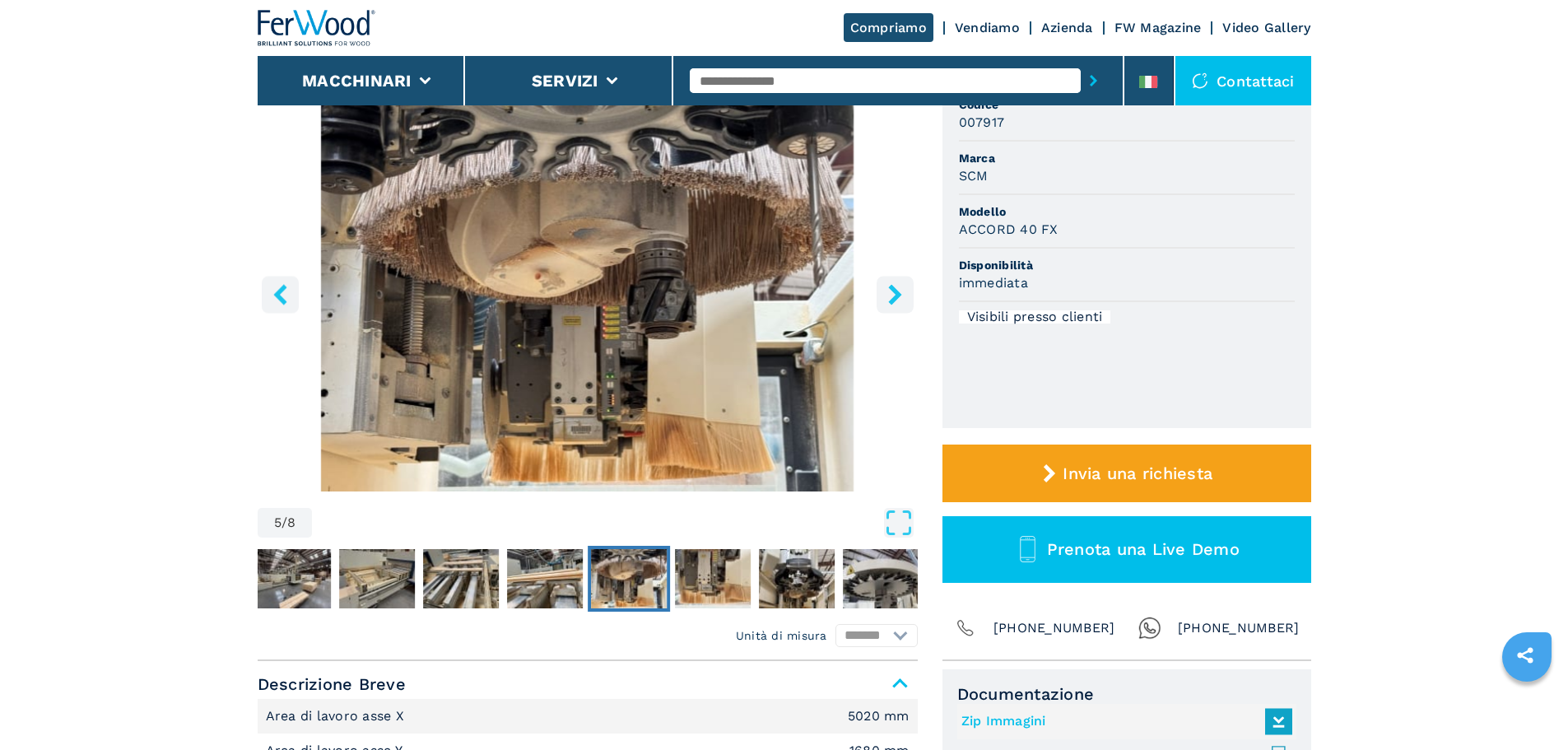
scroll to position [82, 0]
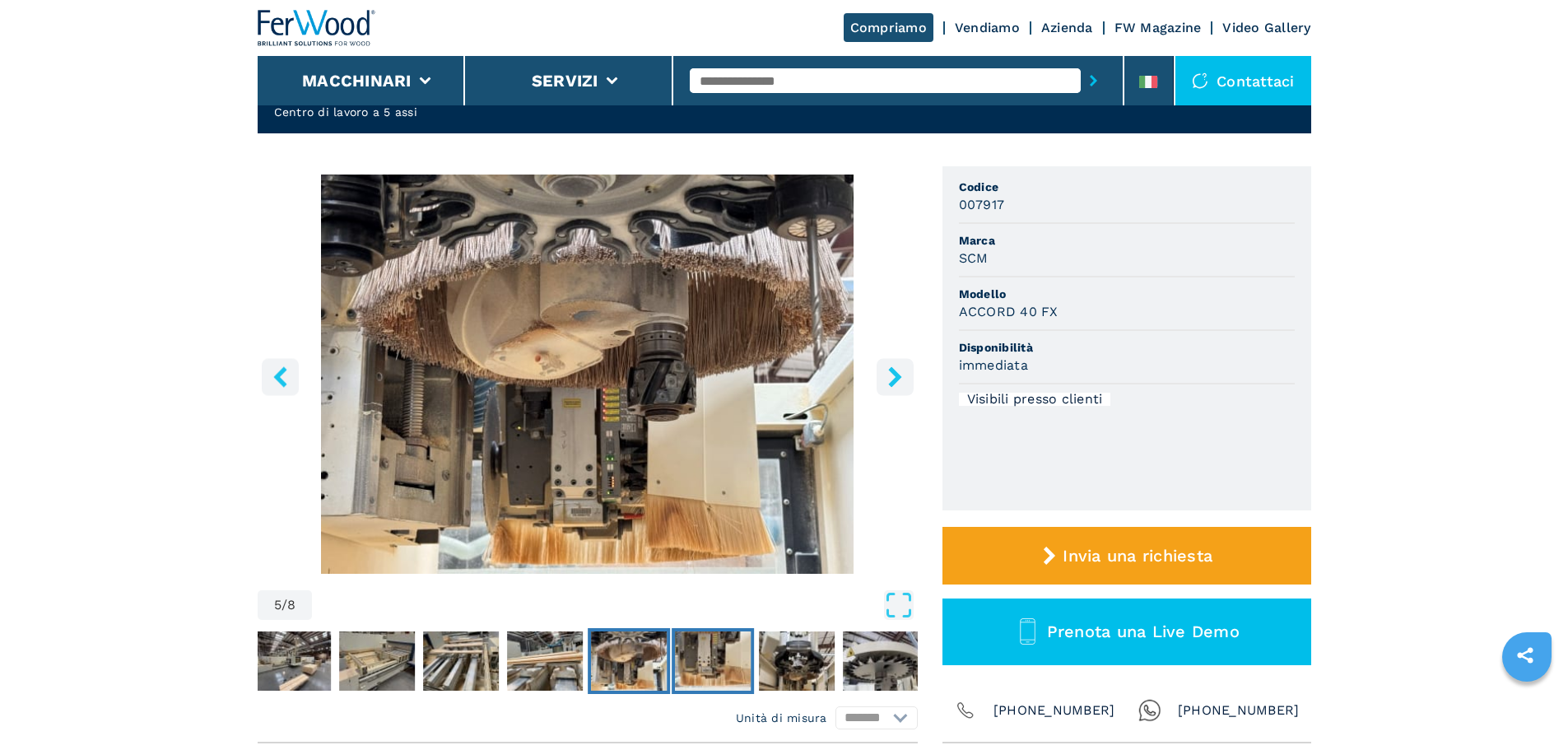
click at [696, 668] on img "Go to Slide 6" at bounding box center [712, 662] width 76 height 59
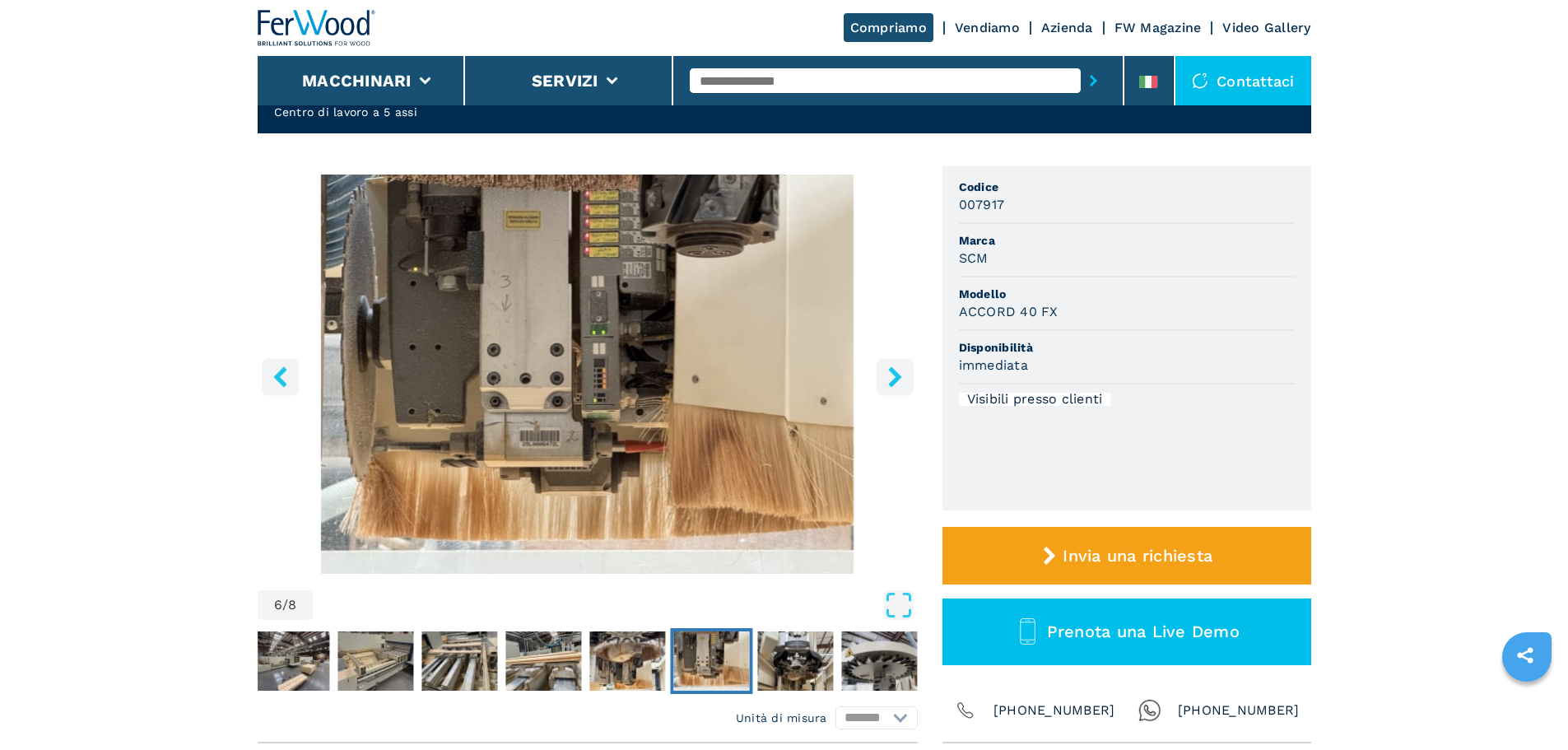
scroll to position [577, 0]
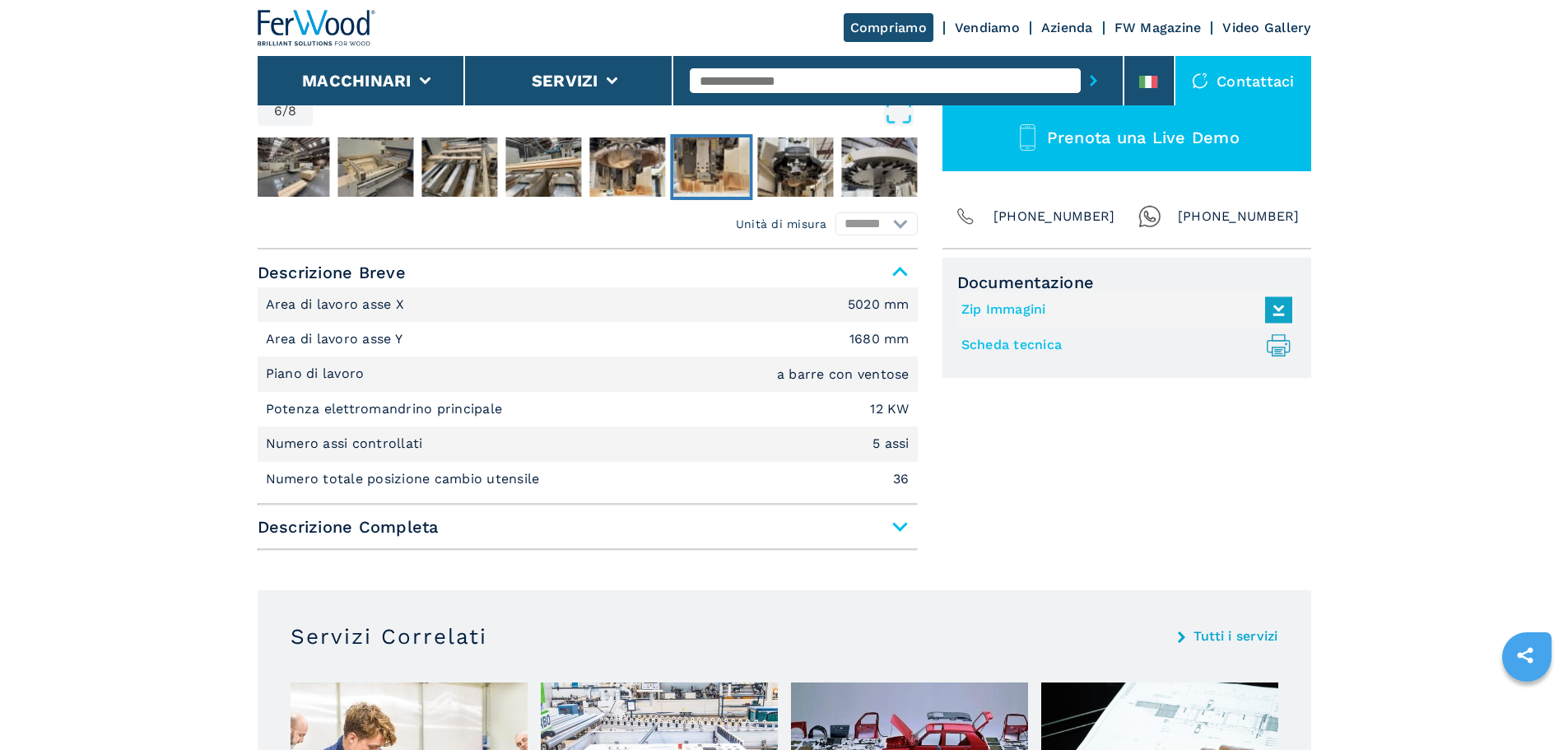
click at [455, 512] on span "Descrizione Completa" at bounding box center [587, 527] width 660 height 30
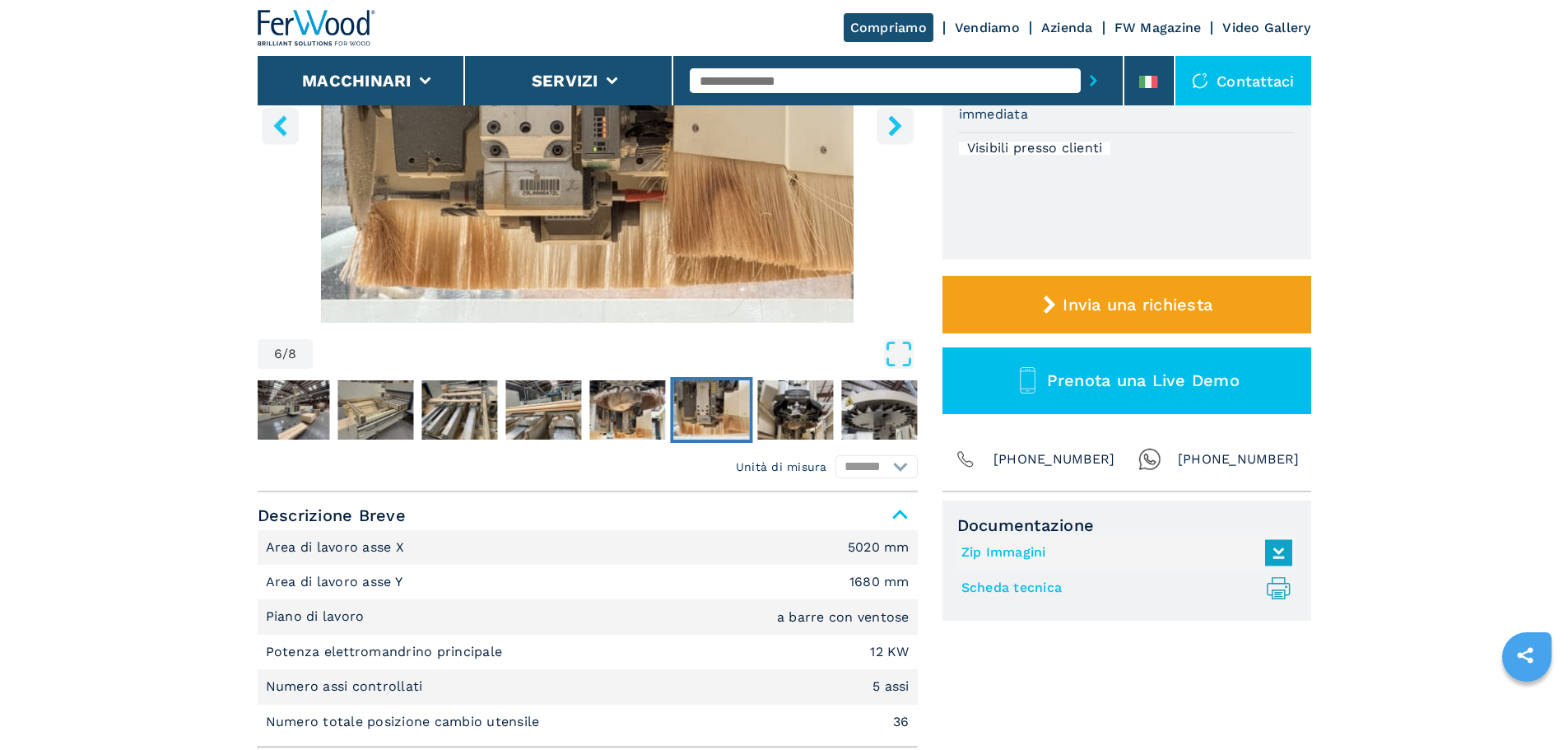
scroll to position [247, 0]
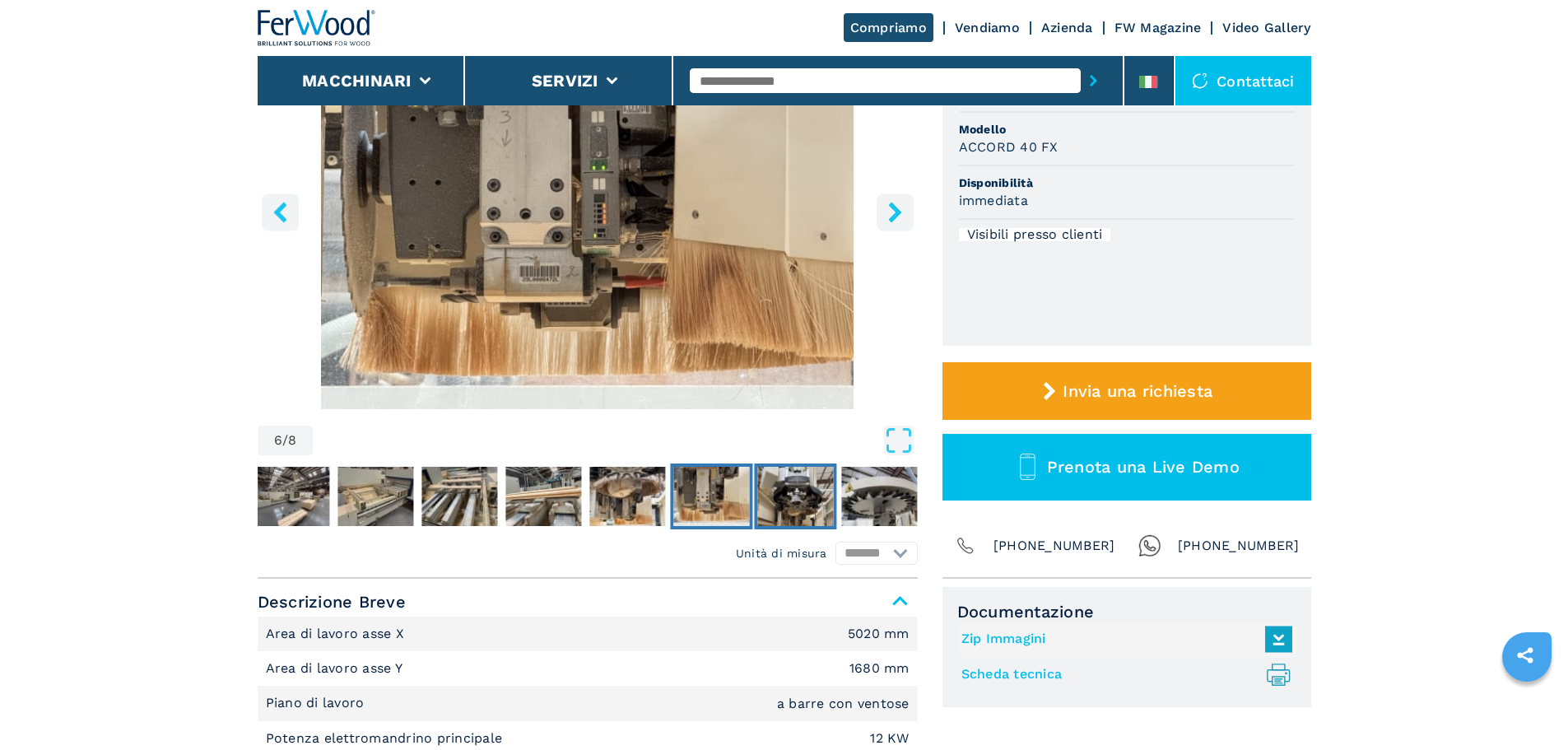
click at [775, 498] on img "Go to Slide 7" at bounding box center [795, 497] width 76 height 59
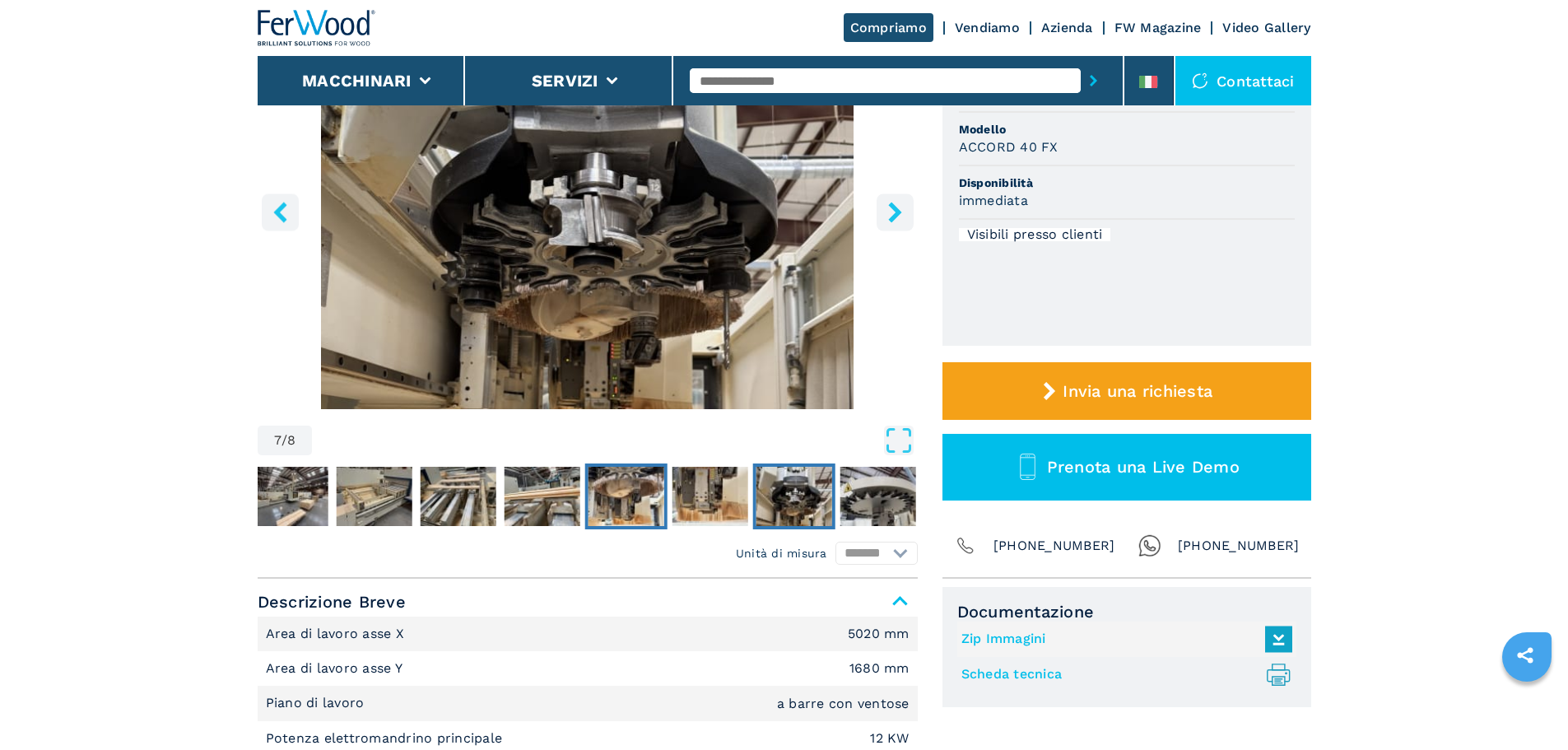
click at [665, 482] on button "Go to Slide 5" at bounding box center [625, 497] width 82 height 66
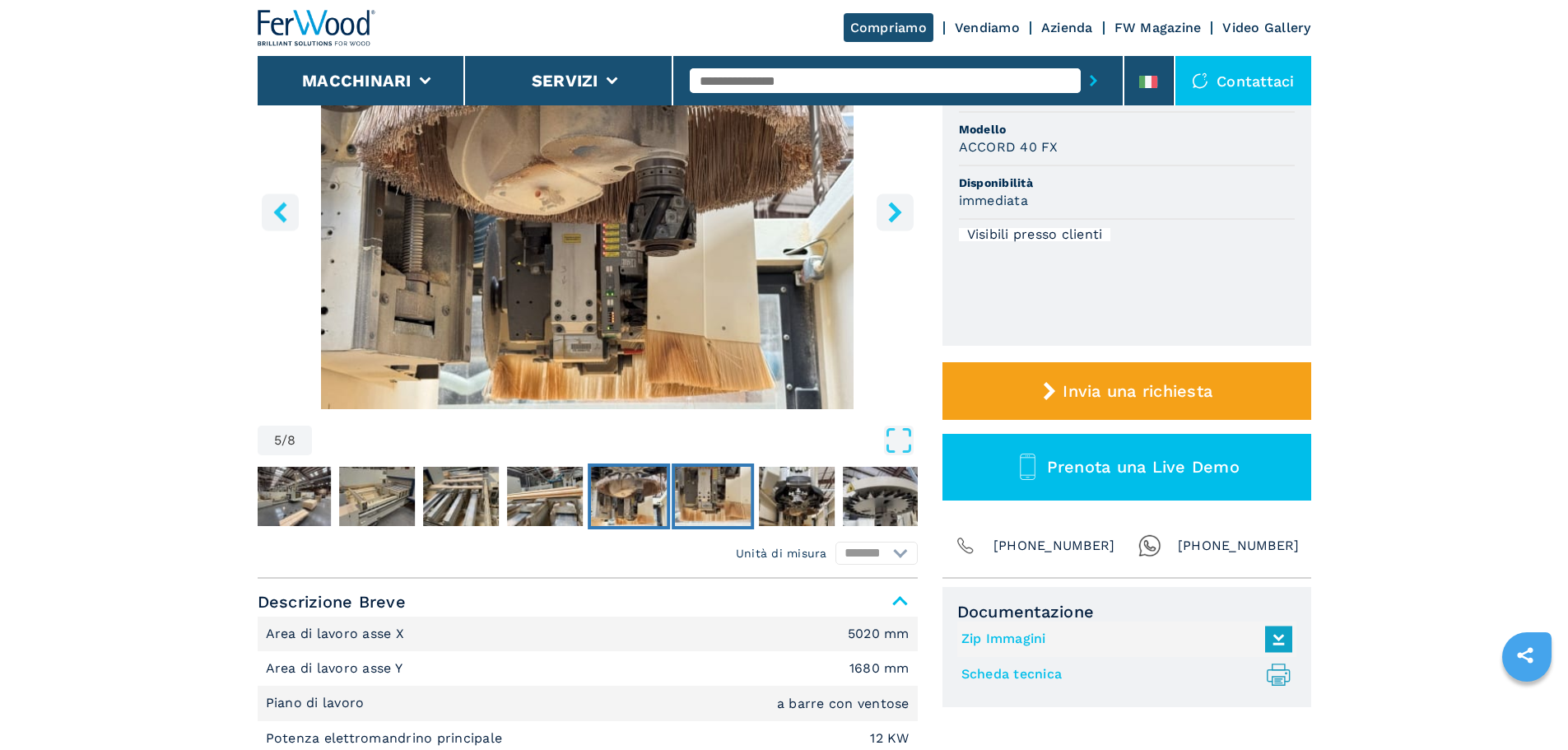
click at [713, 488] on img "Go to Slide 6" at bounding box center [712, 497] width 76 height 59
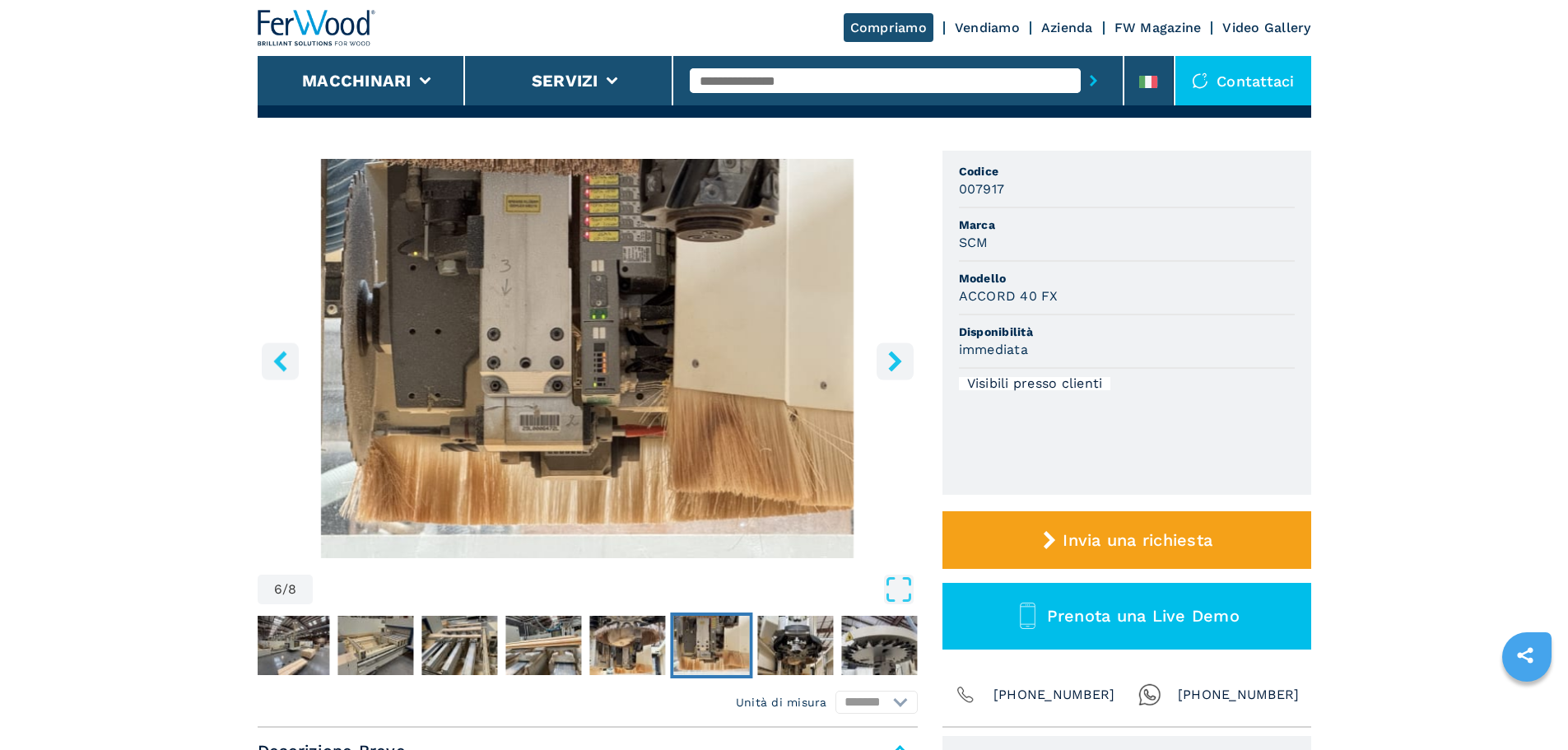
scroll to position [80, 0]
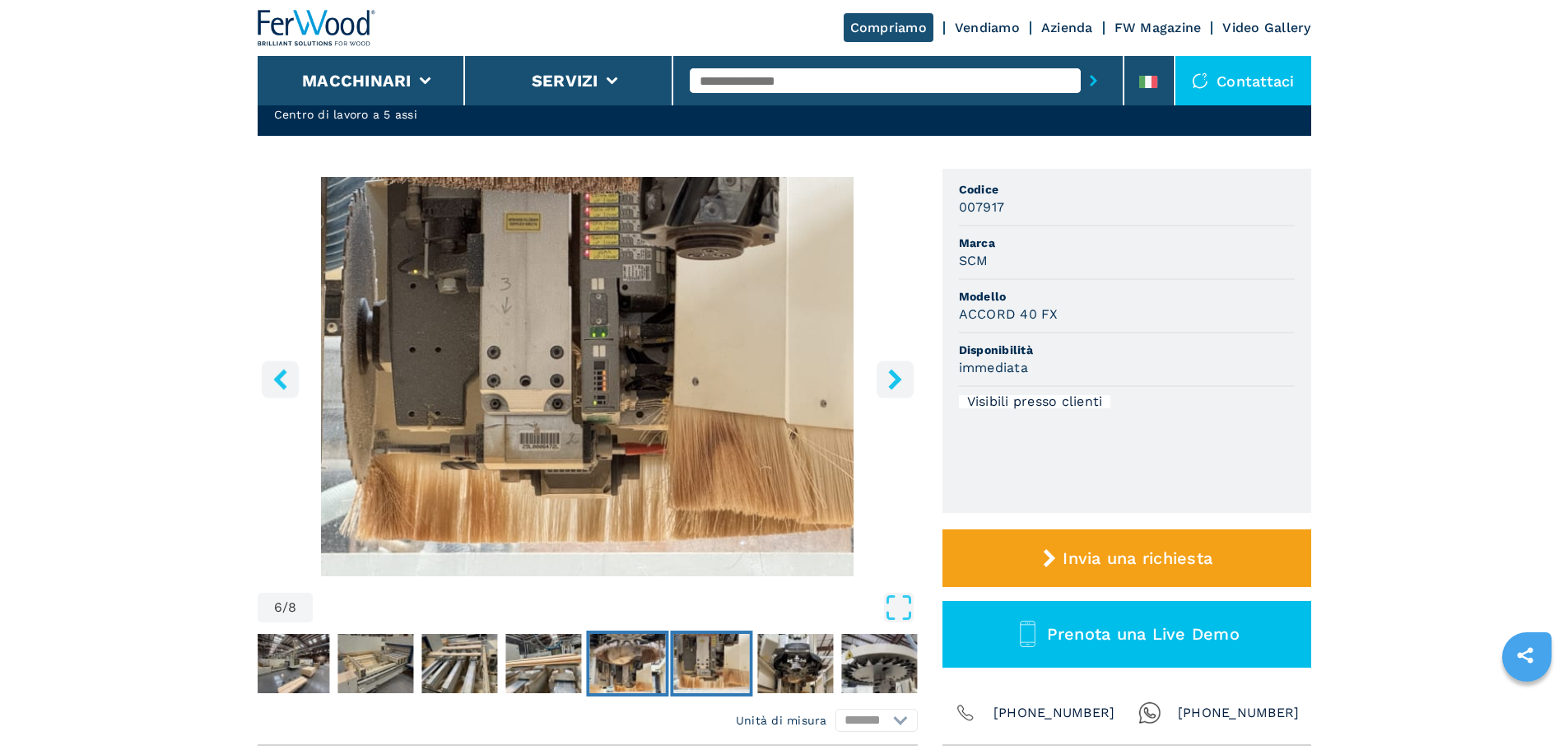
click at [636, 657] on img "Go to Slide 5" at bounding box center [627, 664] width 76 height 59
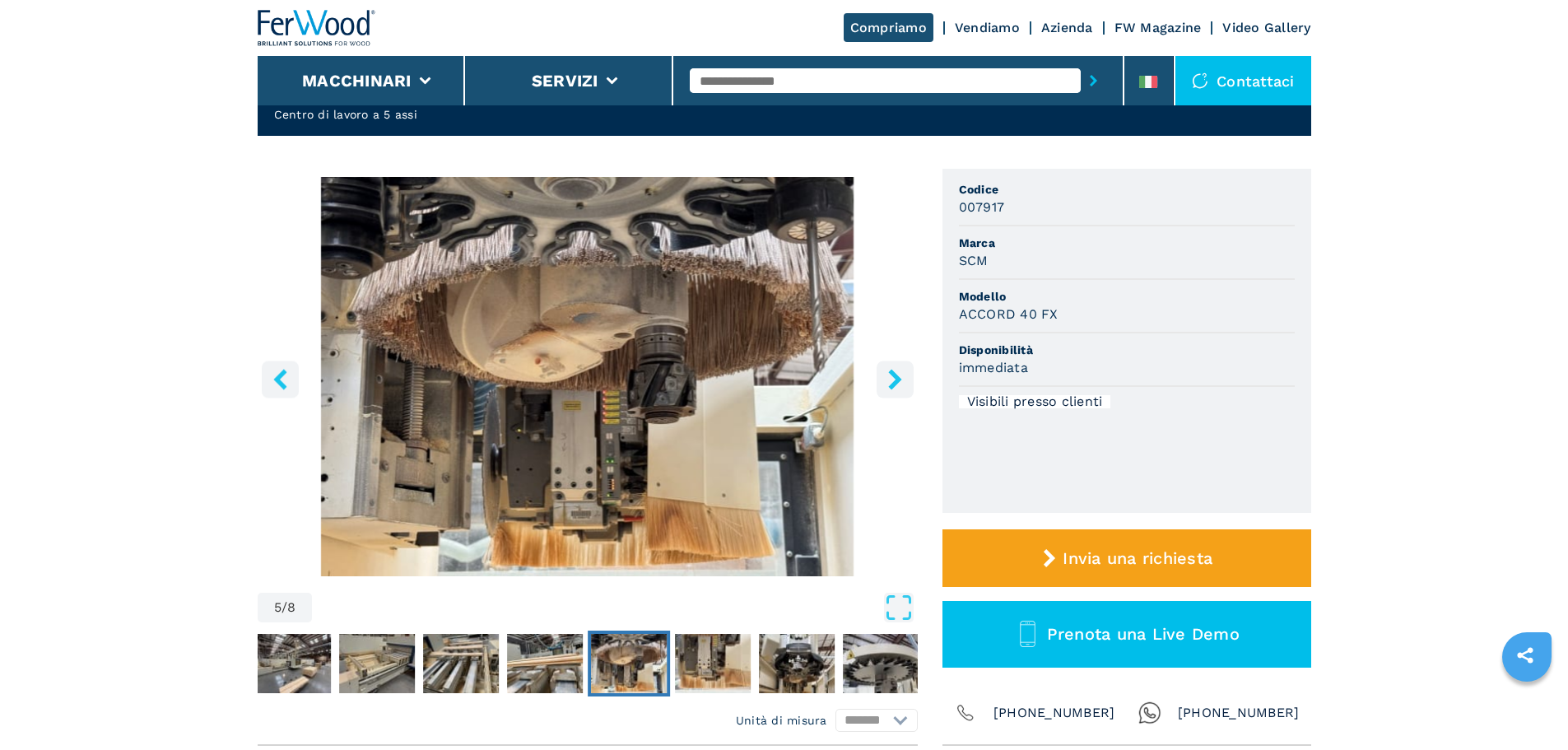
click at [891, 366] on button "right-button" at bounding box center [896, 380] width 37 height 37
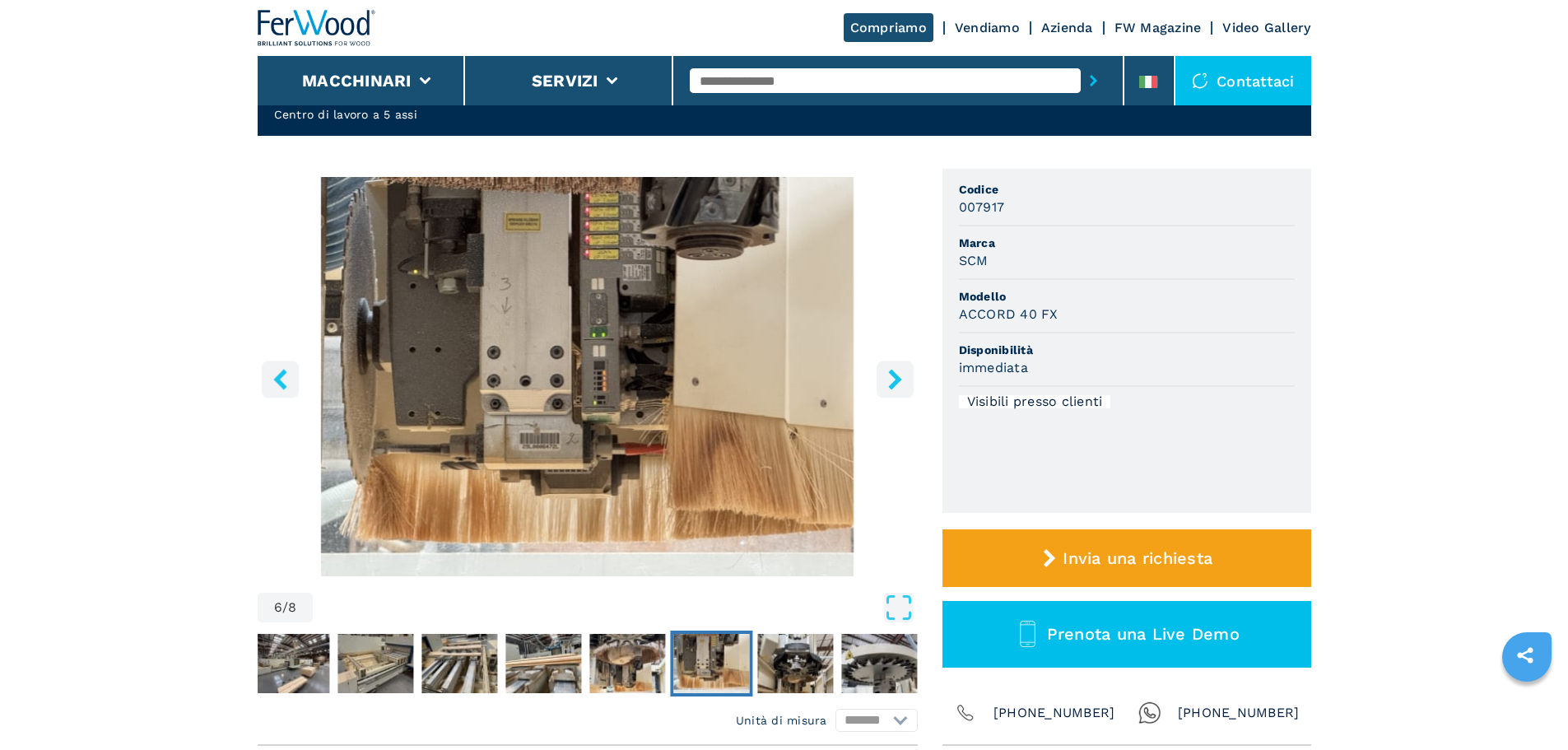
click at [891, 366] on button "right-button" at bounding box center [896, 380] width 37 height 37
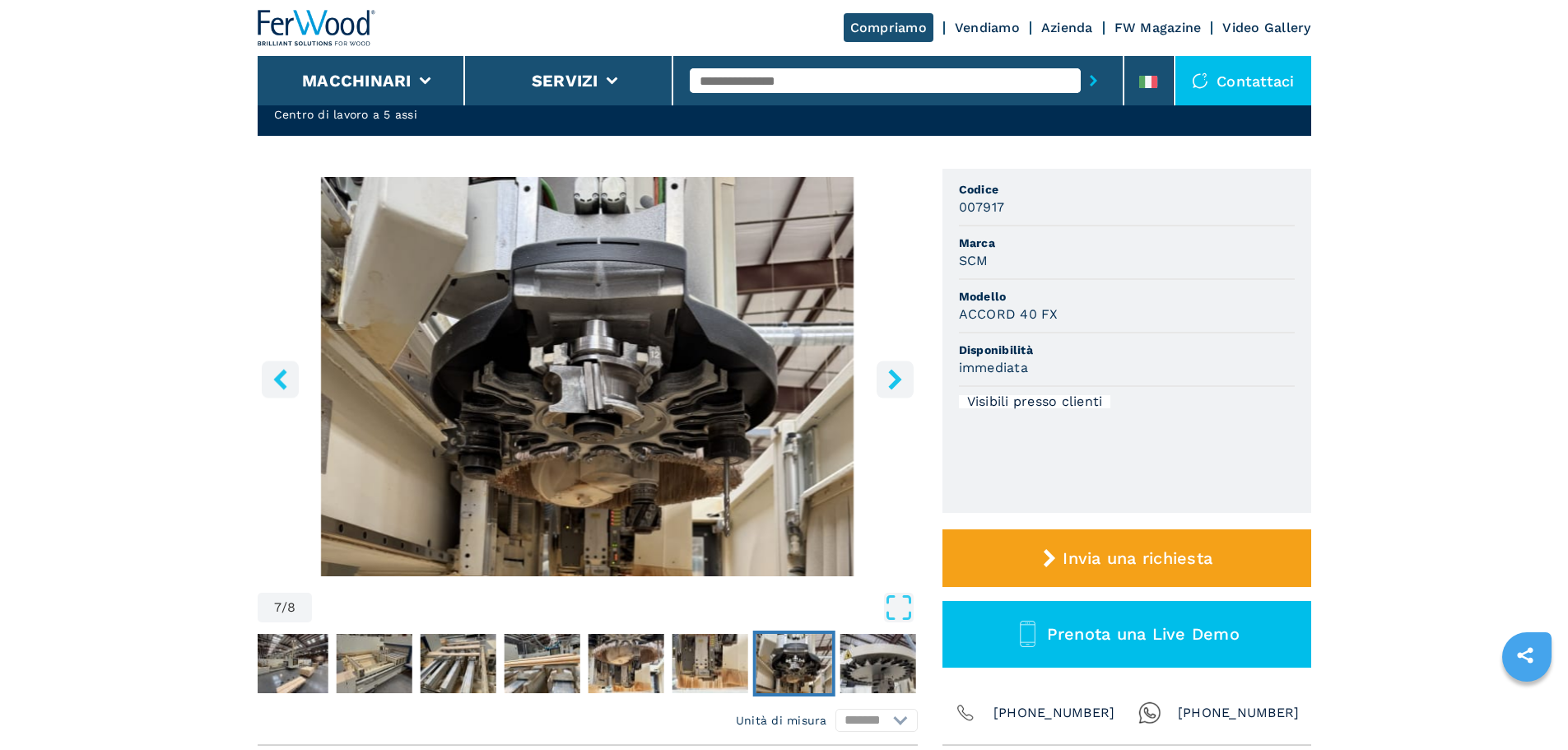
click at [285, 360] on img "Go to Slide 7" at bounding box center [587, 376] width 660 height 399
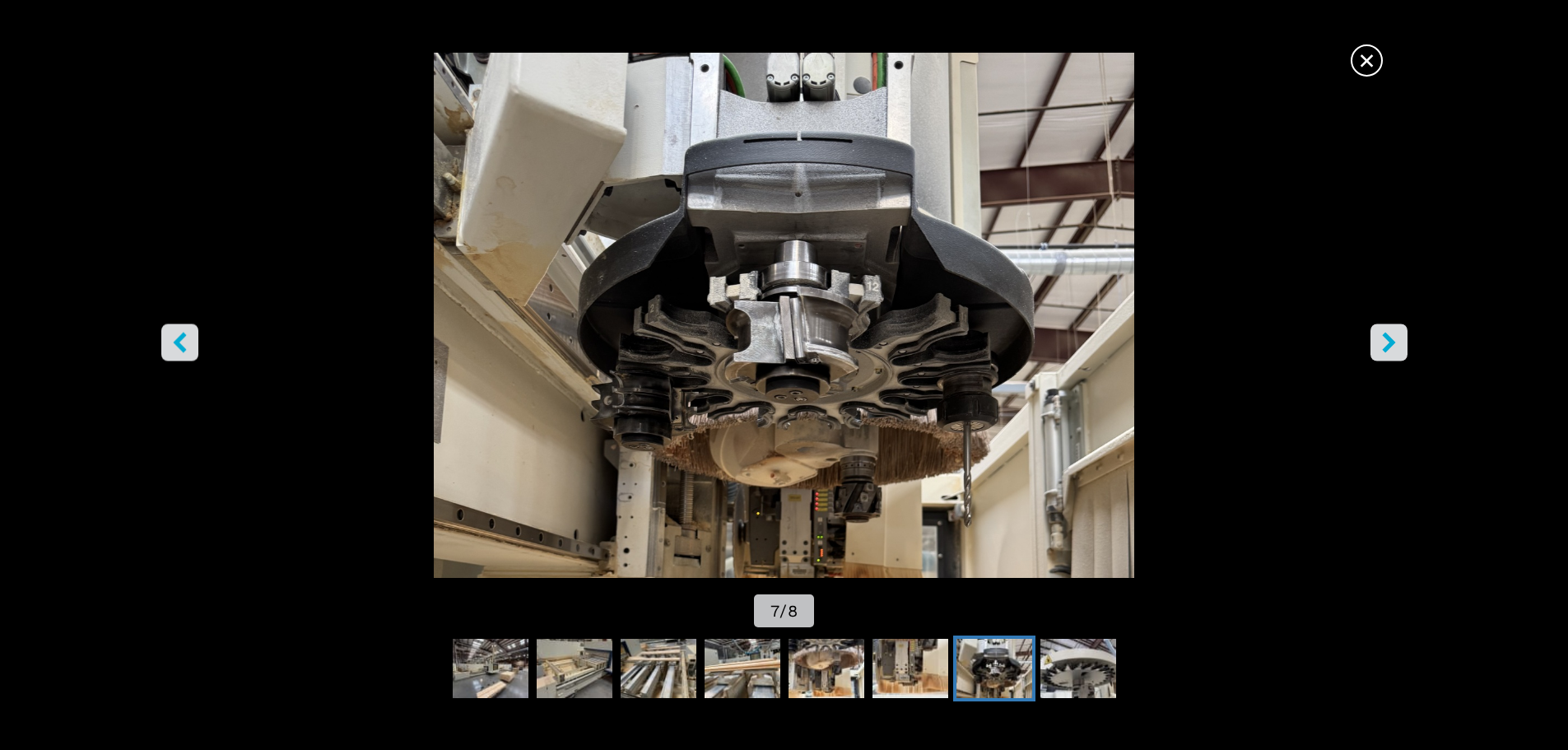
click at [188, 346] on icon "left-button" at bounding box center [180, 342] width 20 height 20
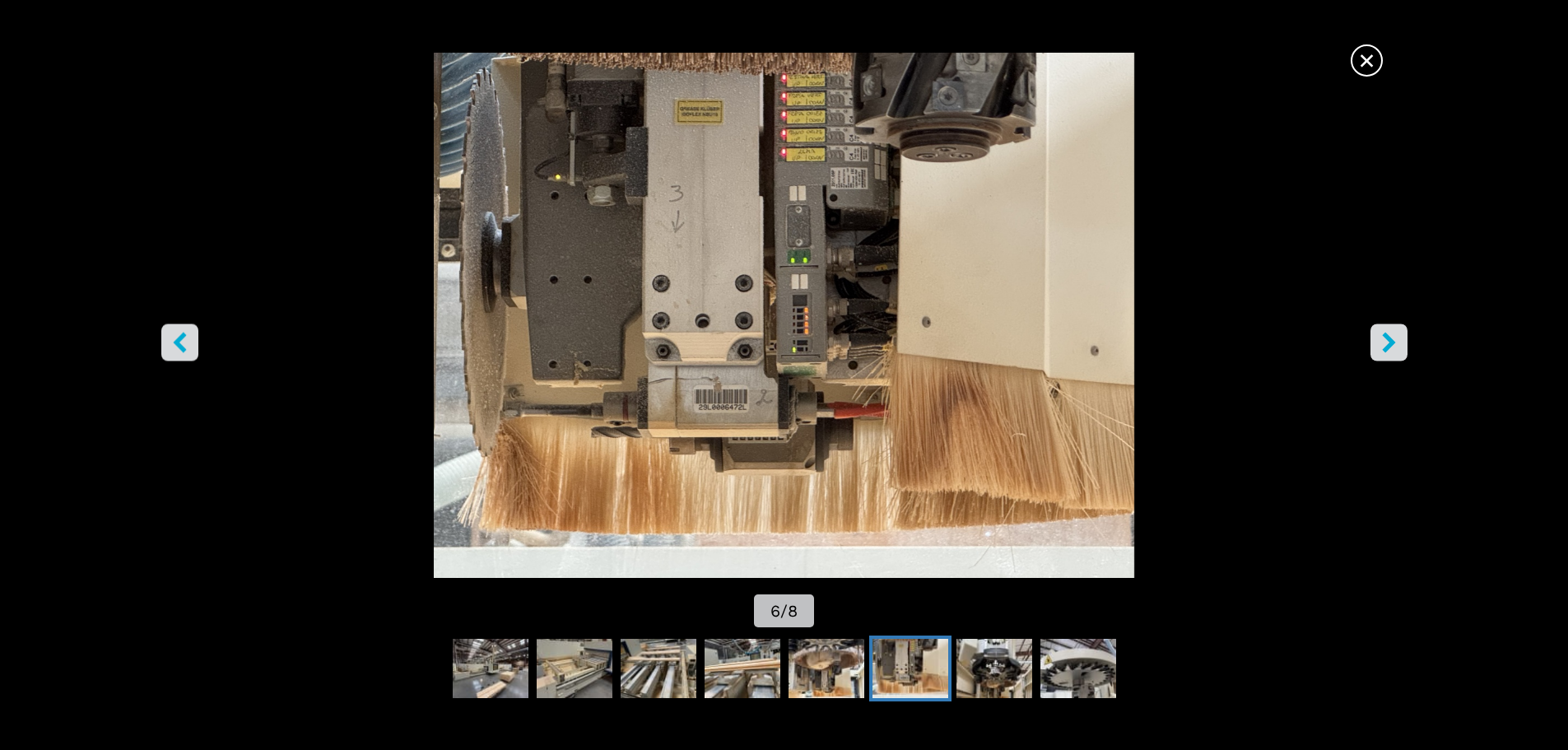
click at [1367, 58] on span "×" at bounding box center [1367, 57] width 29 height 29
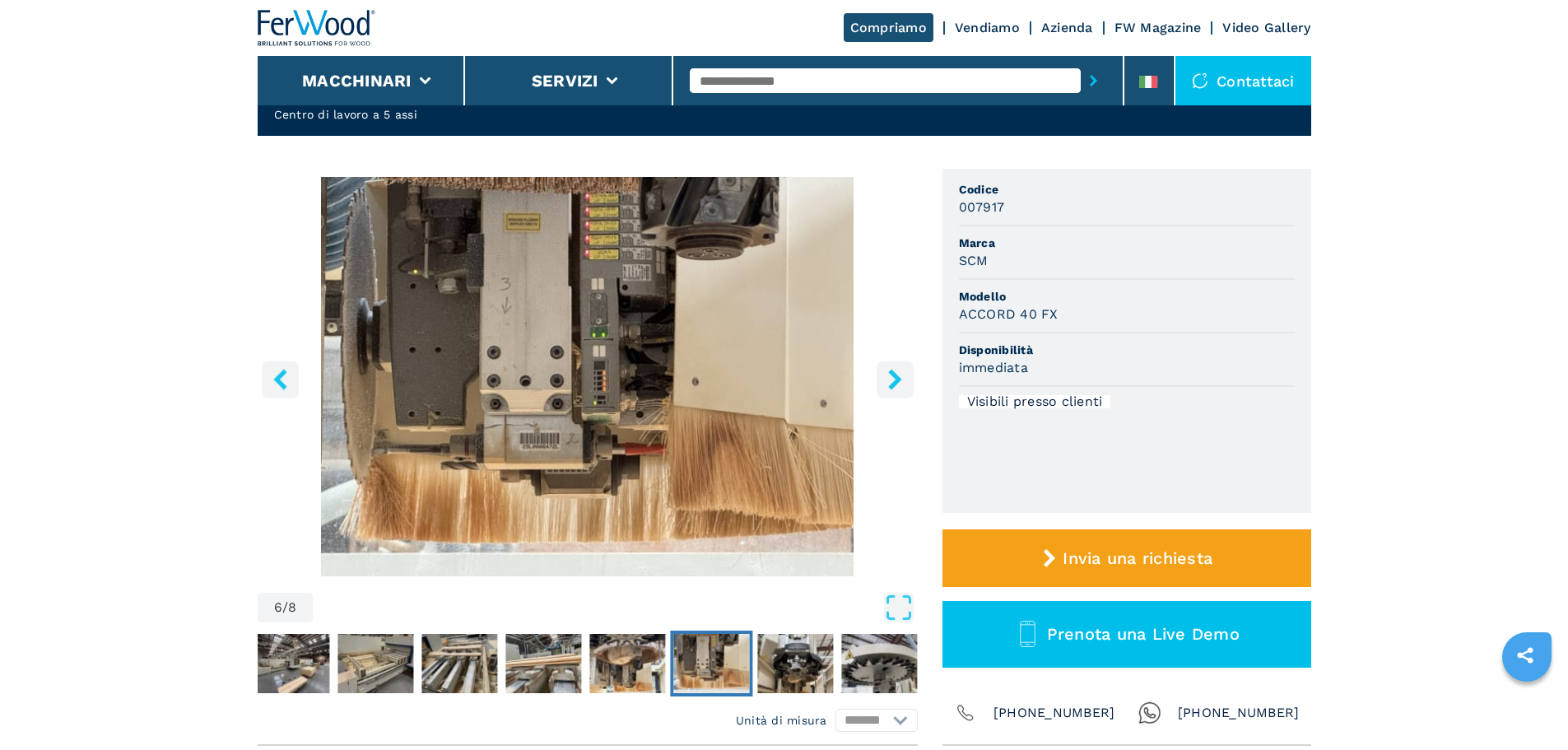
click at [897, 372] on icon "right-button" at bounding box center [895, 379] width 20 height 20
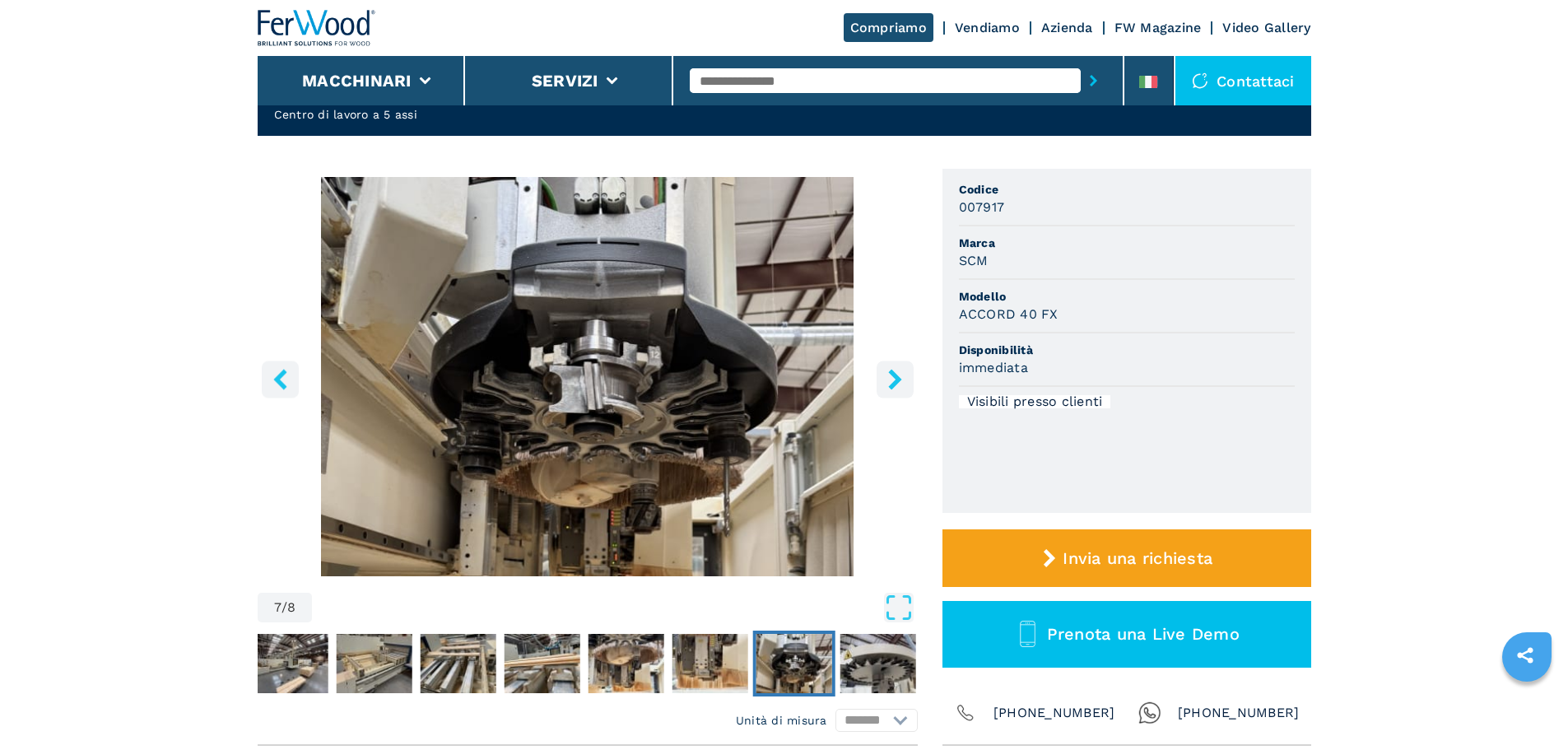
click at [897, 372] on icon "right-button" at bounding box center [895, 379] width 20 height 20
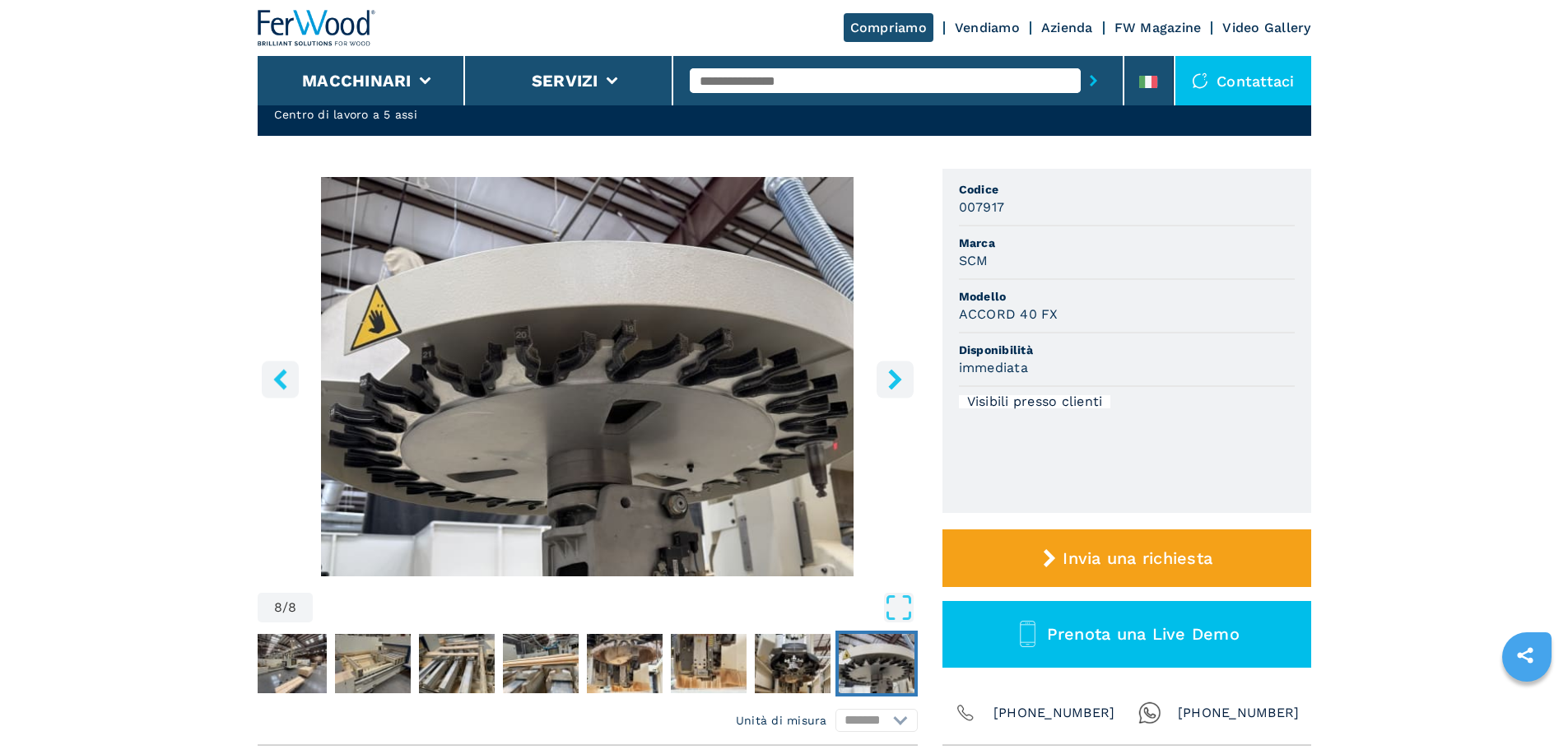
click at [897, 372] on icon "right-button" at bounding box center [895, 379] width 20 height 20
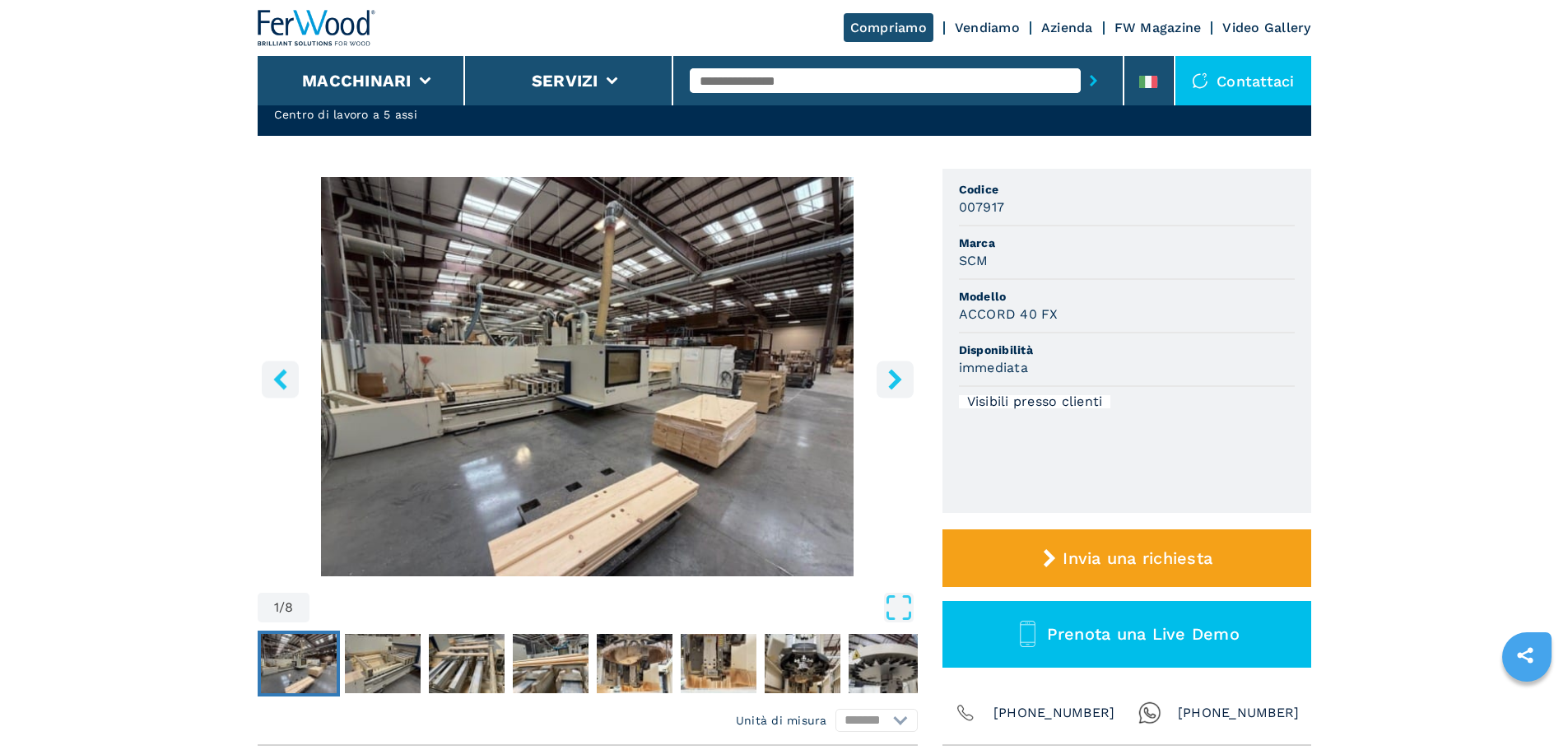
click at [897, 372] on icon "right-button" at bounding box center [895, 379] width 20 height 20
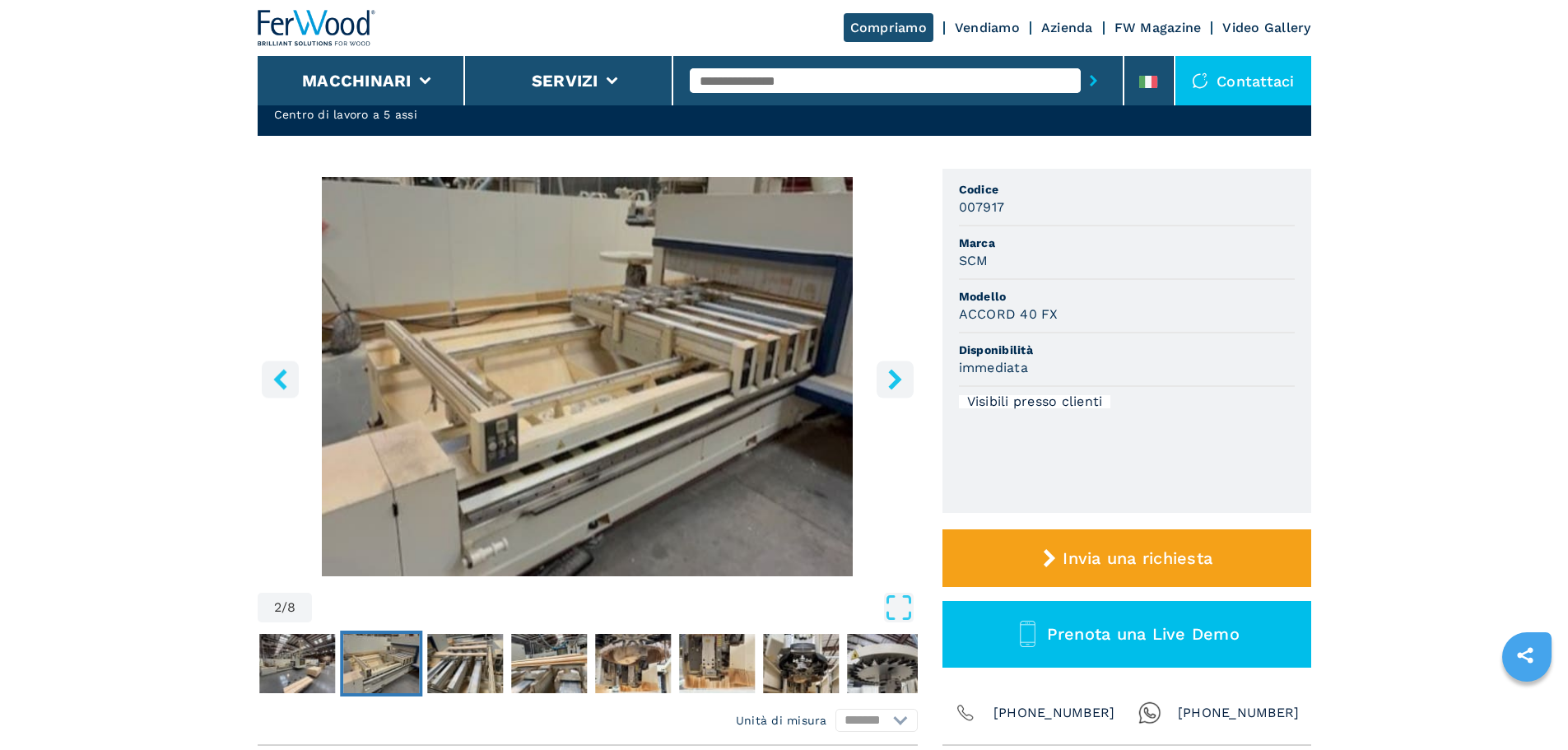
click at [897, 372] on icon "right-button" at bounding box center [895, 379] width 20 height 20
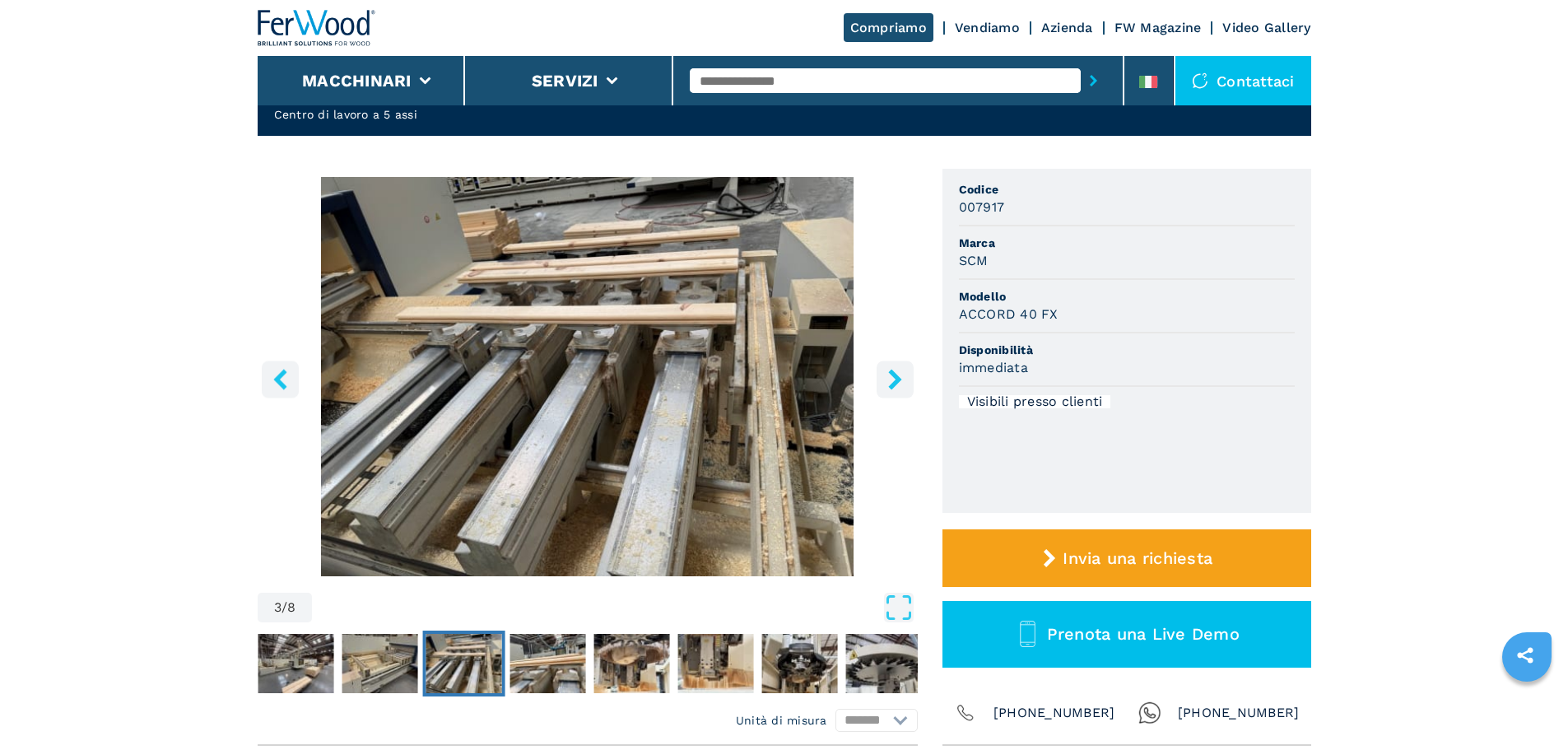
click at [897, 372] on icon "right-button" at bounding box center [895, 379] width 20 height 20
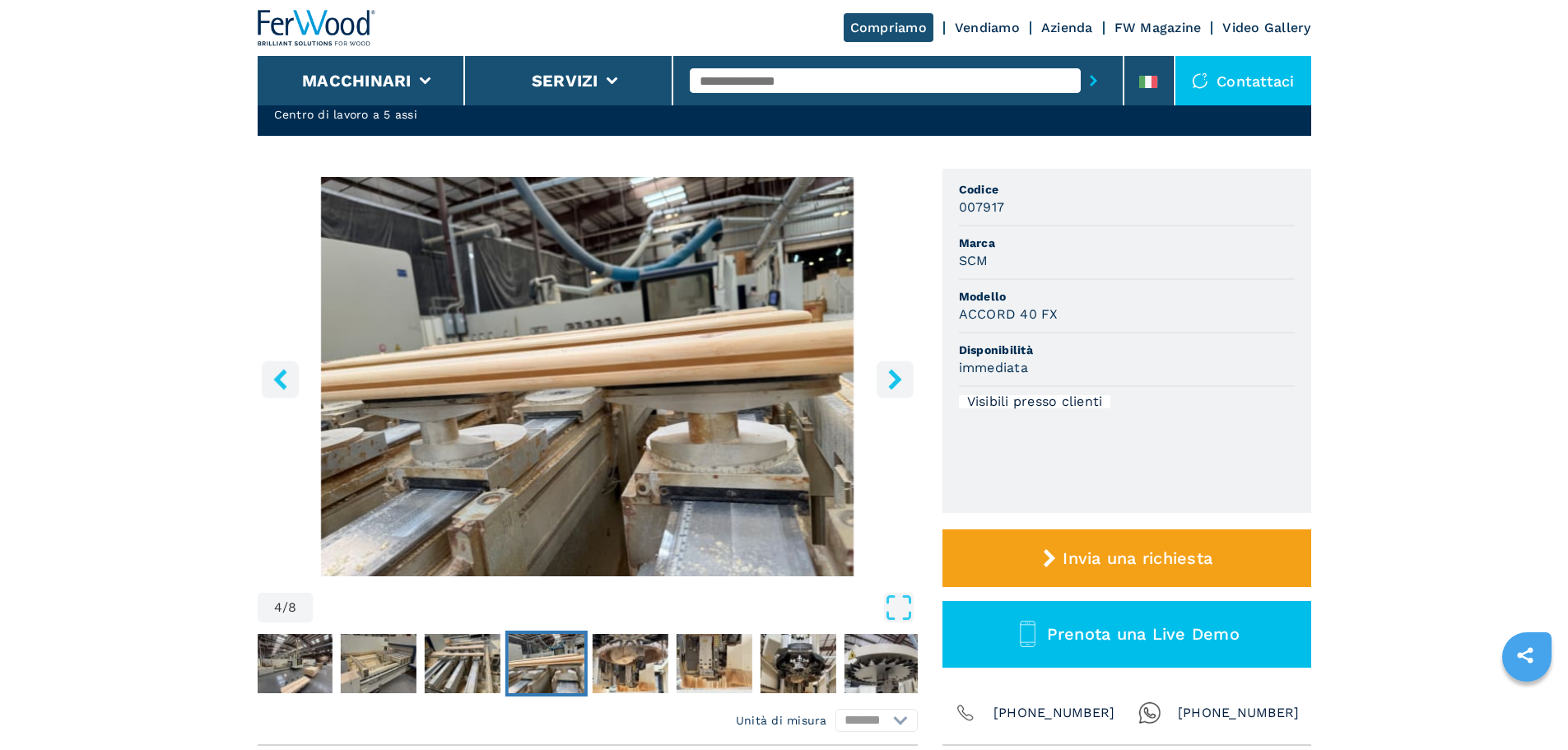
click at [897, 372] on icon "right-button" at bounding box center [895, 379] width 20 height 20
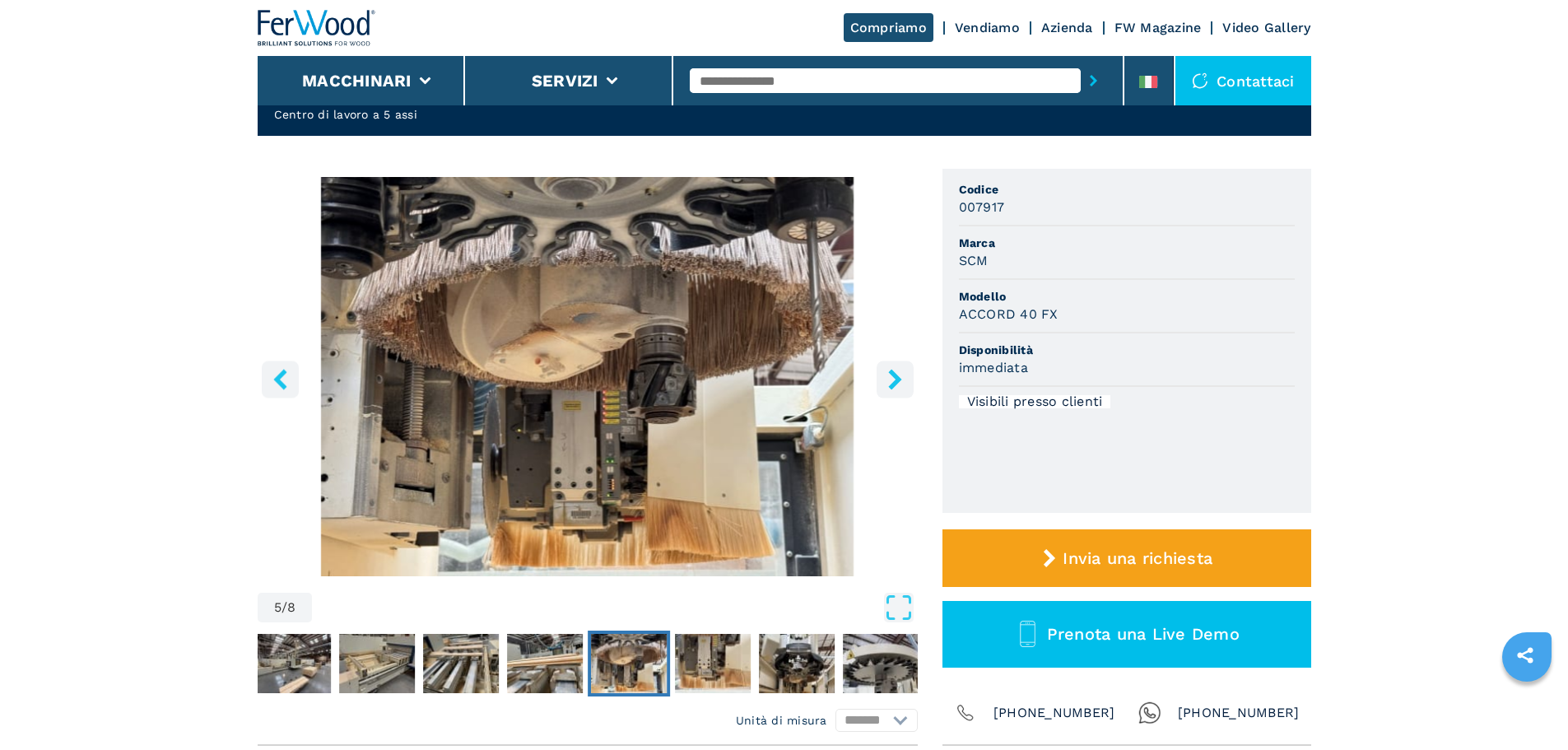
click at [897, 372] on icon "right-button" at bounding box center [895, 379] width 20 height 20
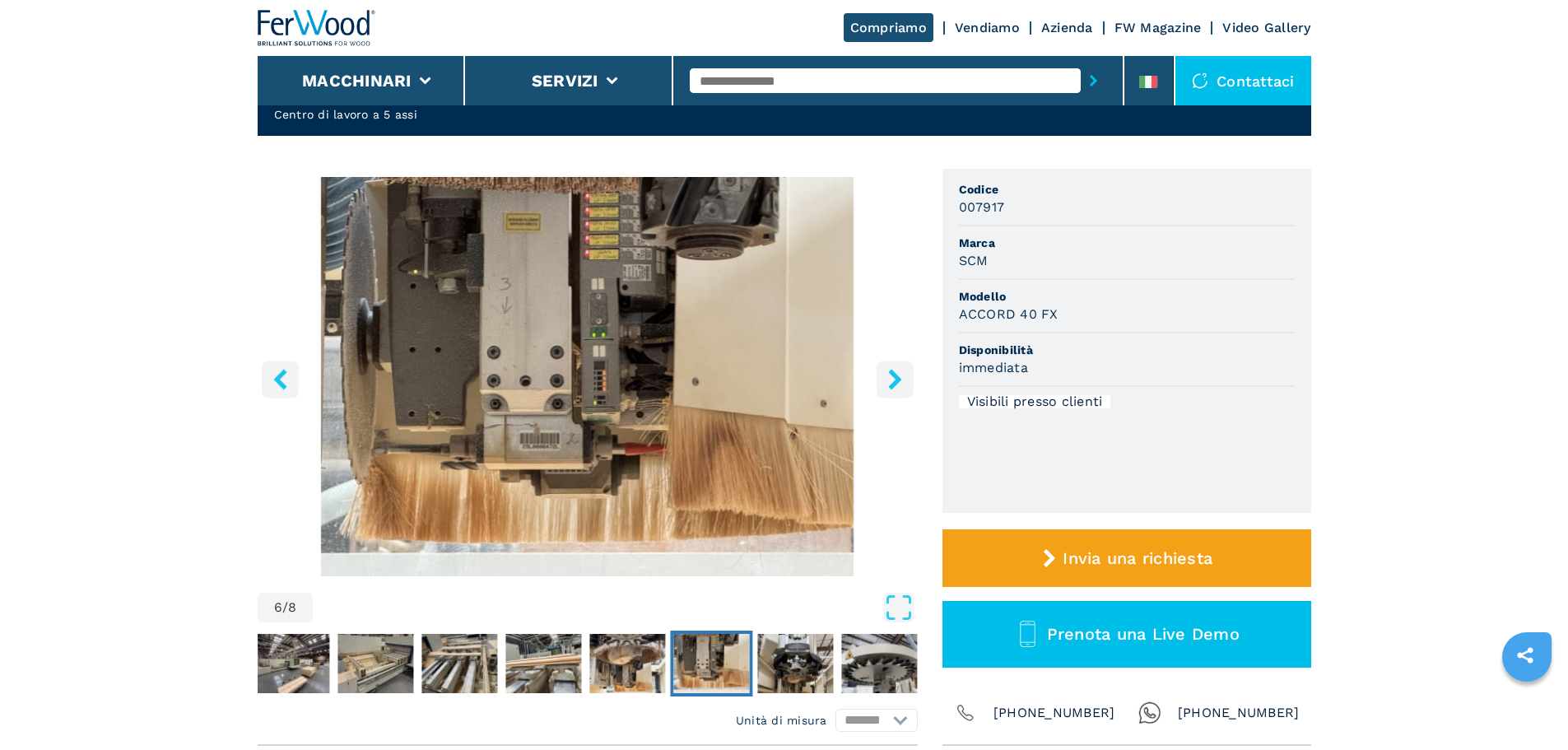
click at [897, 372] on icon "right-button" at bounding box center [895, 379] width 20 height 20
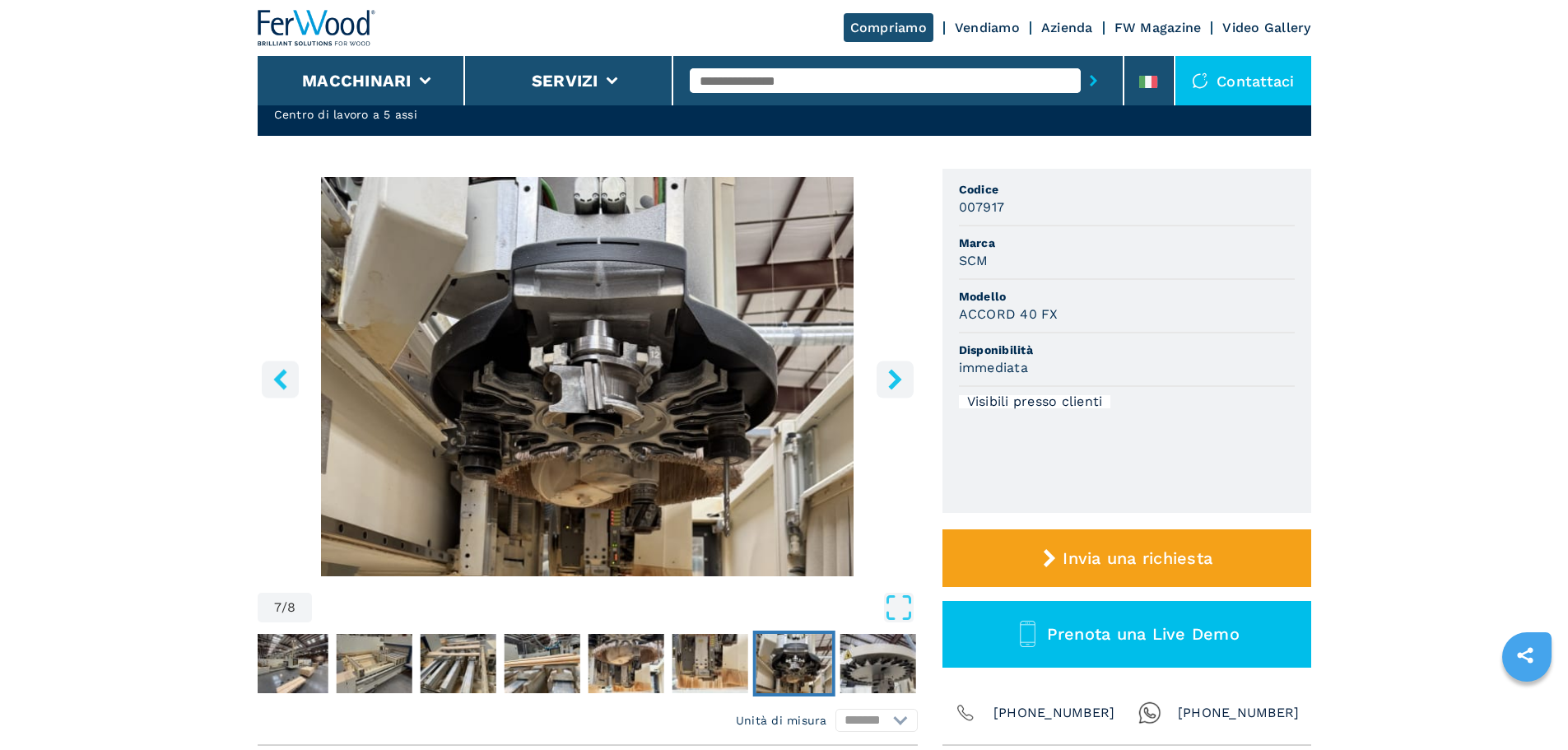
click at [897, 372] on icon "right-button" at bounding box center [895, 379] width 20 height 20
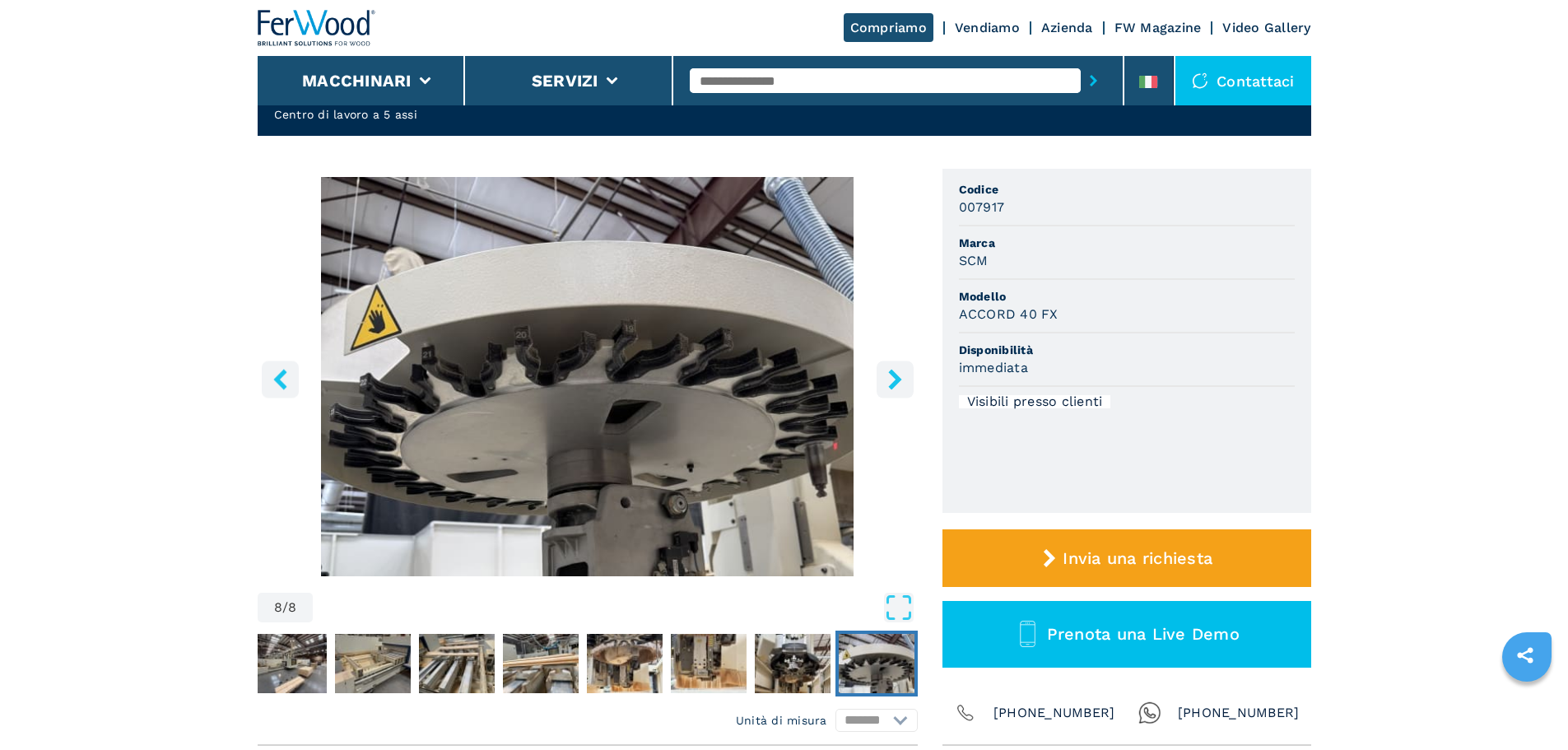
click at [897, 372] on icon "right-button" at bounding box center [895, 379] width 20 height 20
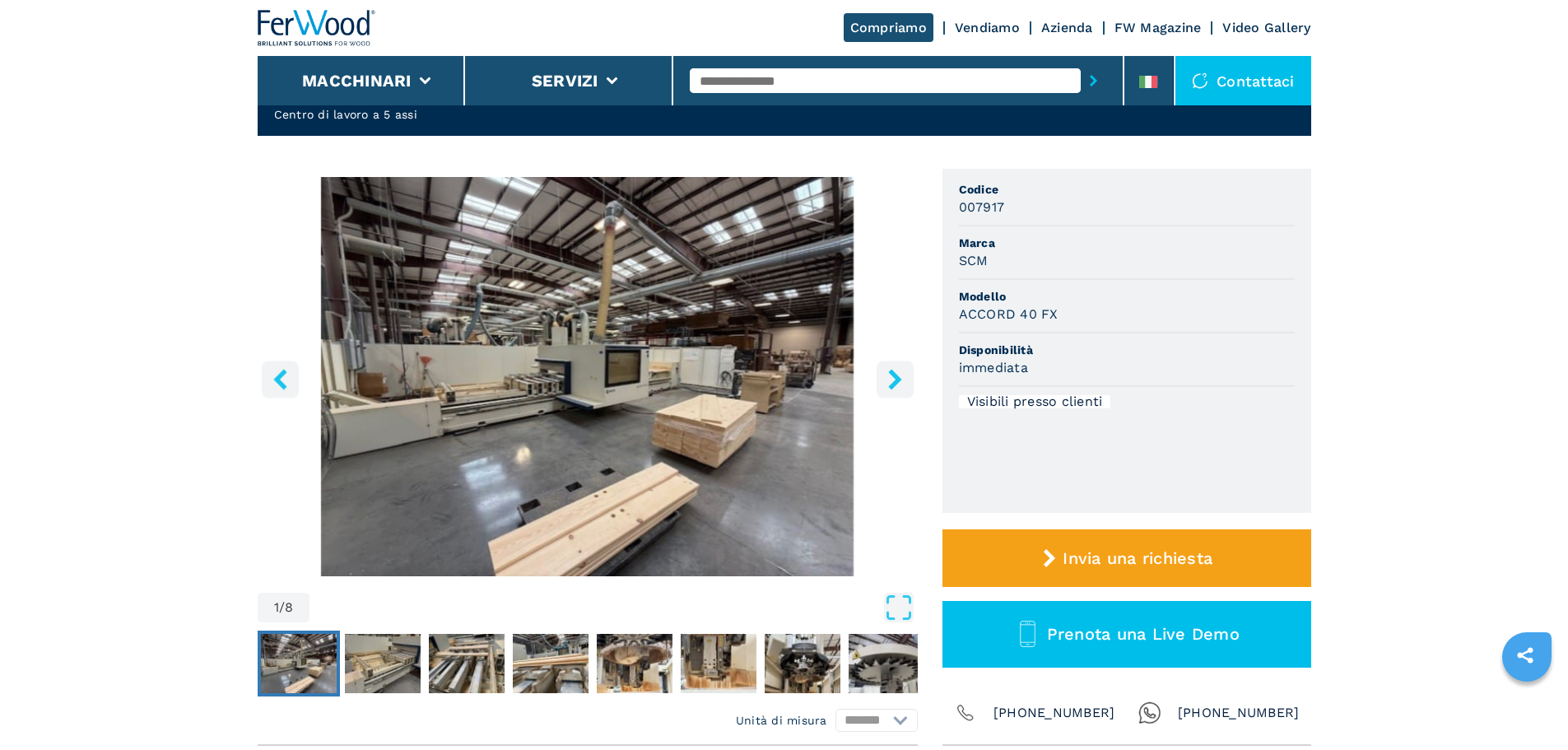
click at [897, 372] on icon "right-button" at bounding box center [895, 379] width 20 height 20
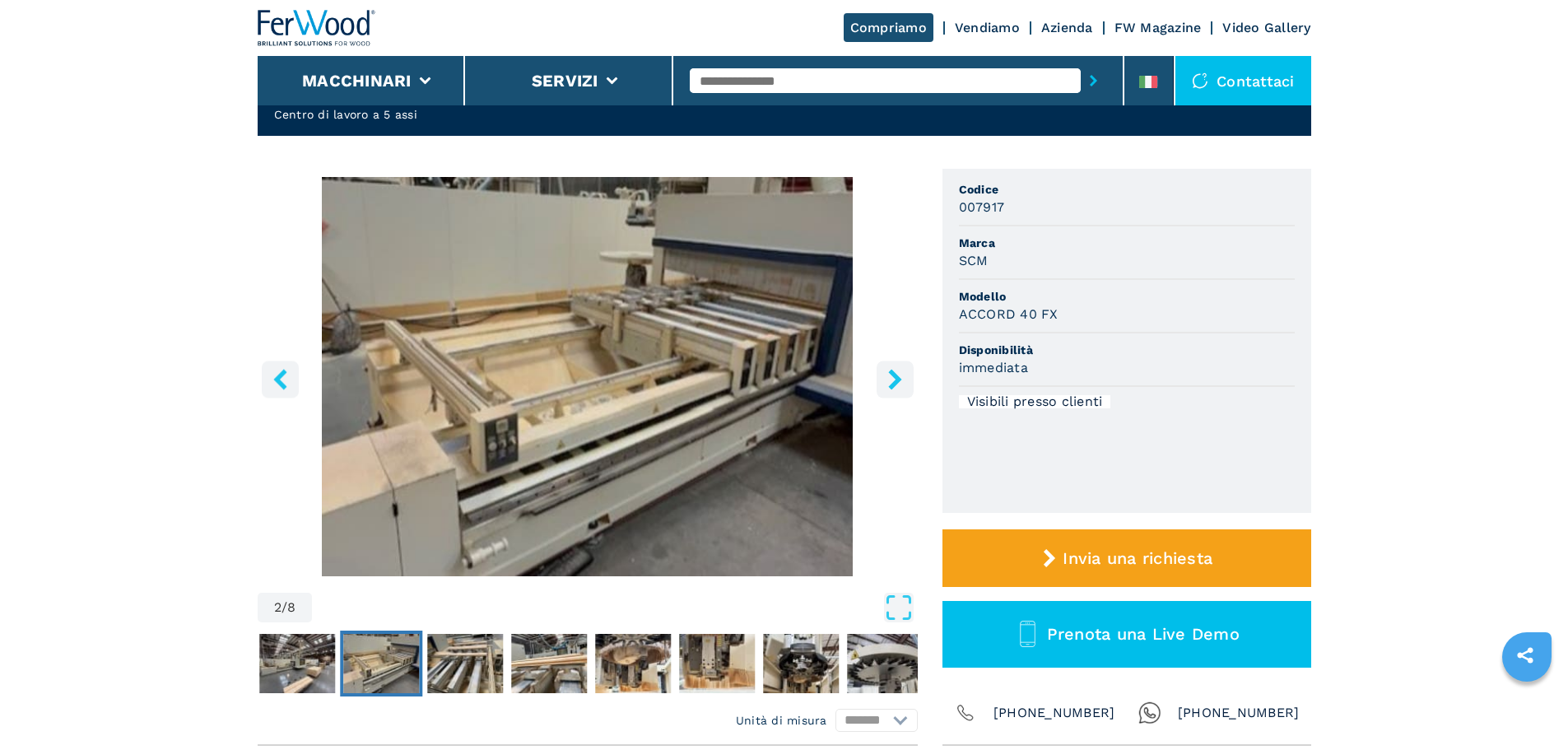
click at [897, 372] on icon "right-button" at bounding box center [895, 379] width 20 height 20
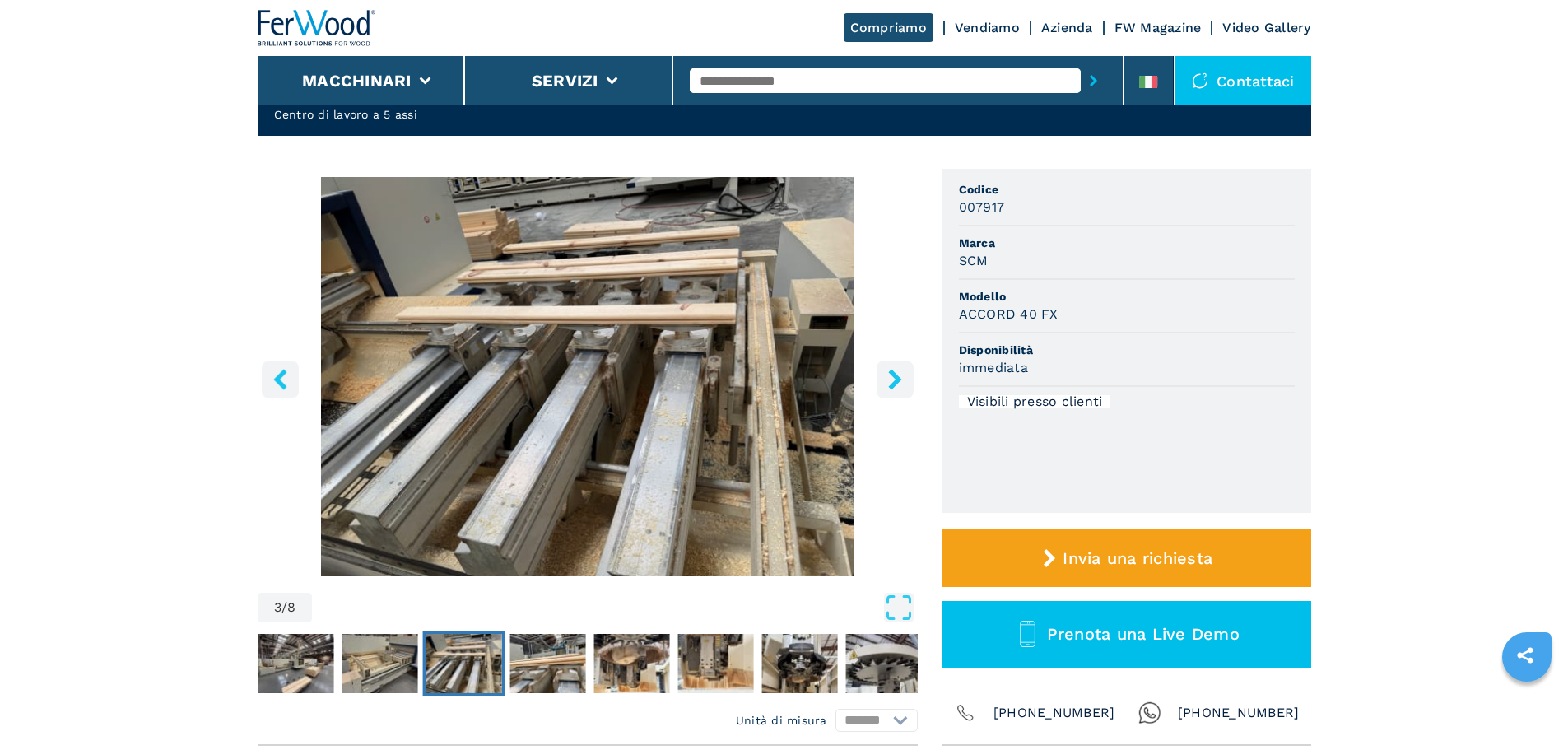
click at [897, 372] on icon "right-button" at bounding box center [895, 379] width 20 height 20
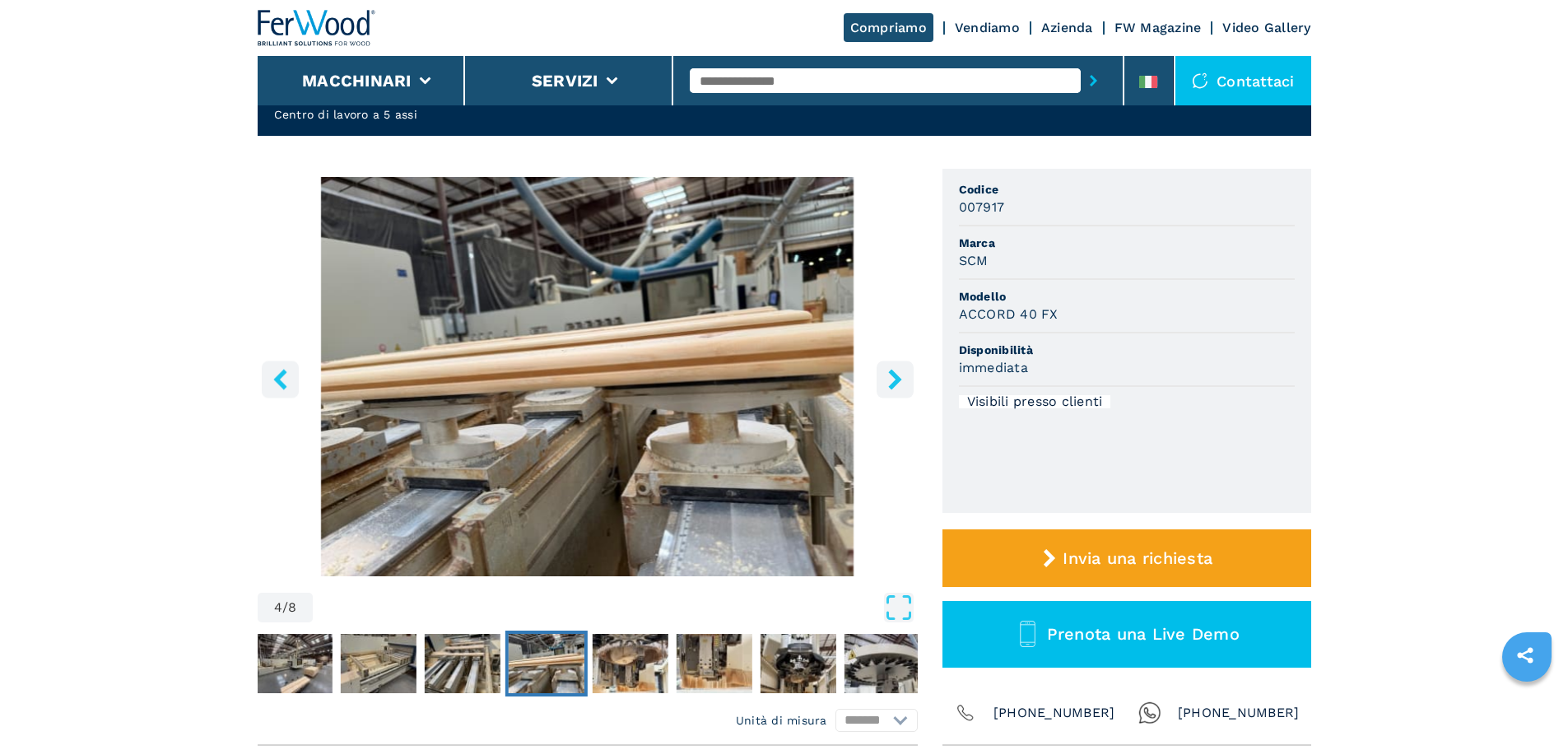
click at [897, 372] on icon "right-button" at bounding box center [895, 379] width 20 height 20
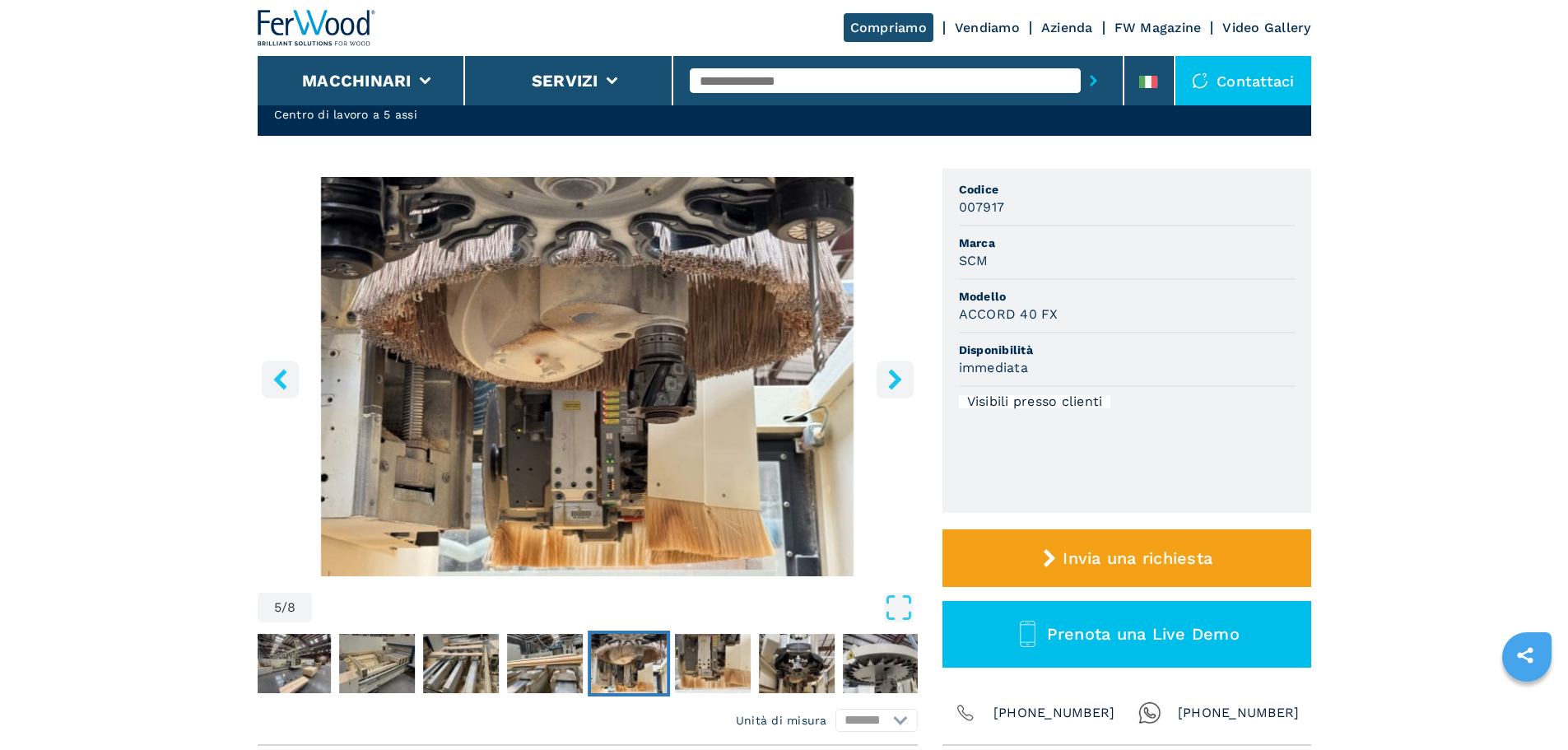
click at [897, 372] on icon "right-button" at bounding box center [895, 379] width 20 height 20
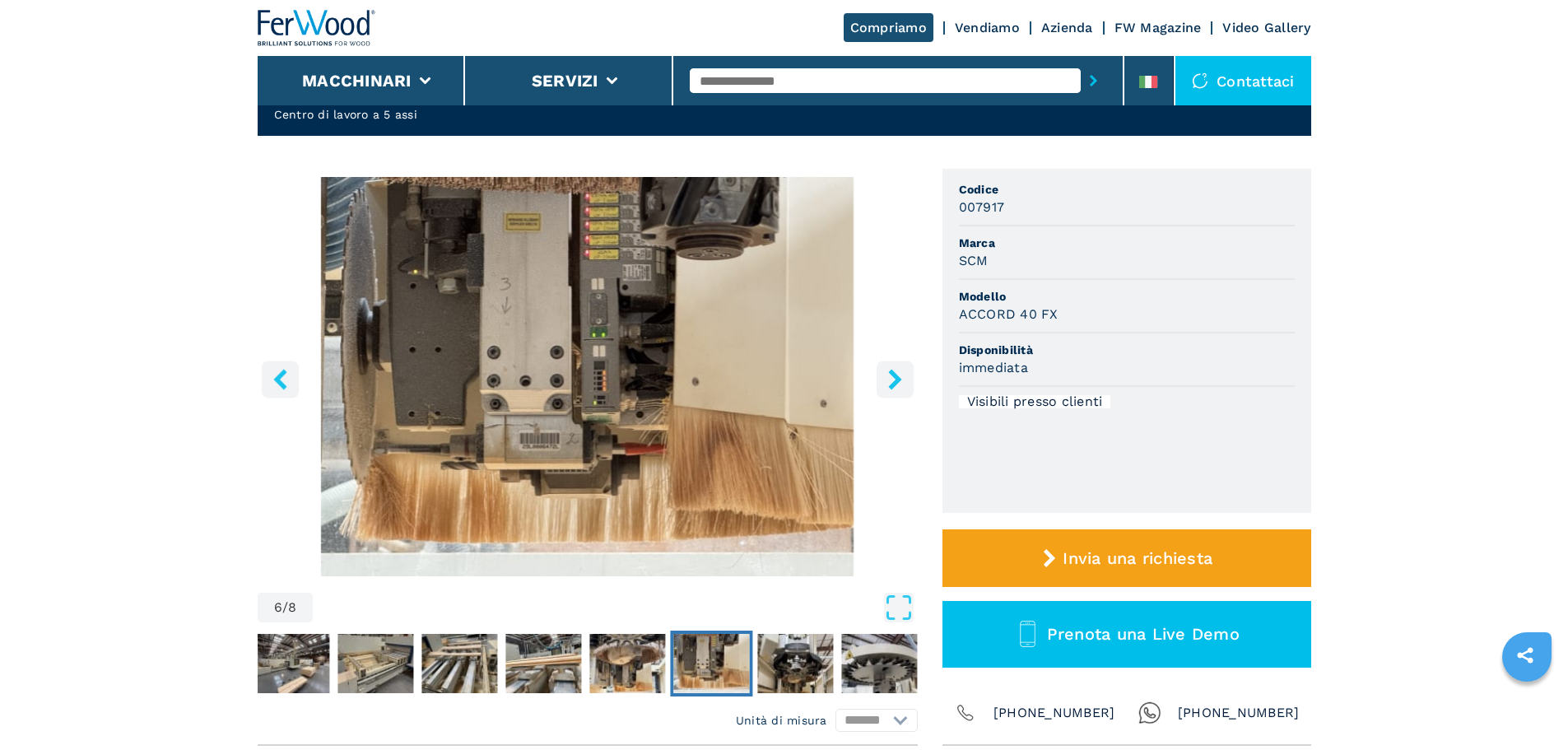
click at [897, 372] on icon "right-button" at bounding box center [895, 379] width 20 height 20
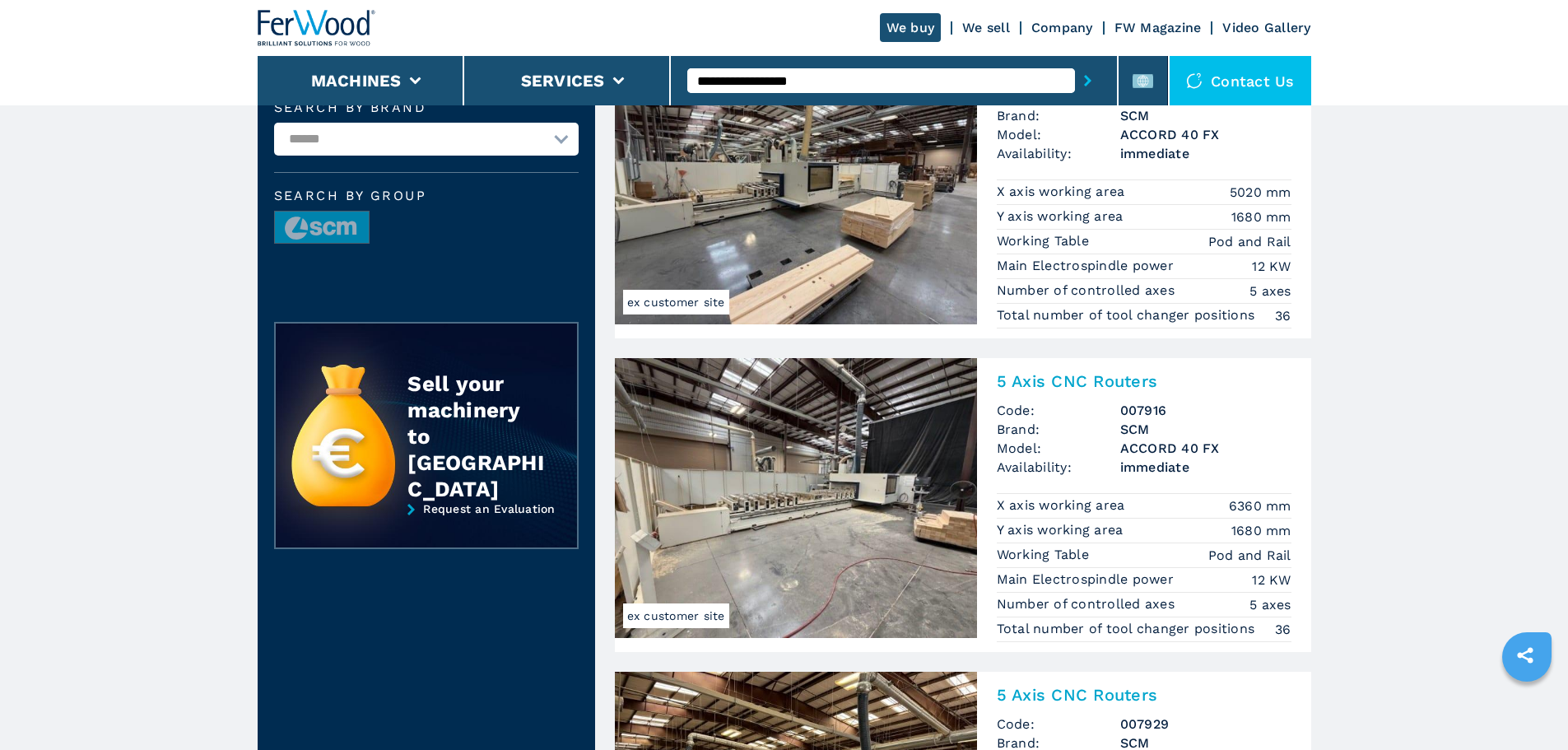
scroll to position [82, 0]
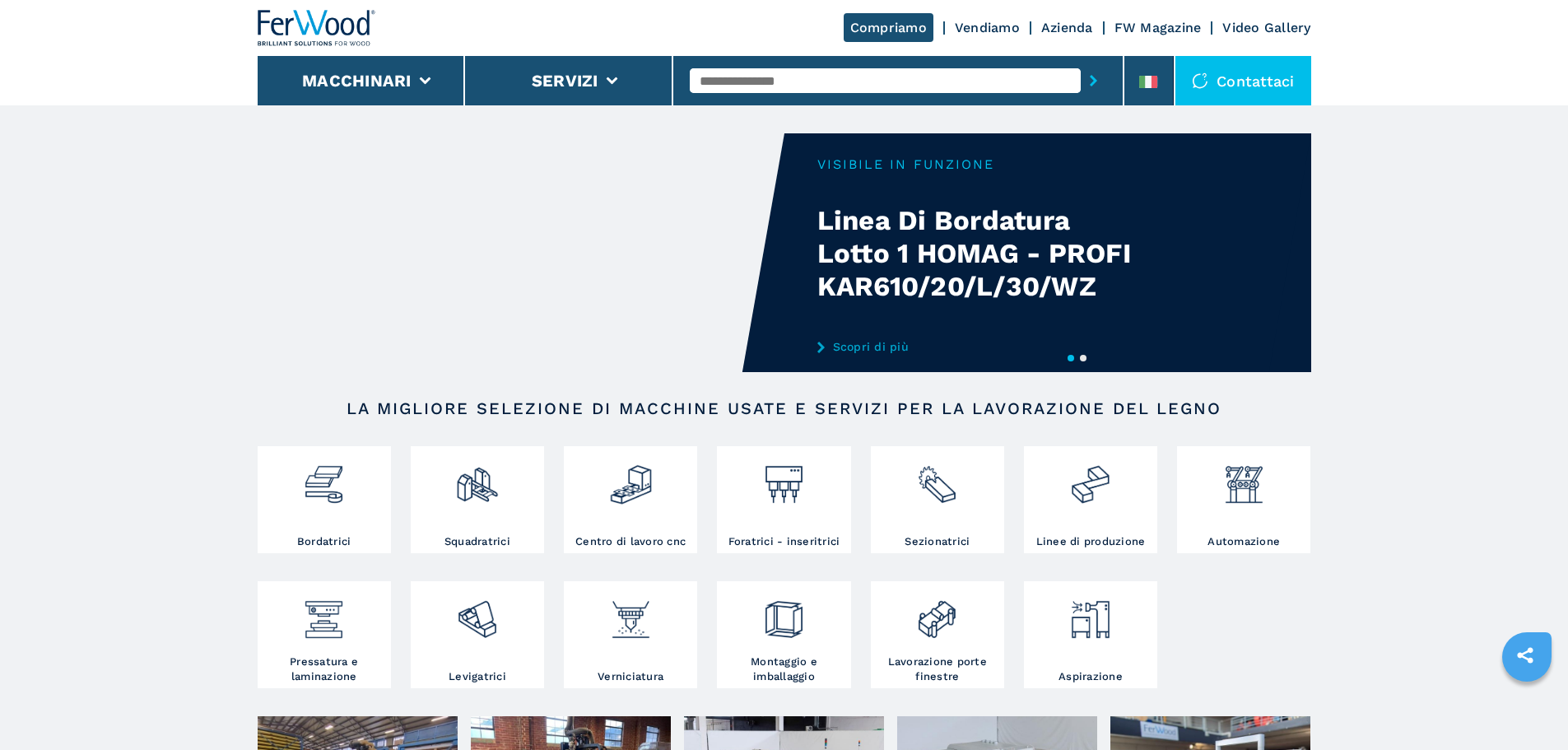
click at [749, 92] on input "text" at bounding box center [885, 80] width 391 height 25
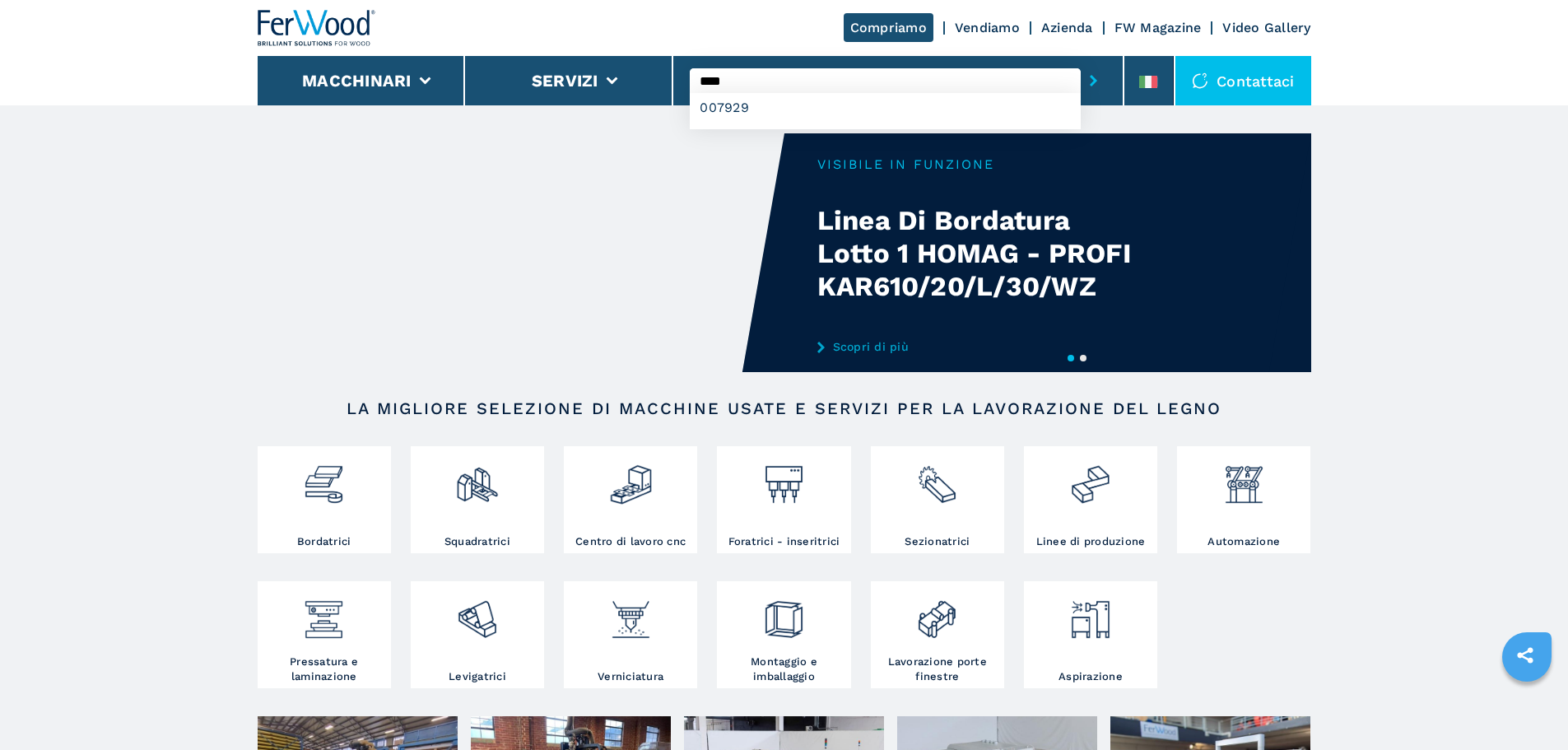
type input "****"
click at [1081, 62] on button "submit-button" at bounding box center [1093, 81] width 25 height 38
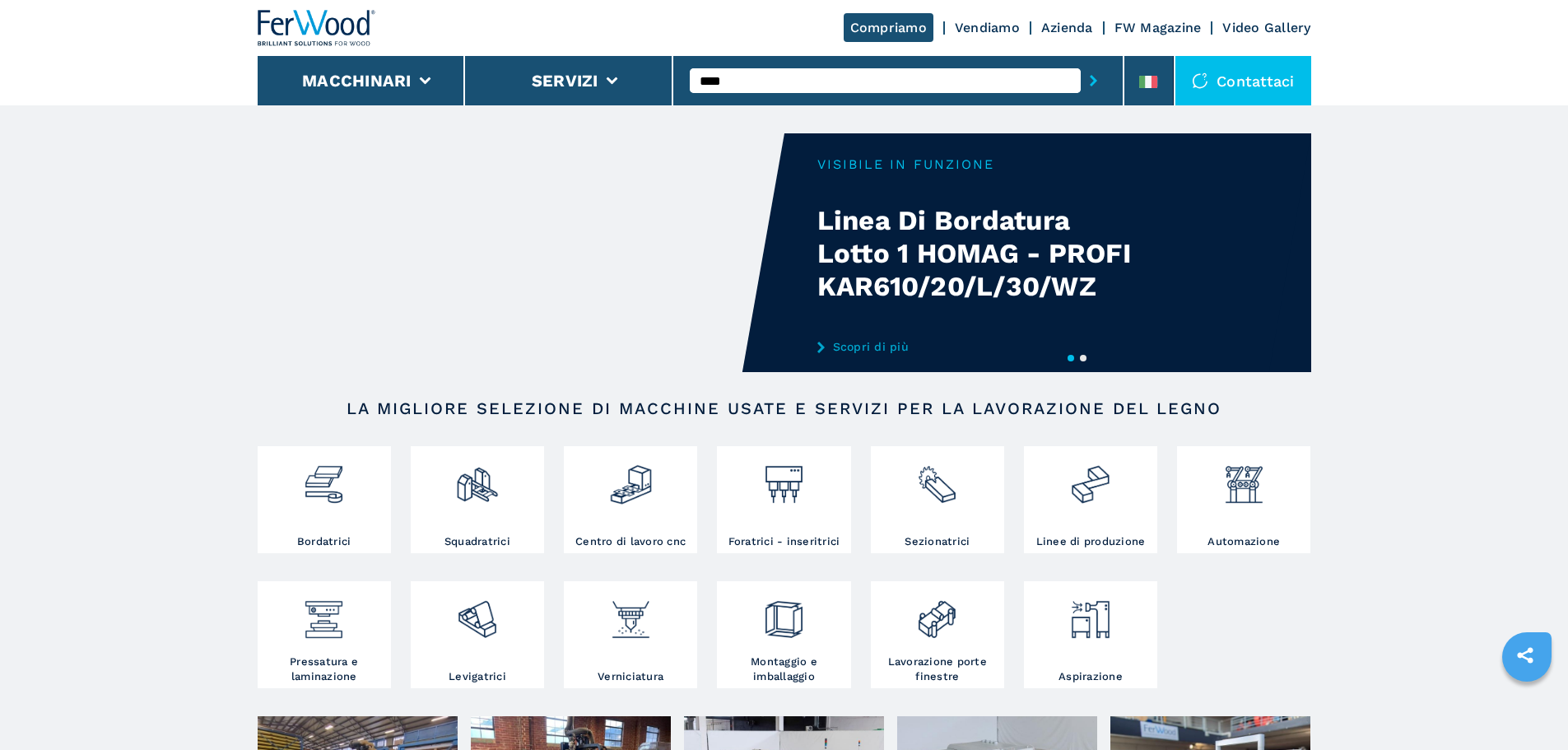
click at [770, 86] on input "****" at bounding box center [885, 80] width 391 height 25
click at [1081, 62] on button "submit-button" at bounding box center [1093, 81] width 25 height 38
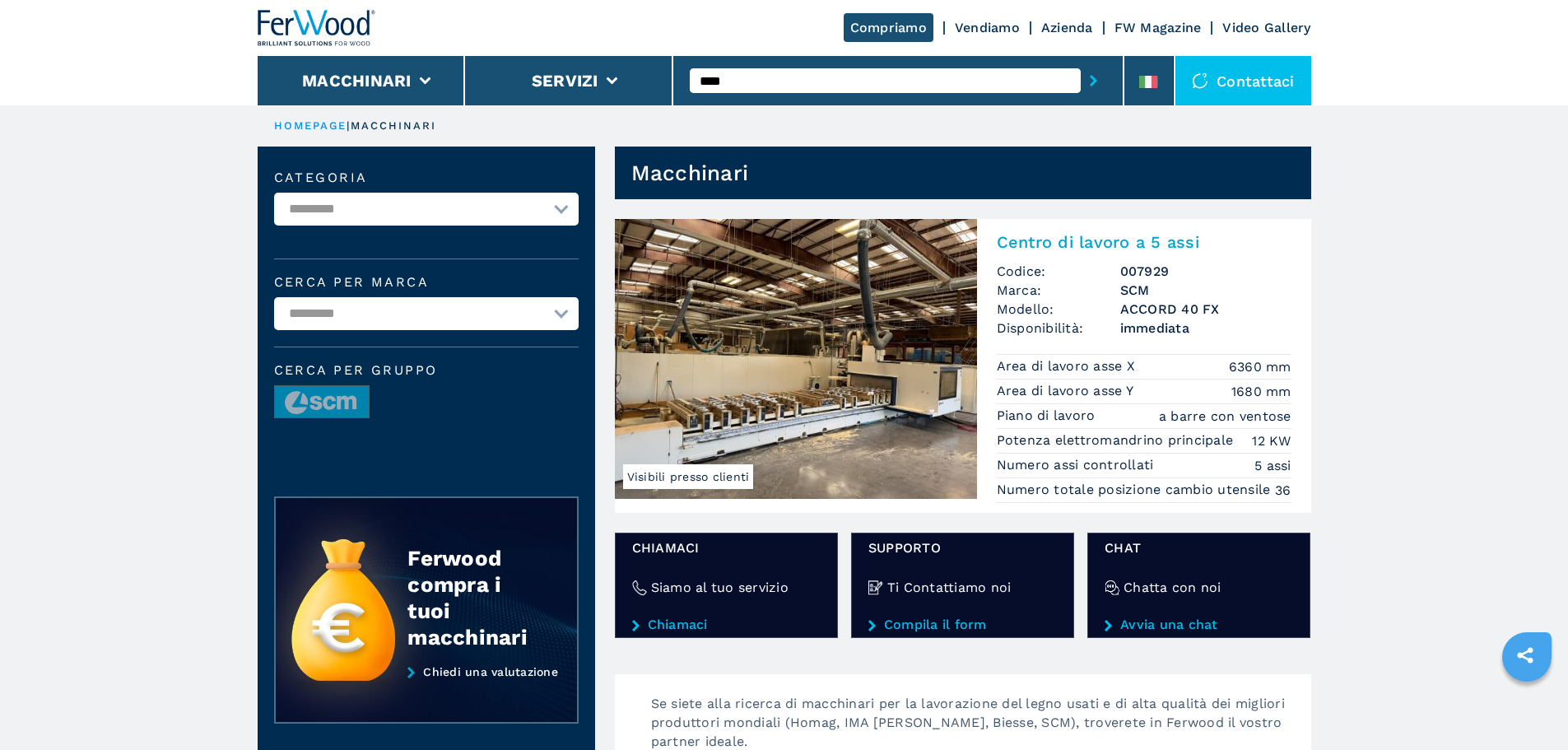
click at [833, 357] on img at bounding box center [795, 359] width 362 height 280
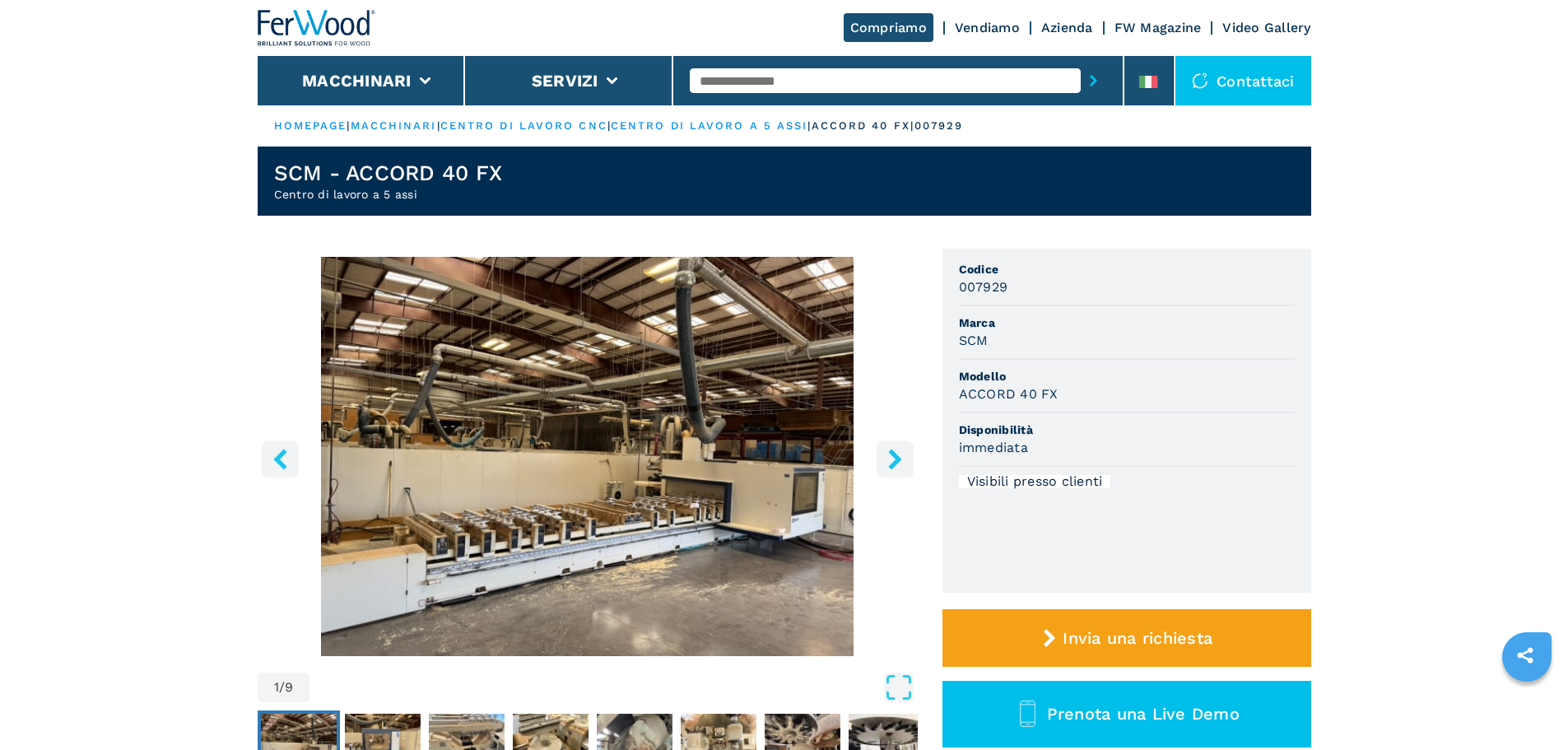
click at [877, 449] on button "right-button" at bounding box center [896, 460] width 37 height 37
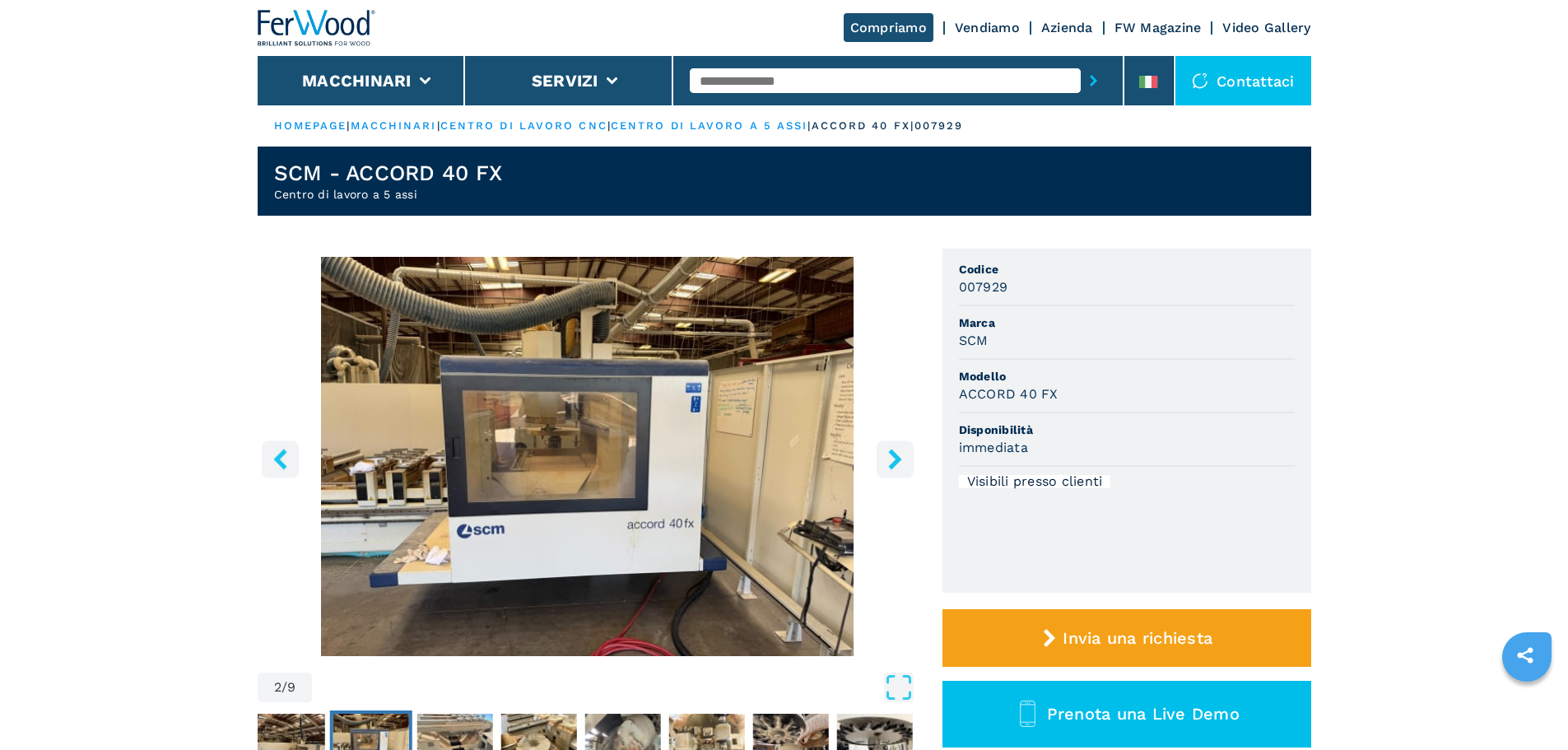
click at [881, 449] on button "right-button" at bounding box center [896, 460] width 37 height 37
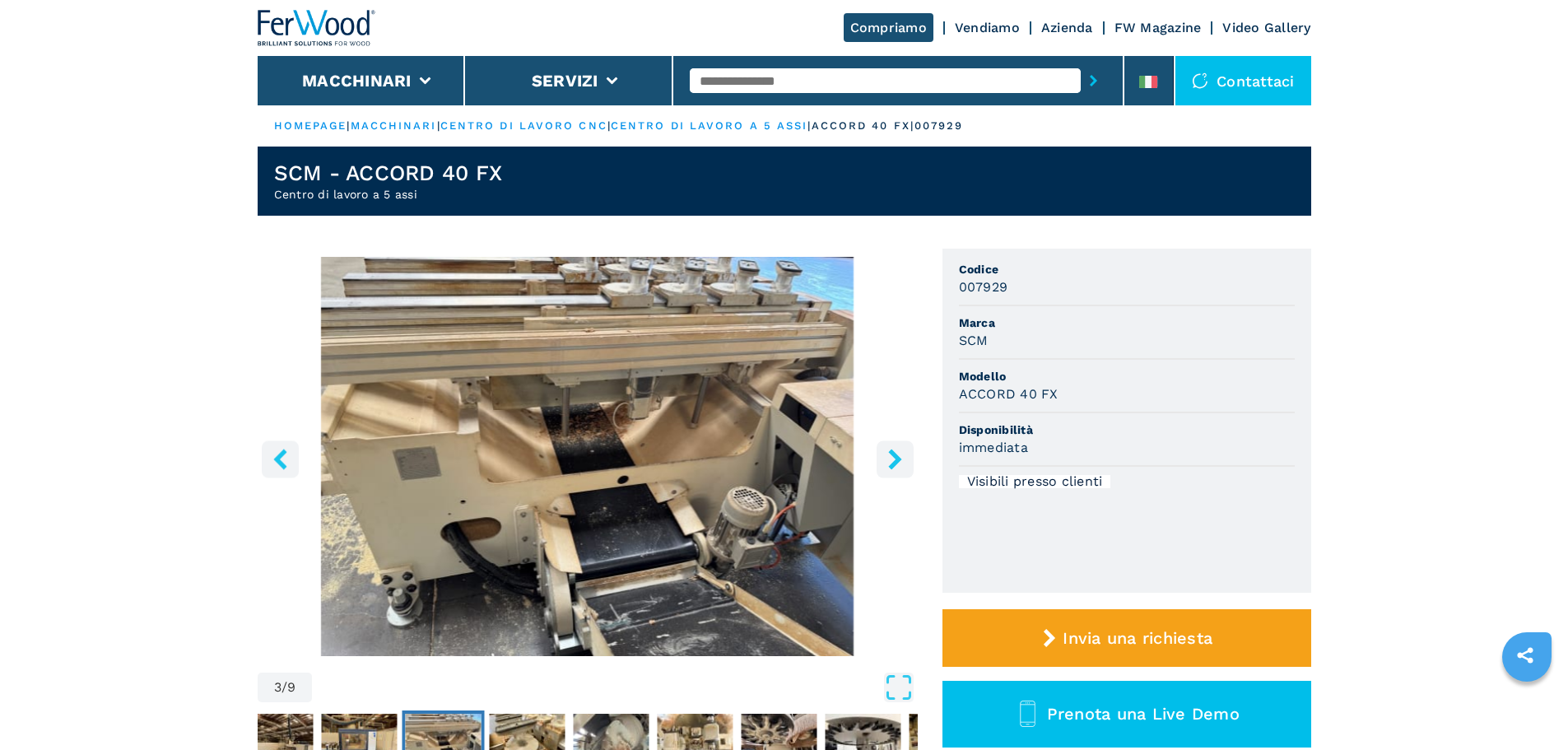
click at [883, 460] on button "right-button" at bounding box center [896, 460] width 37 height 37
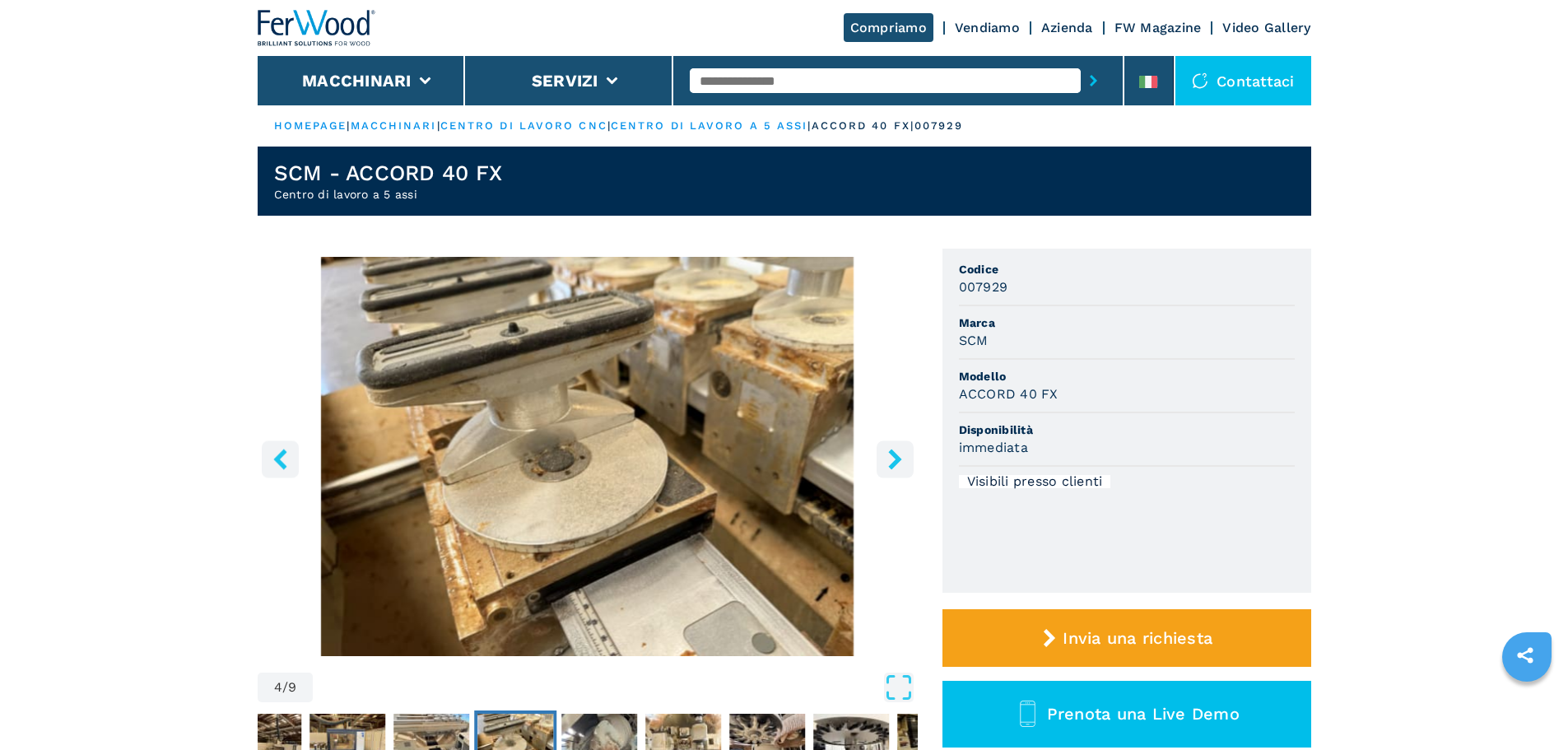
click at [883, 460] on button "right-button" at bounding box center [896, 460] width 37 height 37
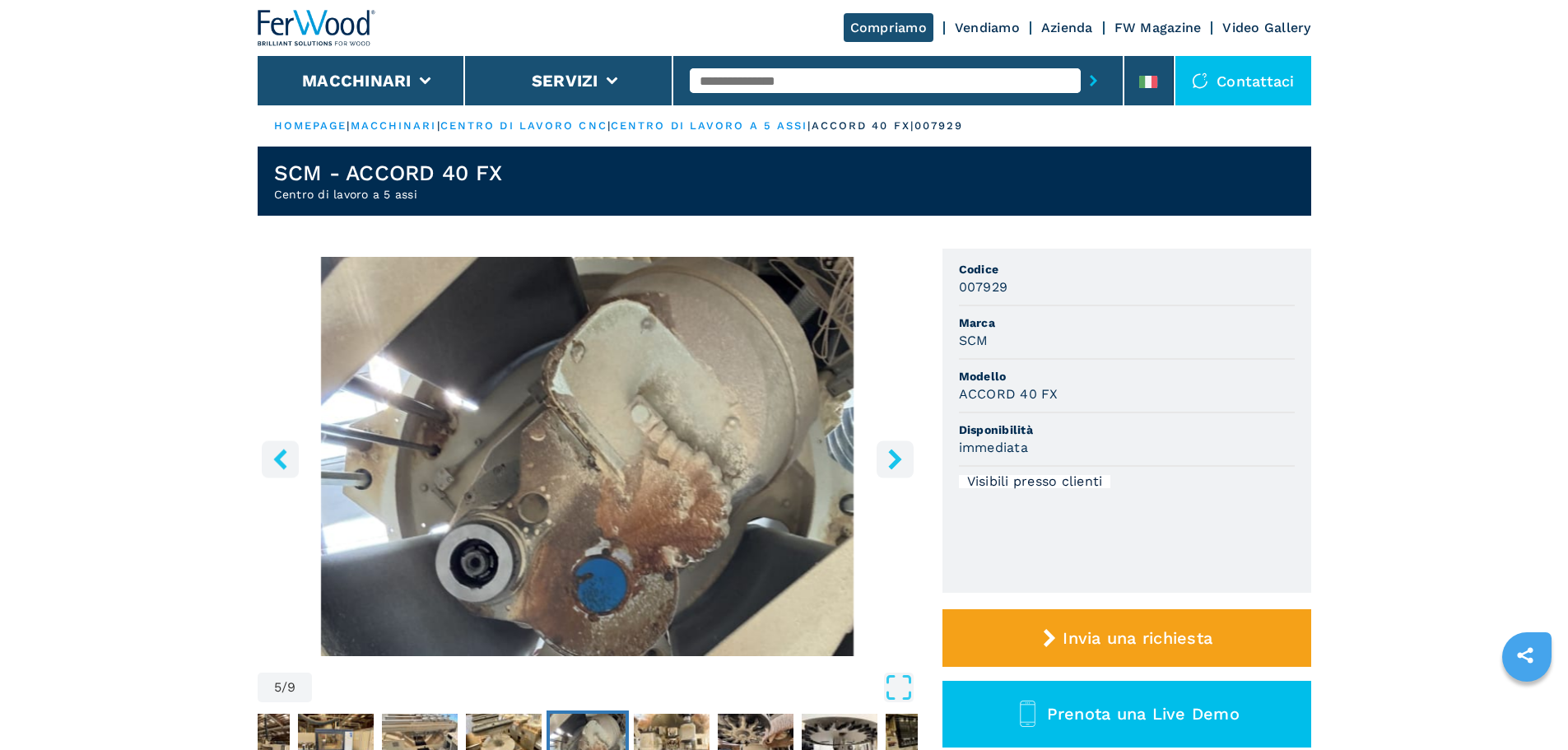
click at [883, 460] on button "right-button" at bounding box center [896, 460] width 37 height 37
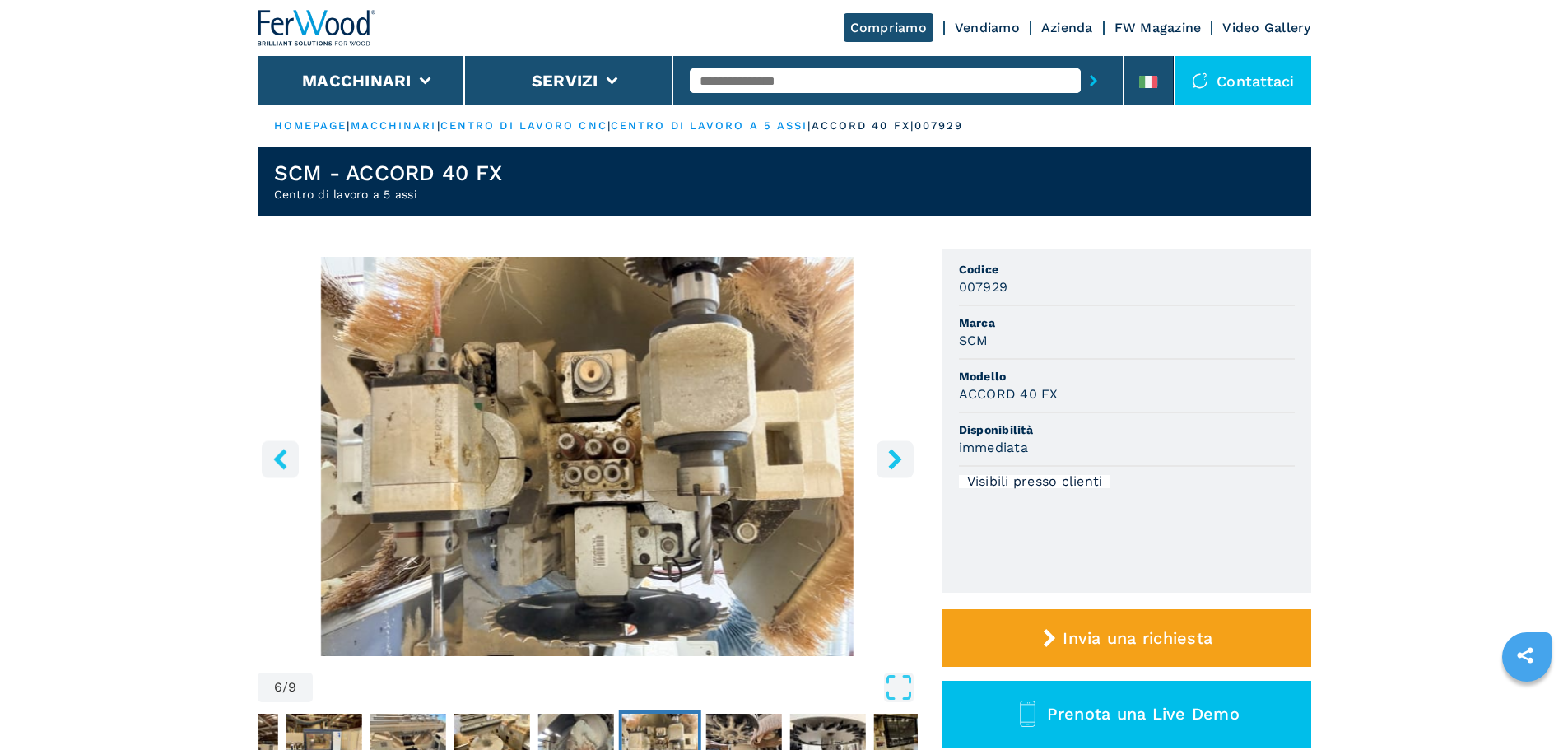
click at [883, 460] on button "right-button" at bounding box center [896, 460] width 37 height 37
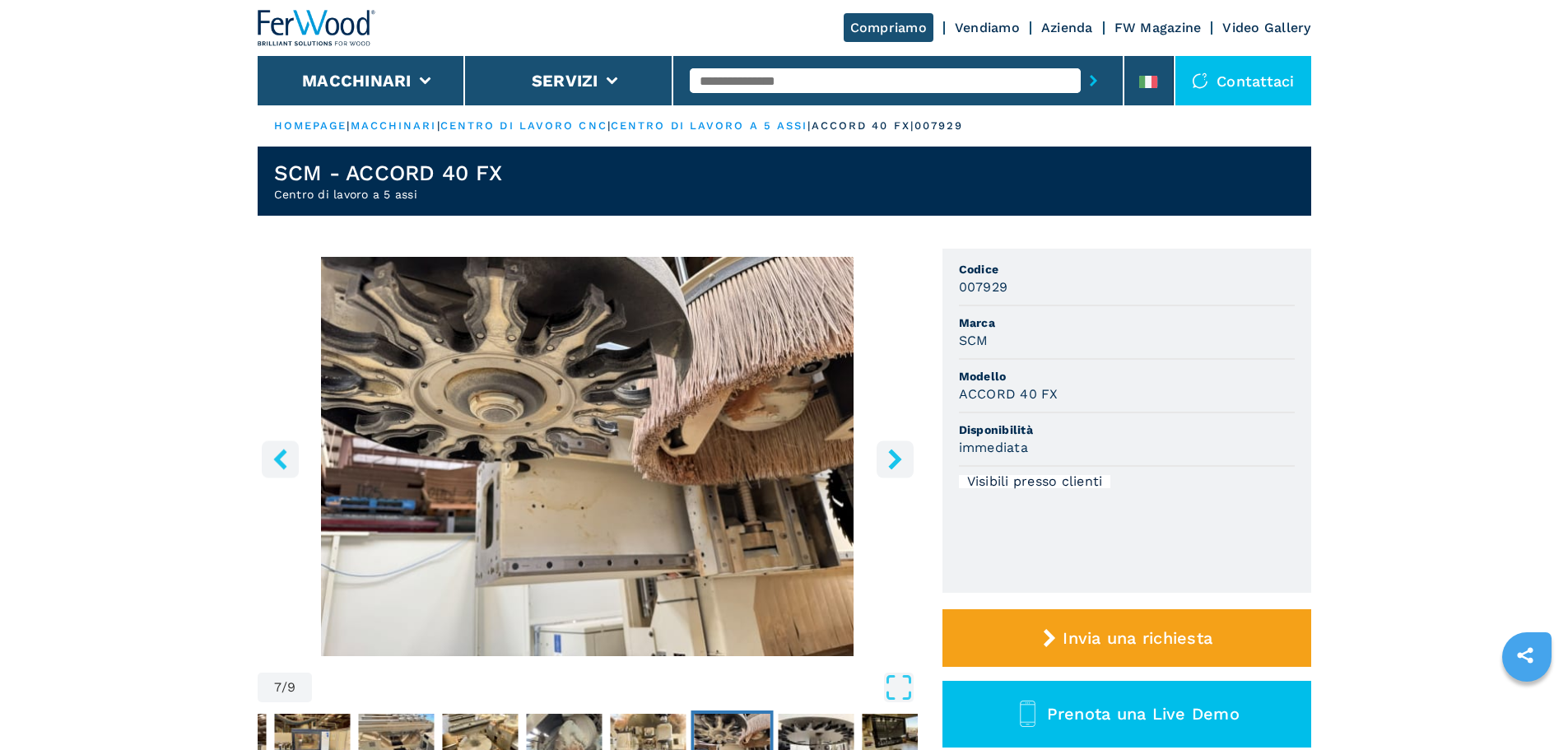
click at [883, 460] on button "right-button" at bounding box center [896, 460] width 37 height 37
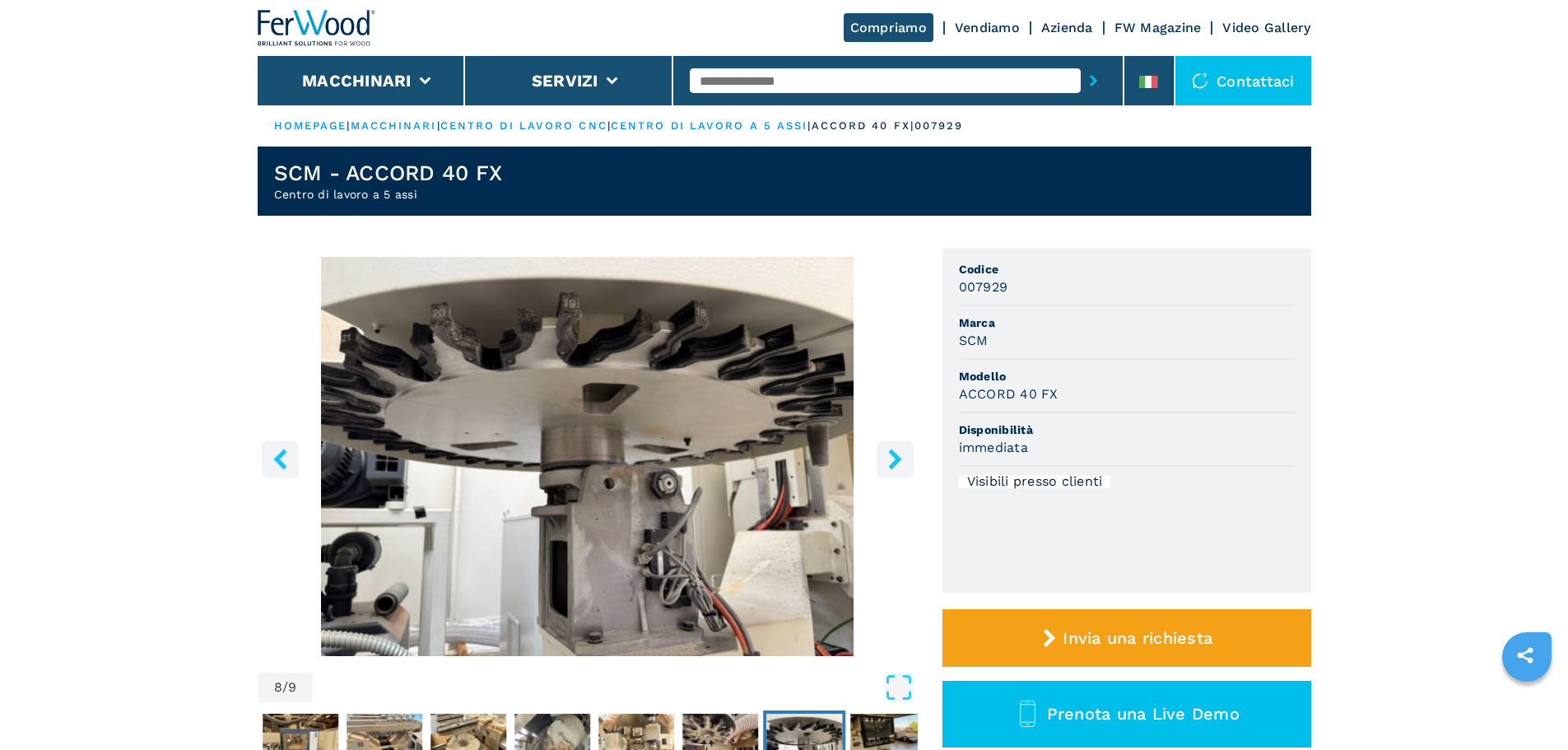
click at [883, 460] on button "right-button" at bounding box center [896, 460] width 37 height 37
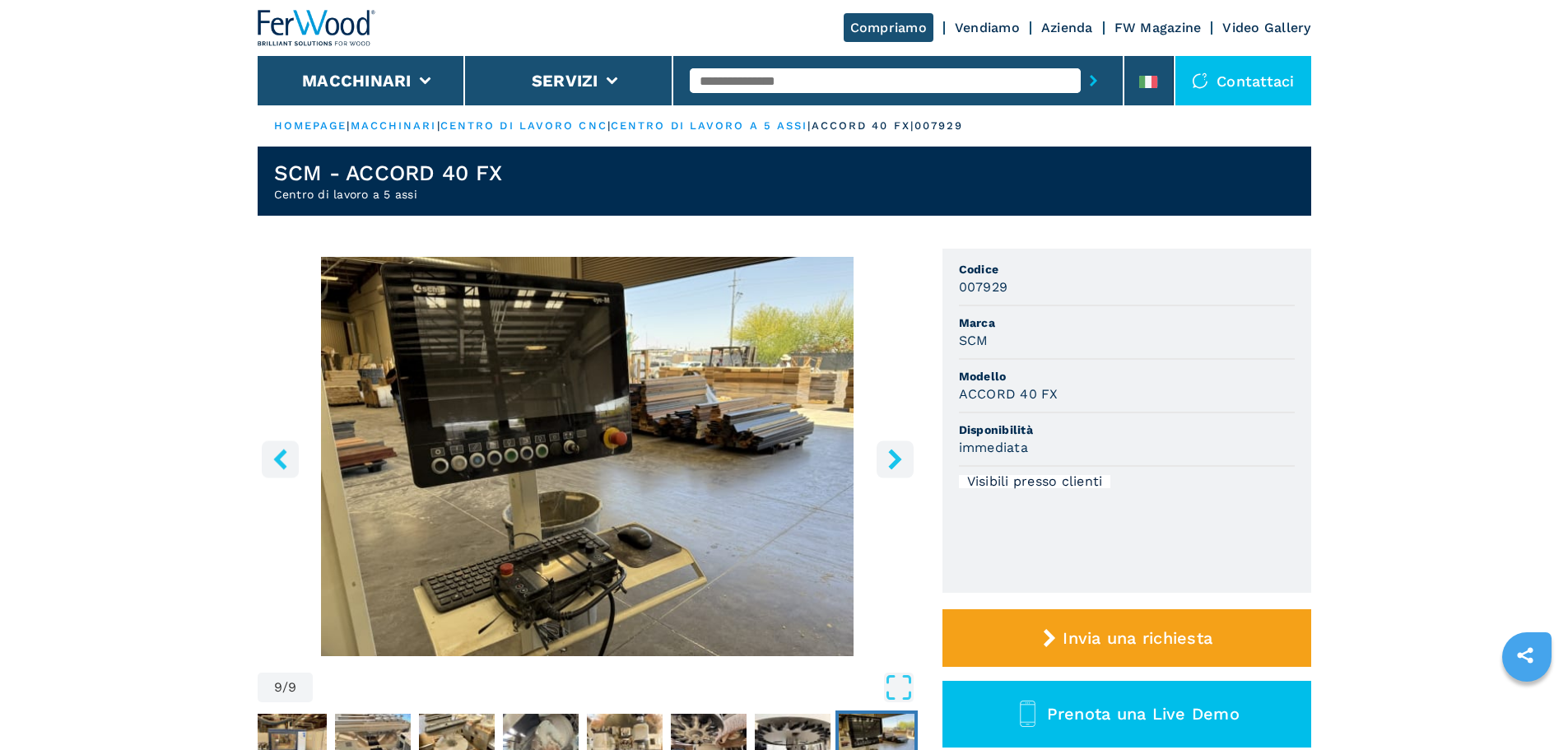
click at [883, 460] on button "right-button" at bounding box center [896, 460] width 37 height 37
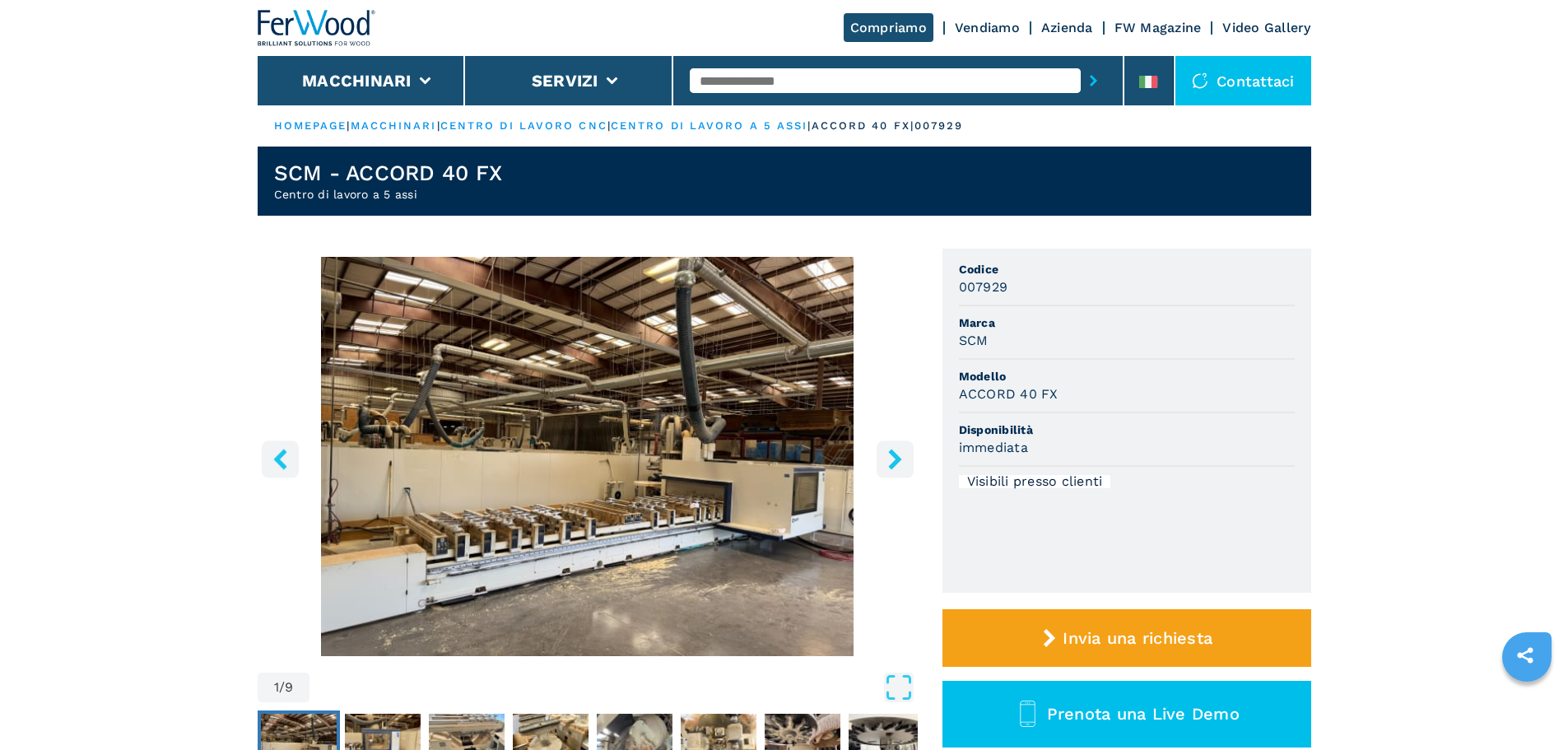
click at [881, 458] on button "right-button" at bounding box center [896, 460] width 37 height 37
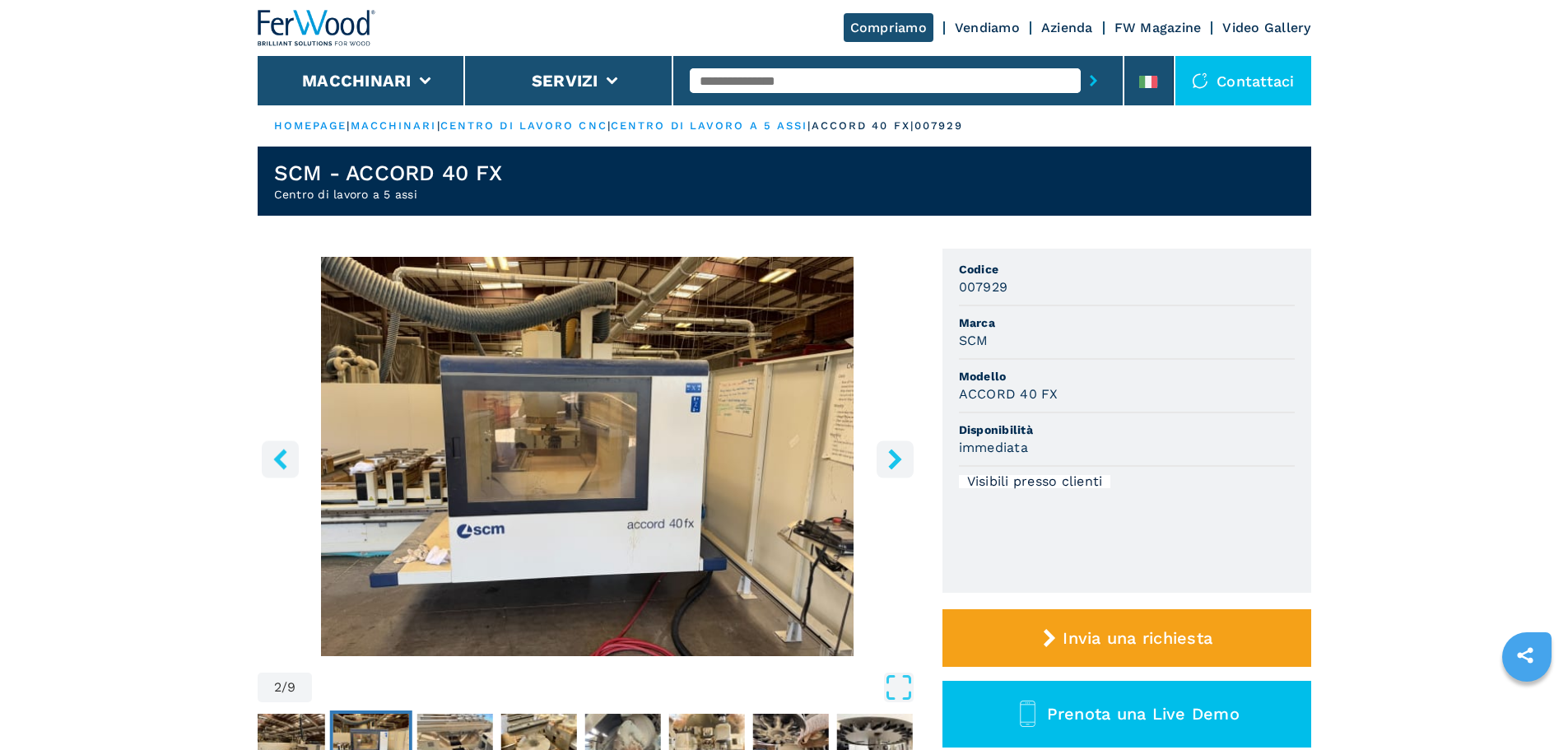
click at [881, 458] on button "right-button" at bounding box center [896, 460] width 37 height 37
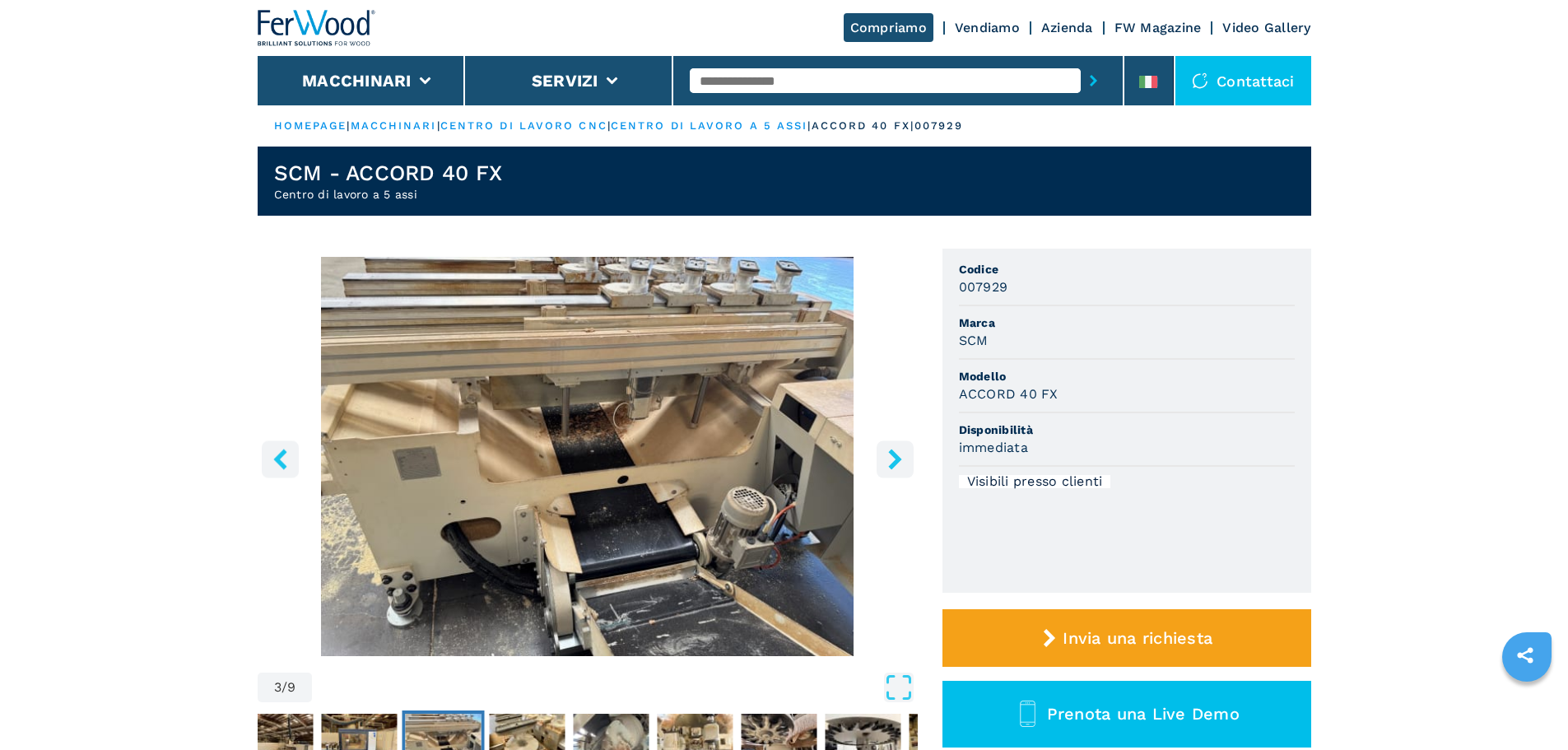
click at [881, 458] on button "right-button" at bounding box center [896, 460] width 37 height 37
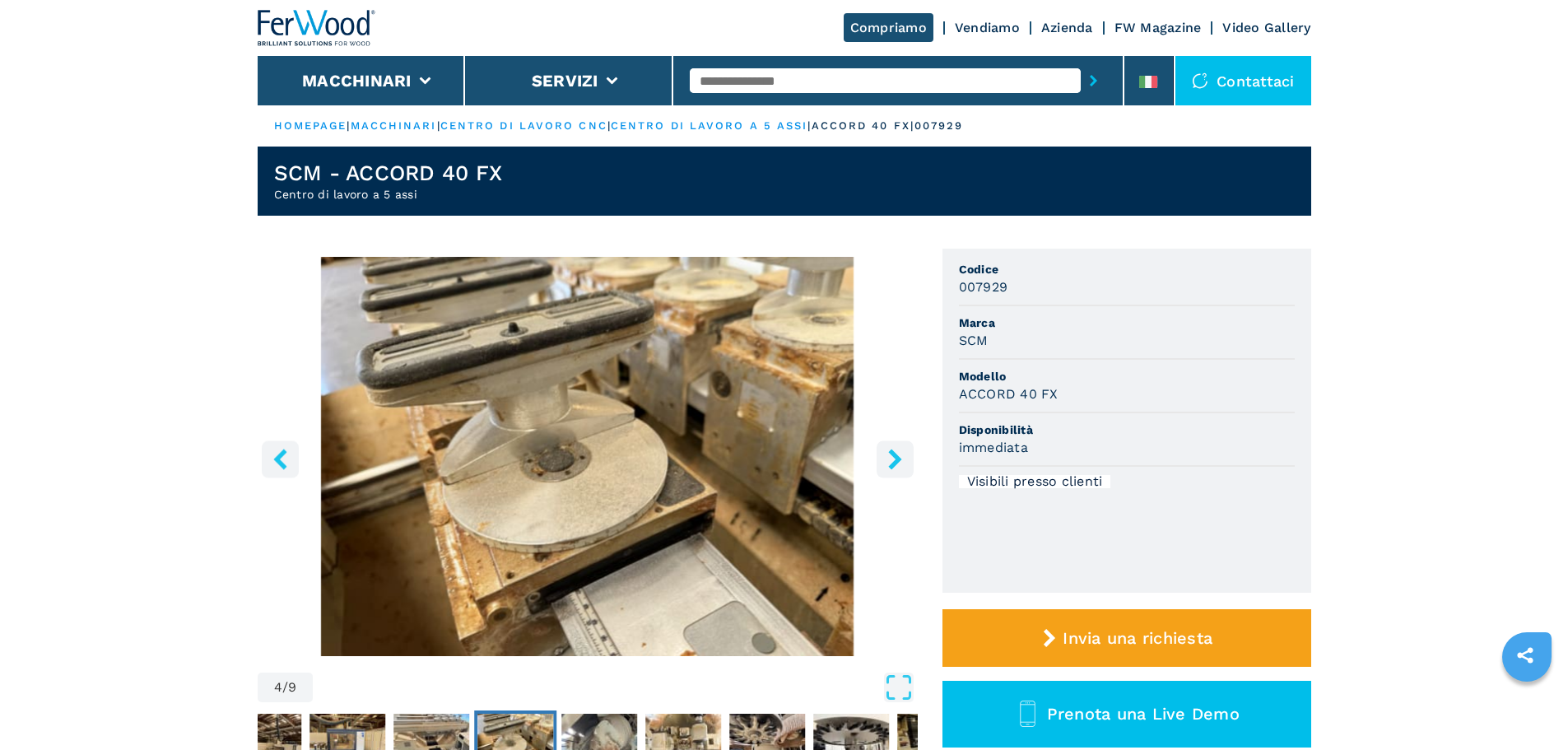
click at [745, 84] on input "text" at bounding box center [885, 80] width 391 height 25
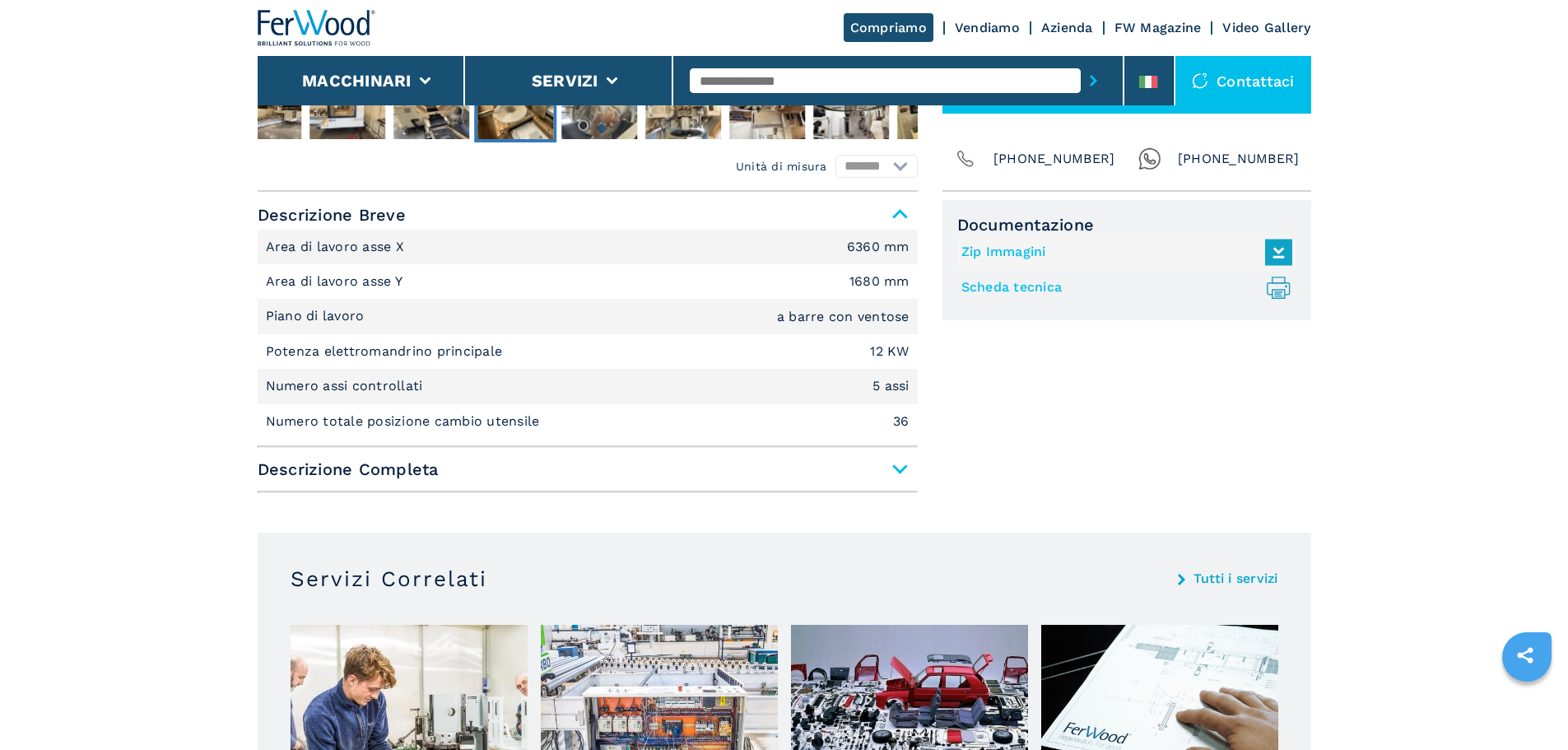
scroll to position [659, 0]
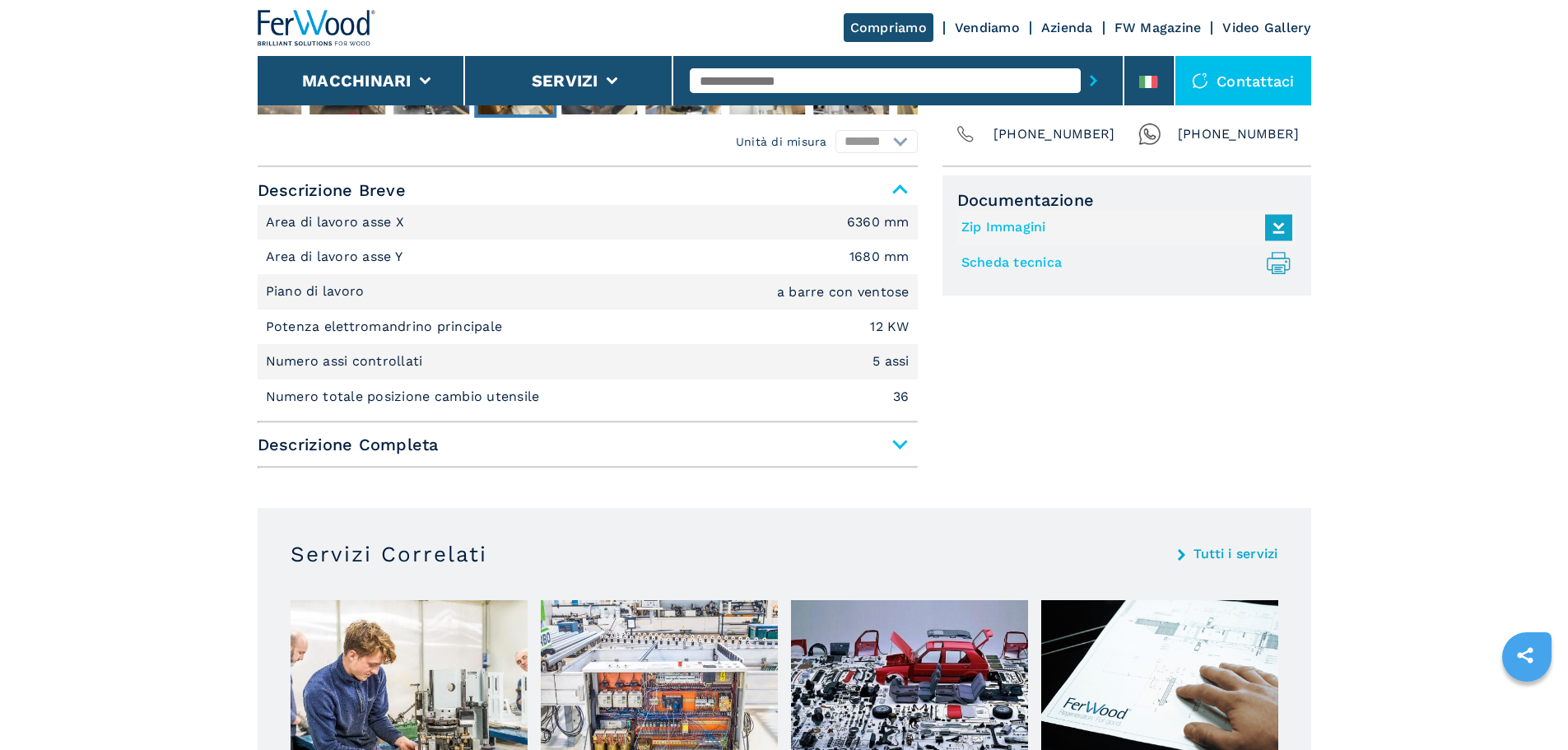
click at [905, 448] on span "Descrizione Completa" at bounding box center [587, 444] width 660 height 30
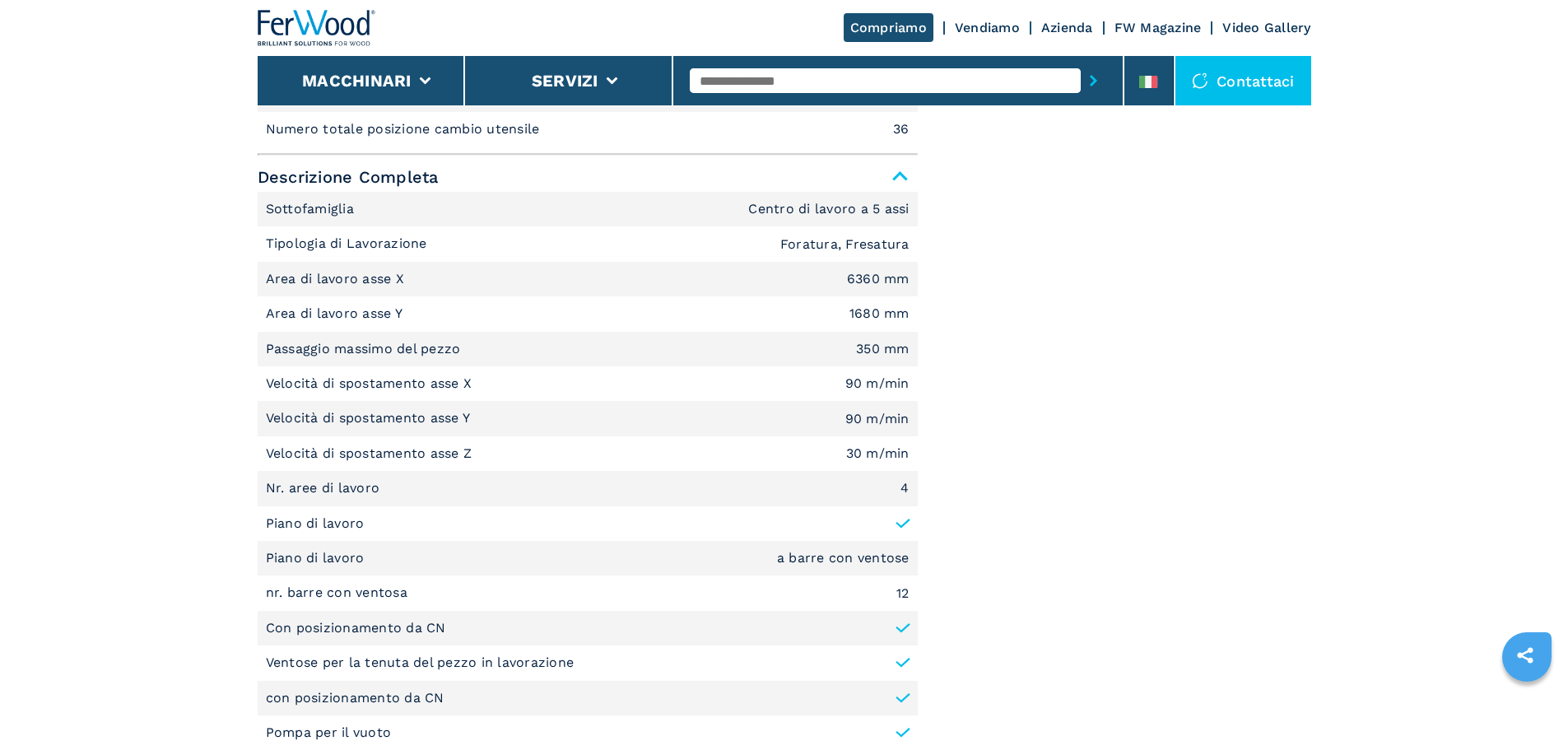
scroll to position [824, 0]
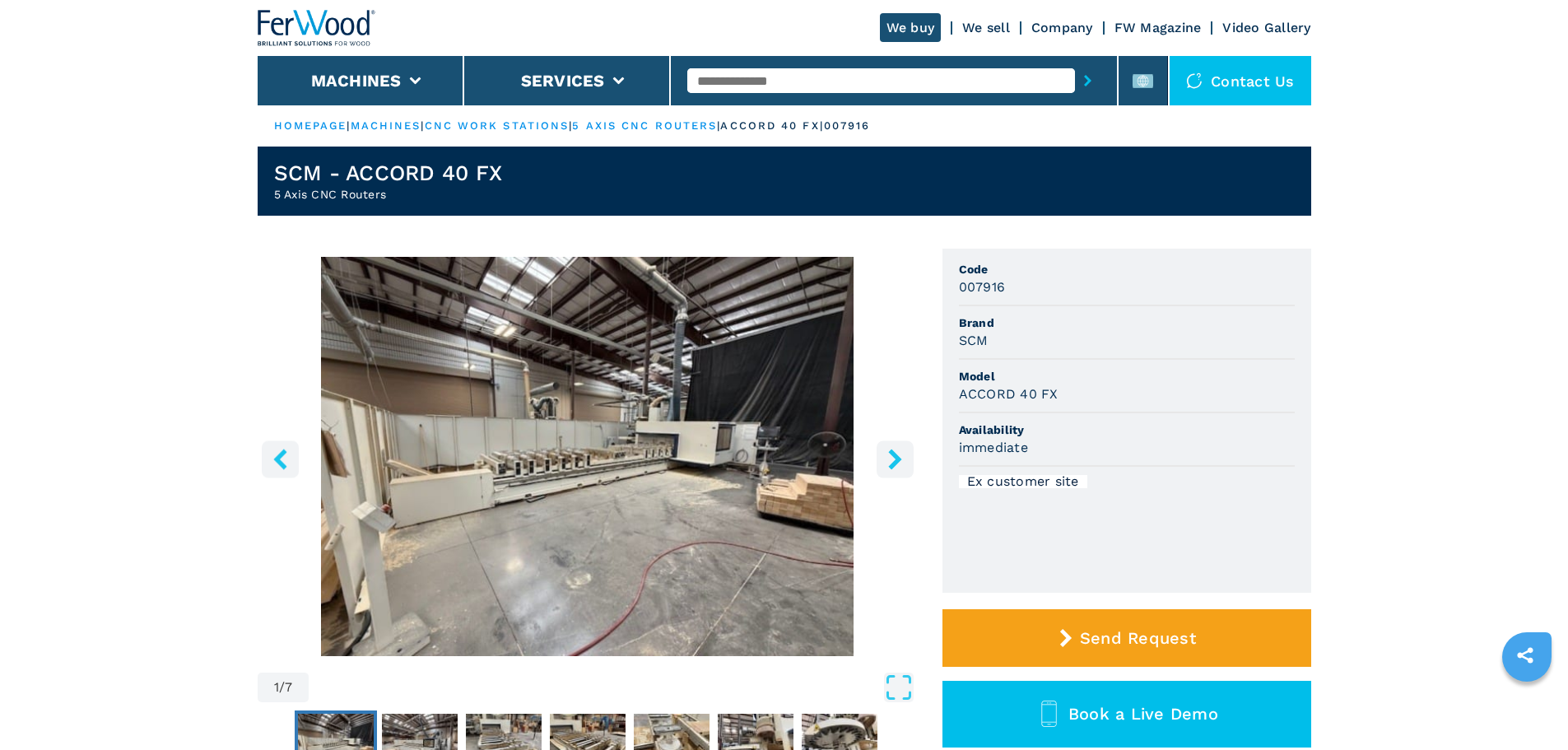
click at [891, 453] on icon "right-button" at bounding box center [895, 459] width 14 height 20
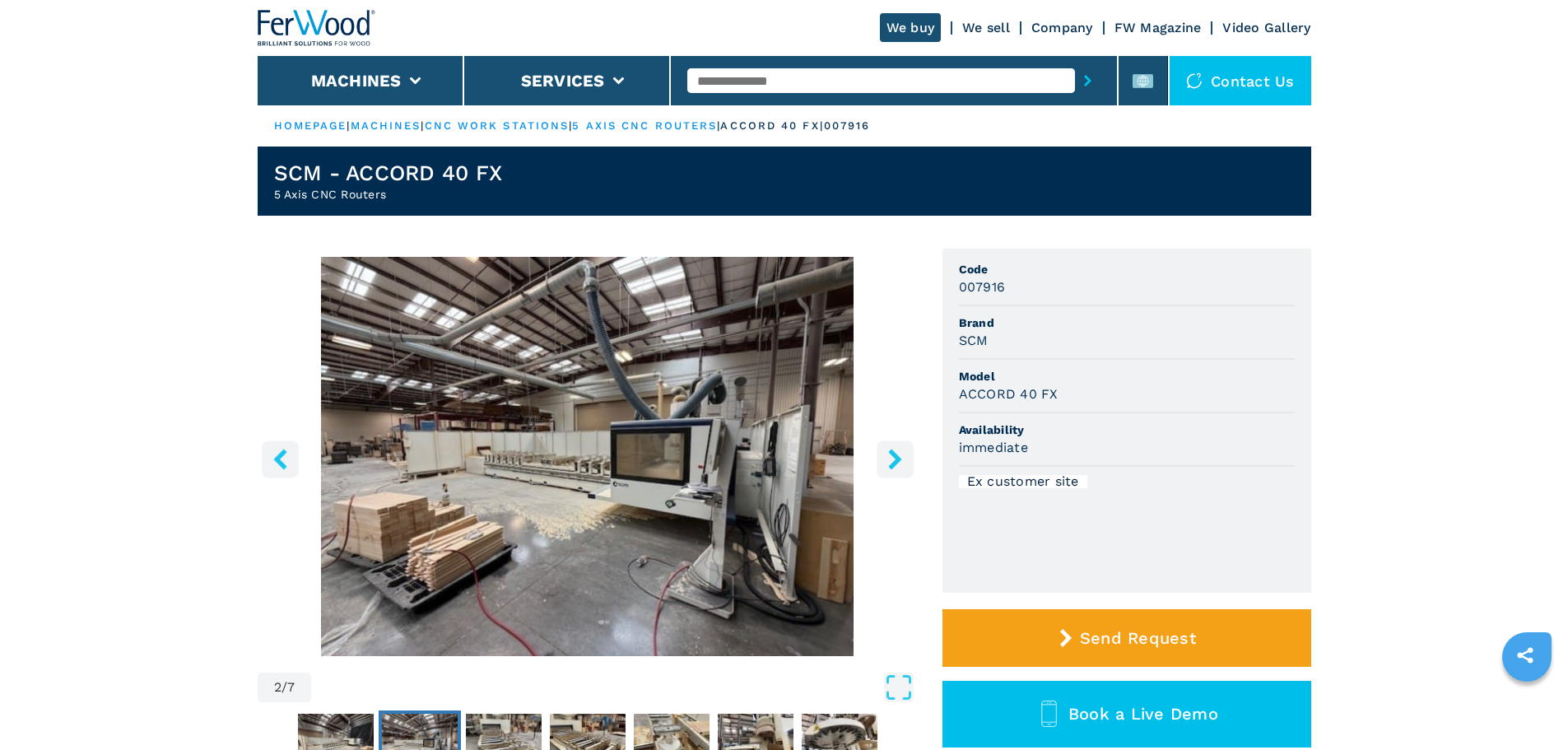
click at [891, 453] on icon "right-button" at bounding box center [895, 459] width 14 height 20
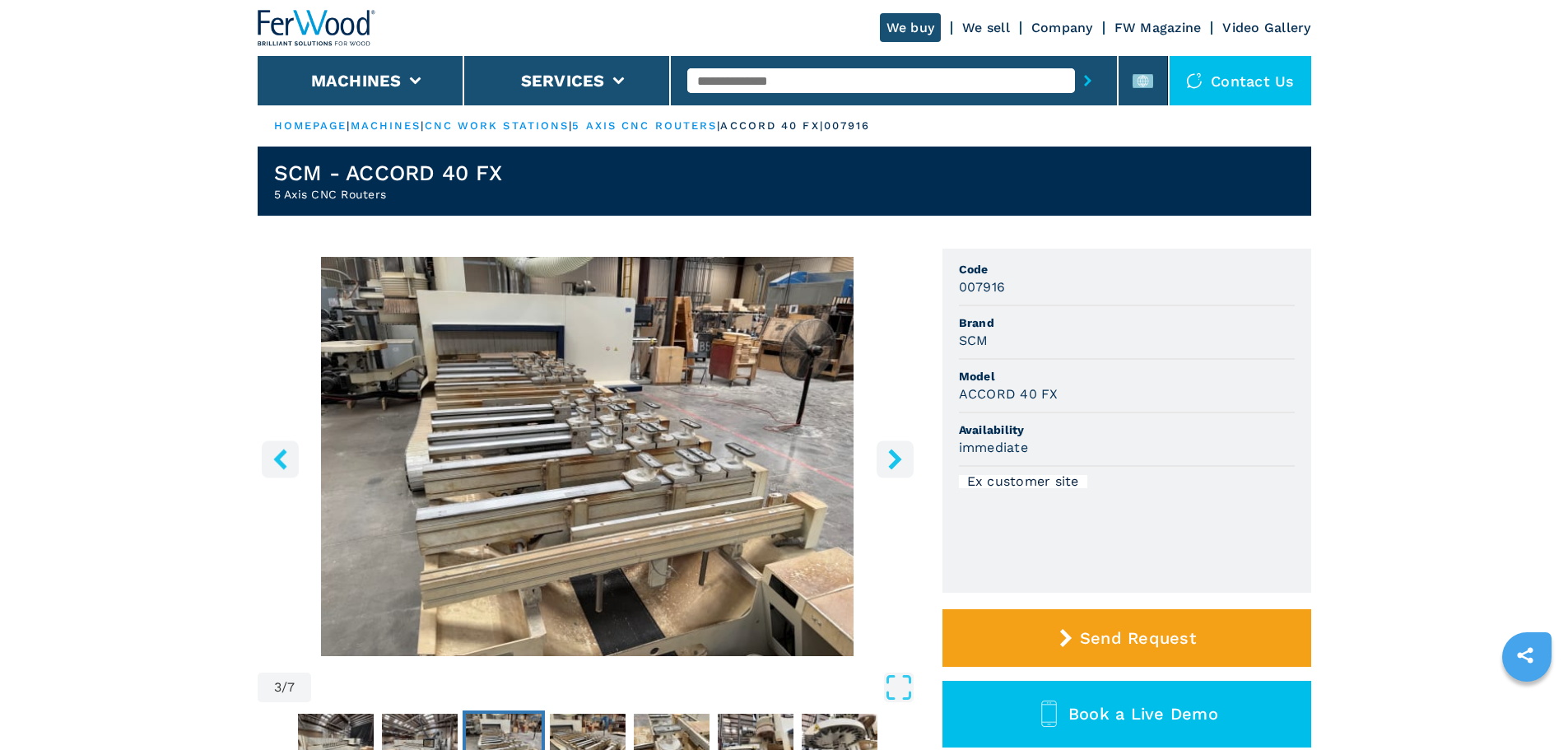
click at [891, 453] on icon "right-button" at bounding box center [895, 459] width 14 height 20
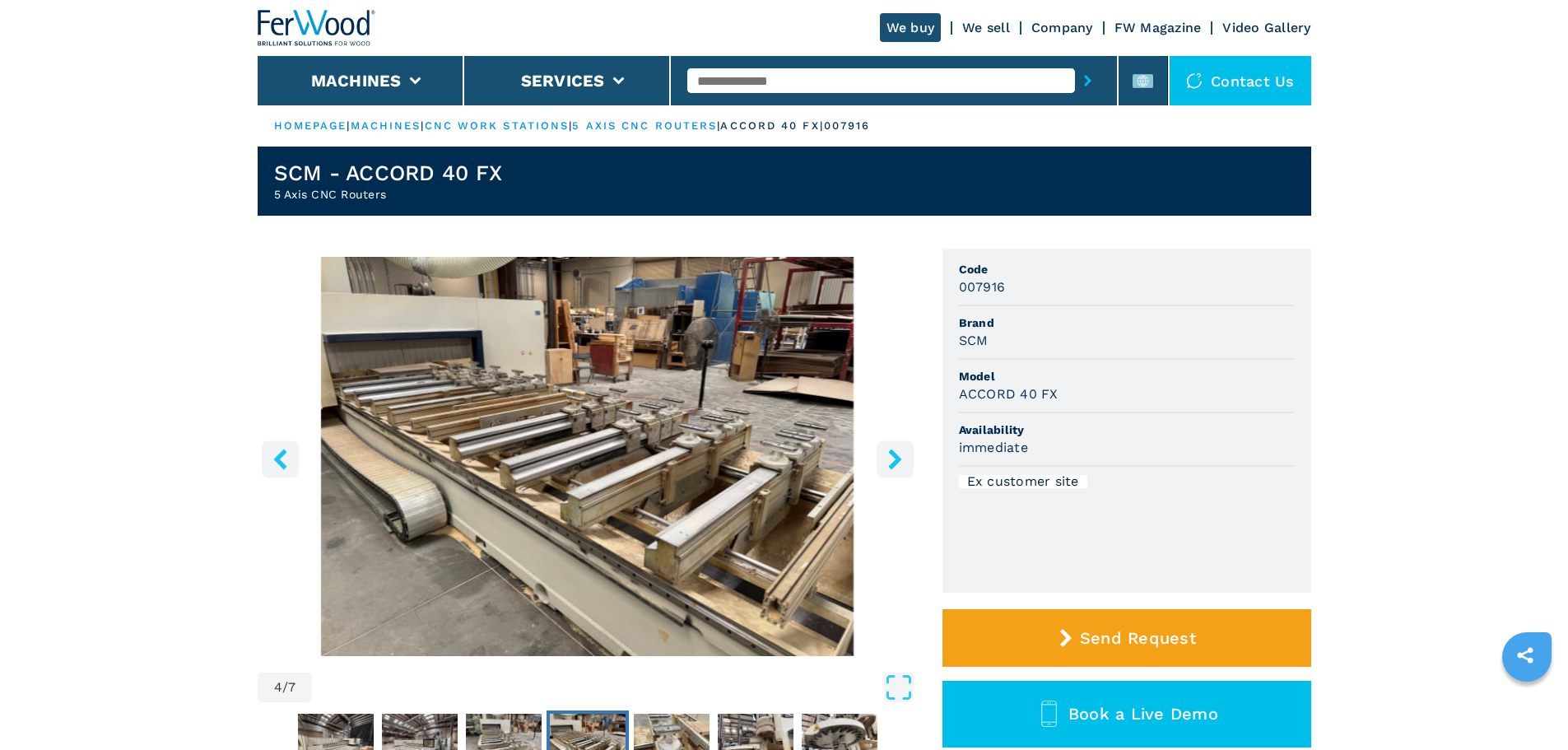
click at [891, 453] on icon "right-button" at bounding box center [895, 459] width 14 height 20
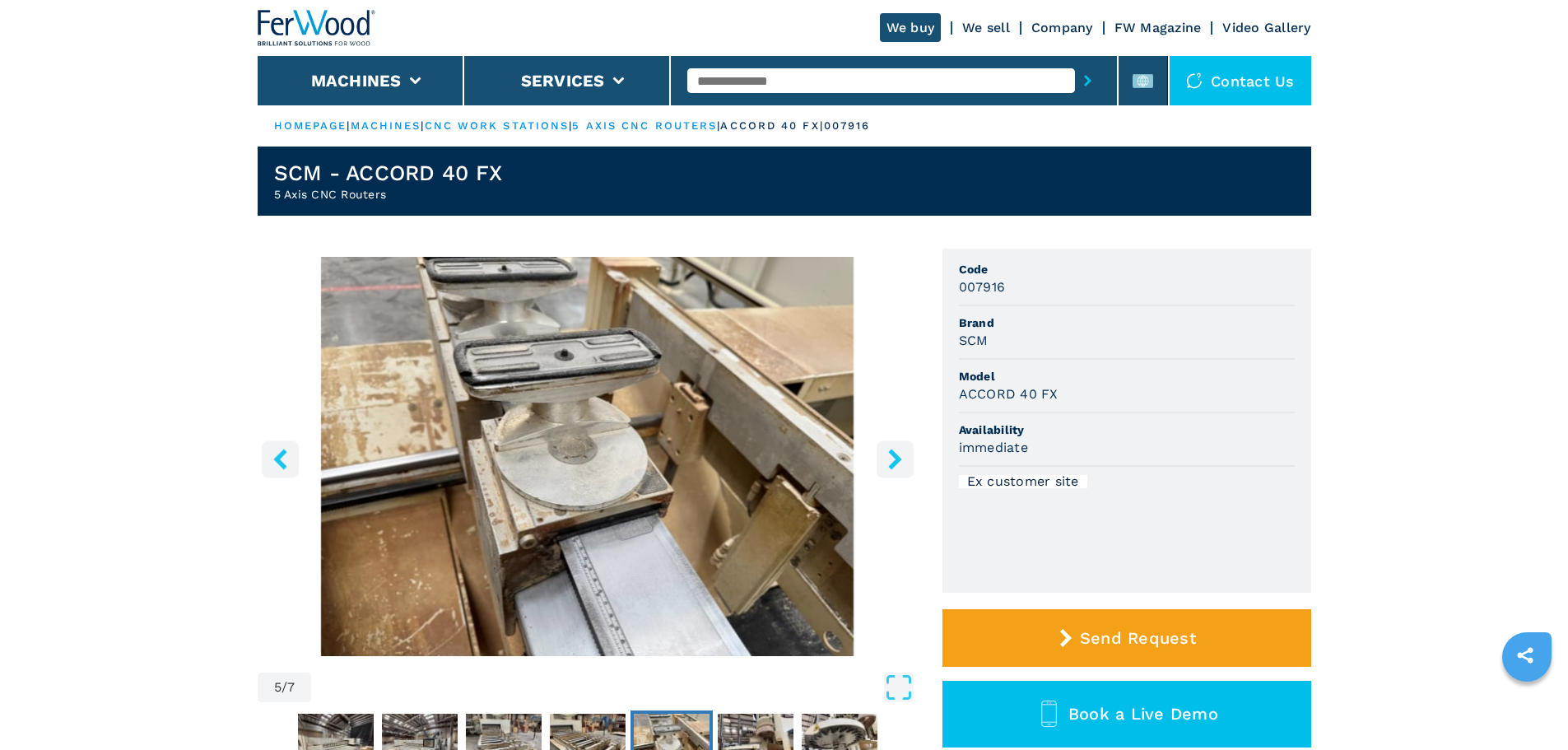
click at [891, 453] on icon "right-button" at bounding box center [895, 459] width 14 height 20
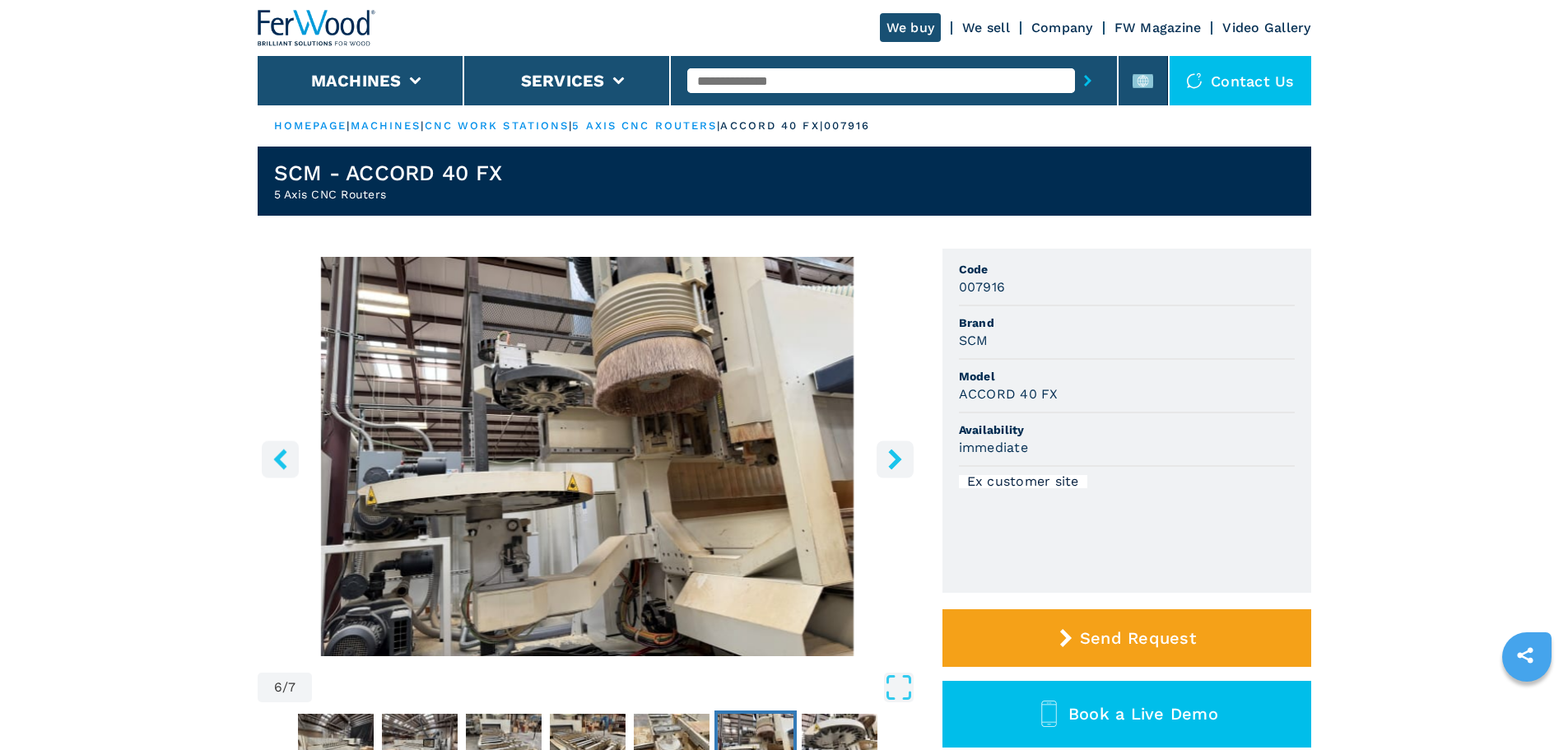
click at [891, 453] on icon "right-button" at bounding box center [895, 459] width 14 height 20
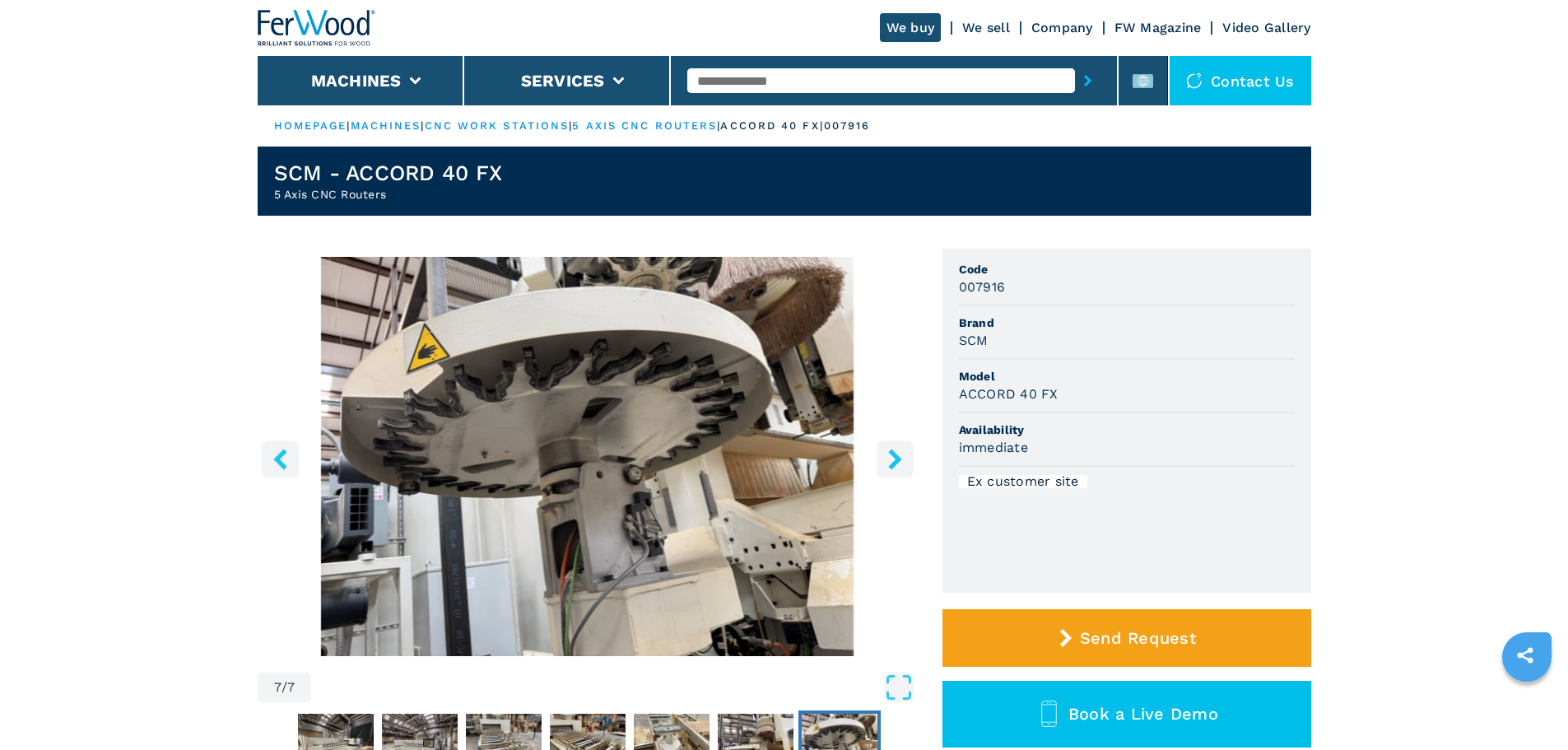
click at [891, 453] on icon "right-button" at bounding box center [895, 459] width 14 height 20
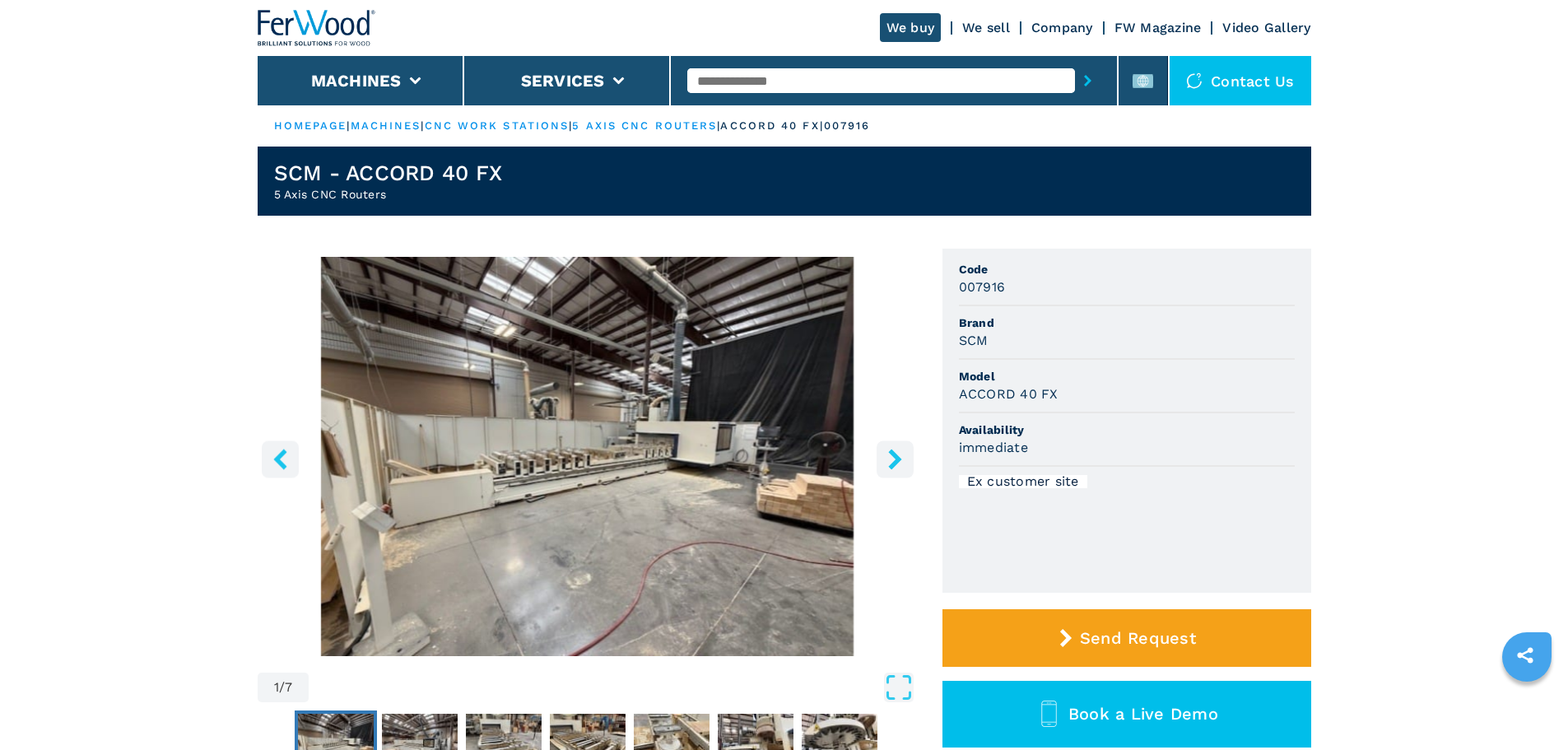
click at [891, 453] on icon "right-button" at bounding box center [895, 459] width 14 height 20
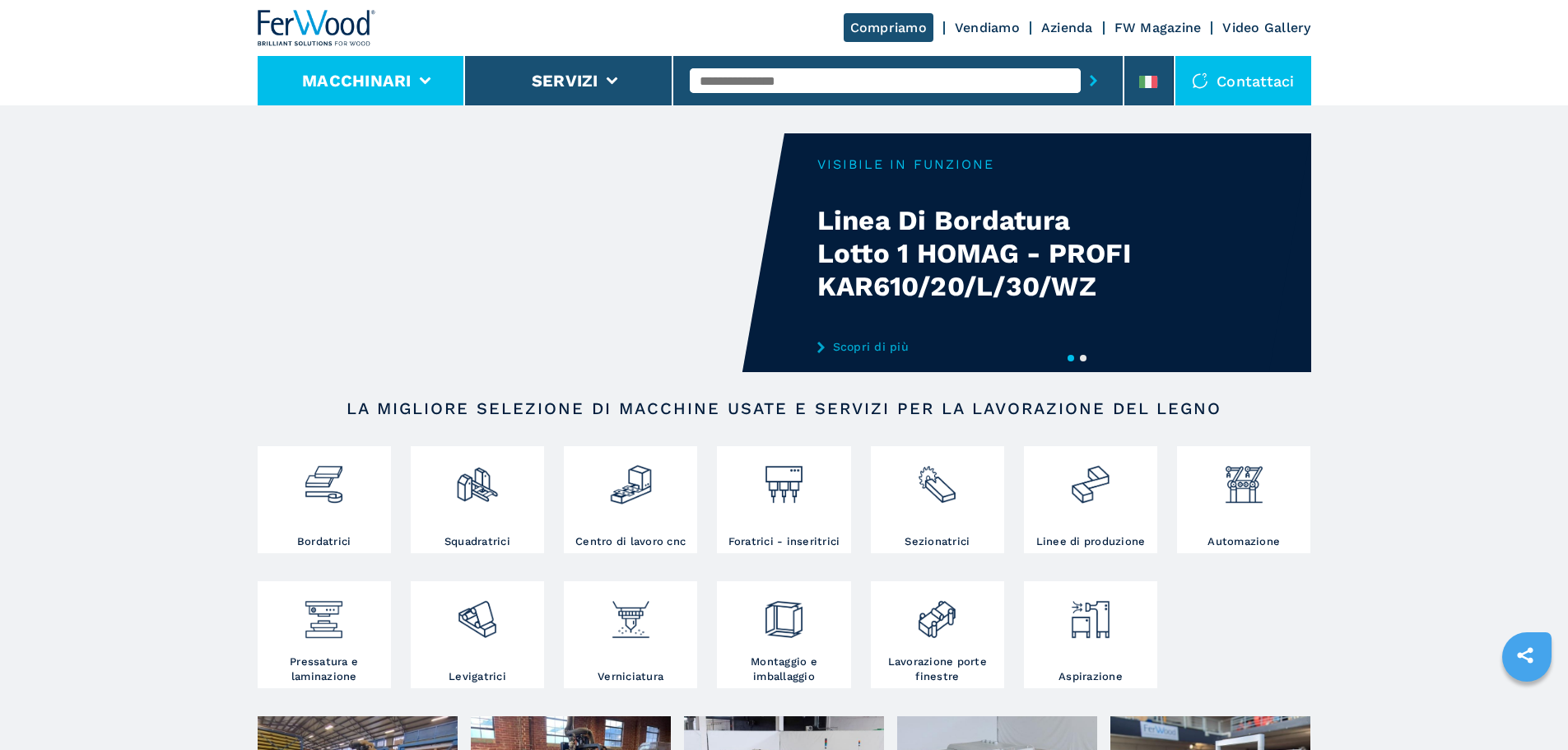
click at [413, 71] on li "Macchinari" at bounding box center [361, 81] width 208 height 49
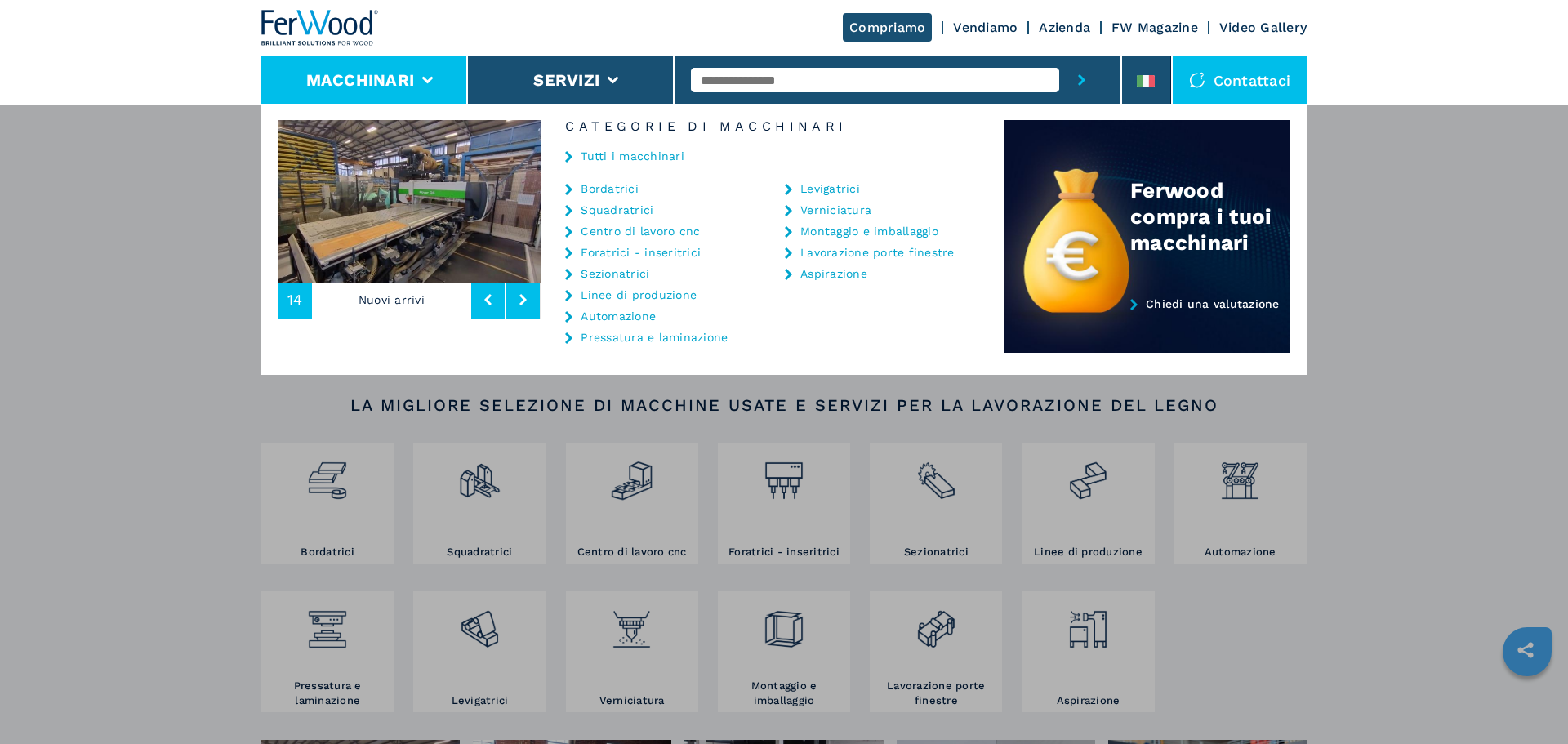
click at [595, 154] on link "Tutti i macchinari" at bounding box center [632, 156] width 104 height 12
